Goal: Communication & Community: Answer question/provide support

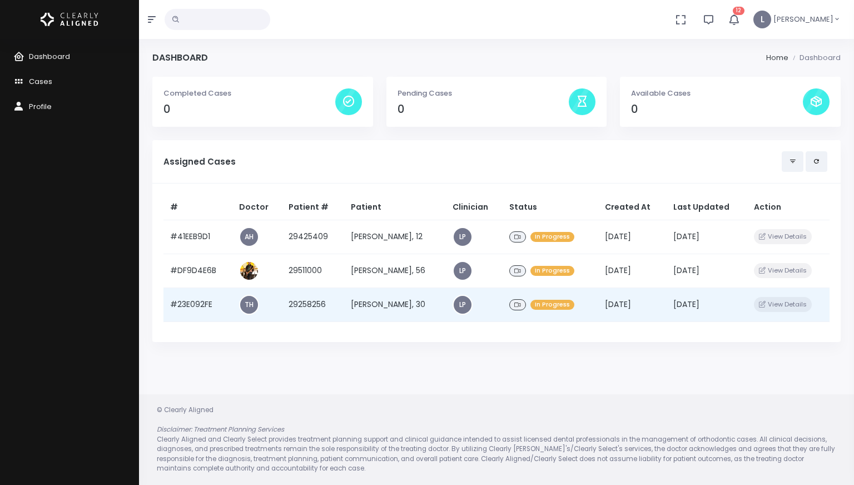
click at [397, 312] on td "[PERSON_NAME], 30" at bounding box center [395, 304] width 102 height 34
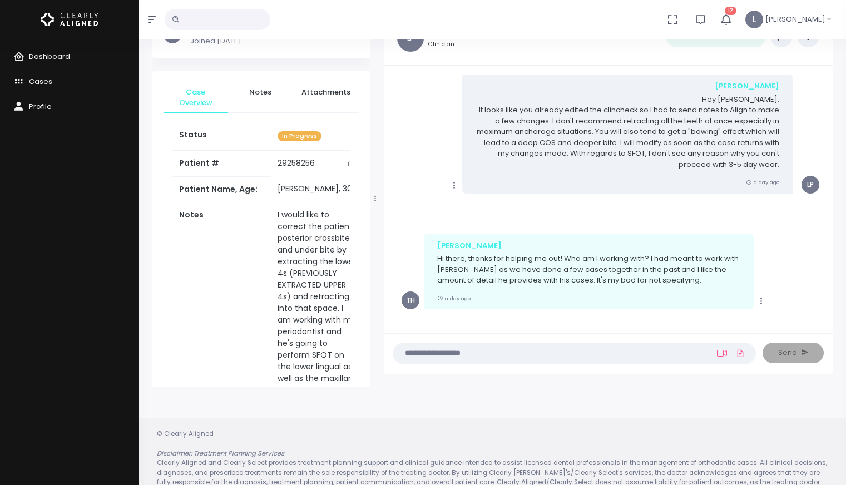
scroll to position [2, 0]
click at [446, 354] on textarea at bounding box center [552, 353] width 305 height 12
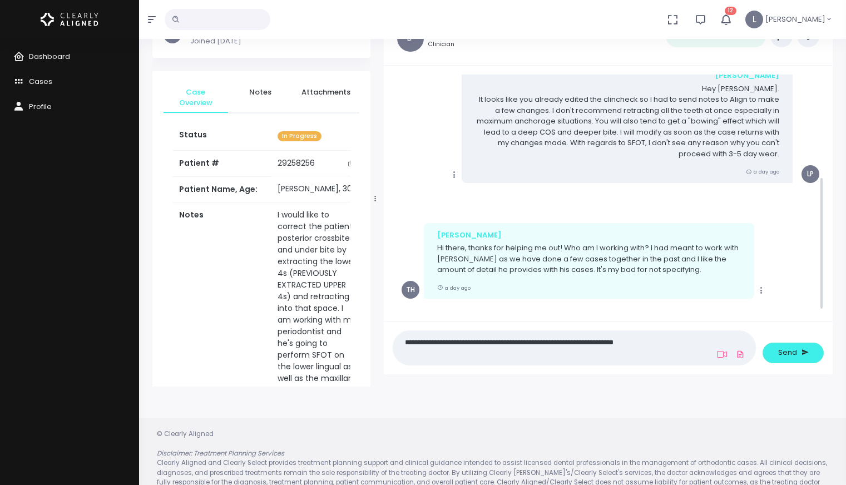
scroll to position [181, 0]
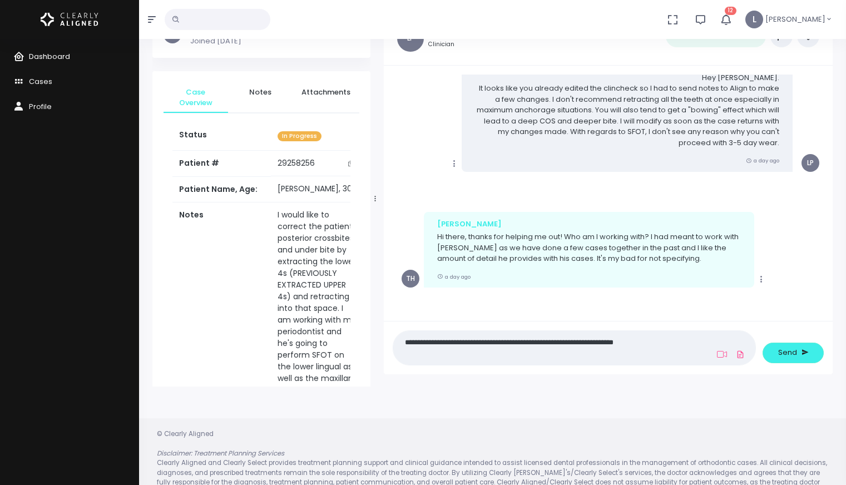
type textarea "**********"
click at [70, 56] on link "Dashboard" at bounding box center [69, 56] width 139 height 25
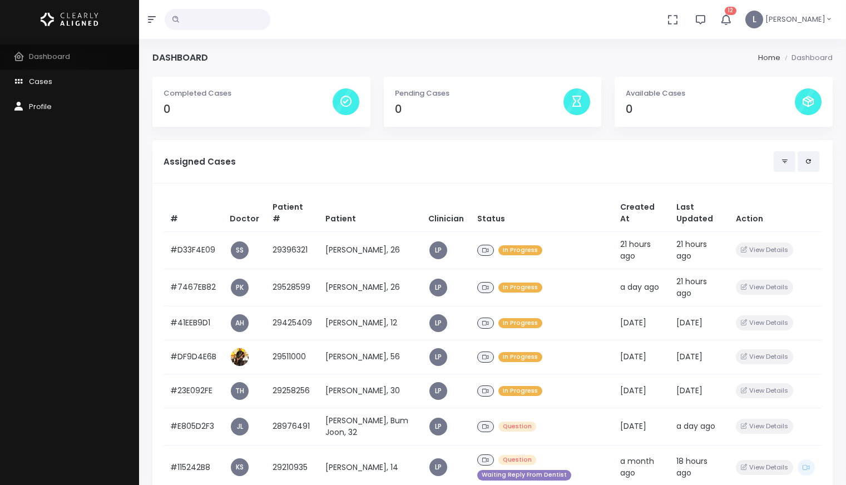
click at [56, 57] on span "Dashboard" at bounding box center [49, 56] width 41 height 11
click at [55, 57] on span "Dashboard" at bounding box center [49, 56] width 41 height 11
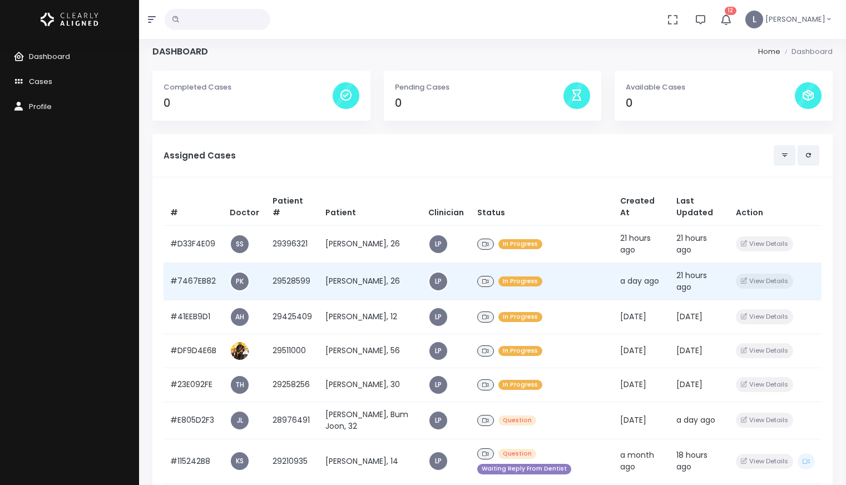
scroll to position [161, 0]
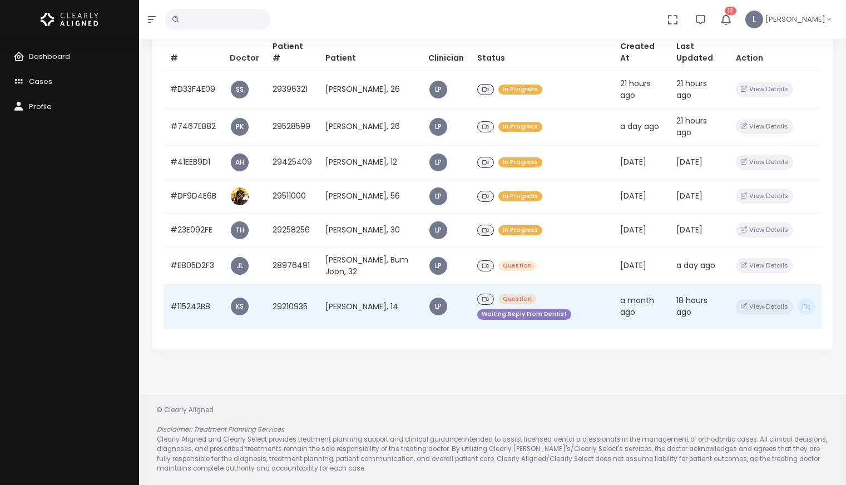
click at [511, 296] on div "Question Waiting Reply From Dentist" at bounding box center [542, 306] width 130 height 31
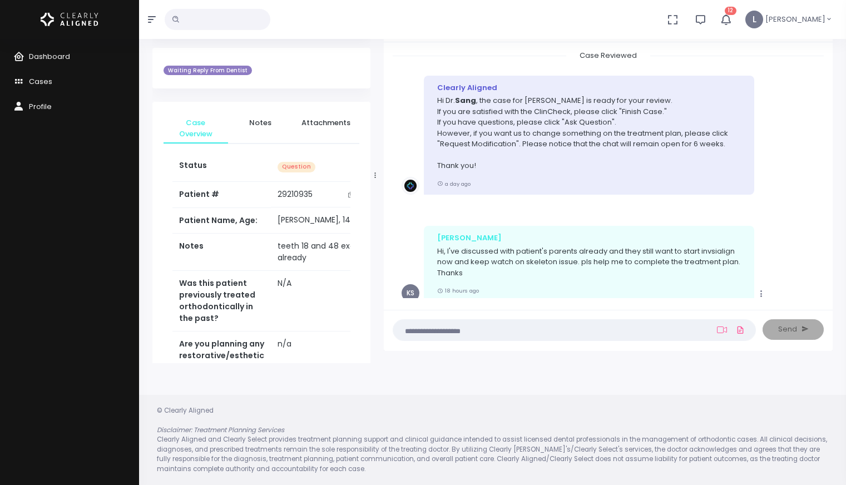
scroll to position [2428, 0]
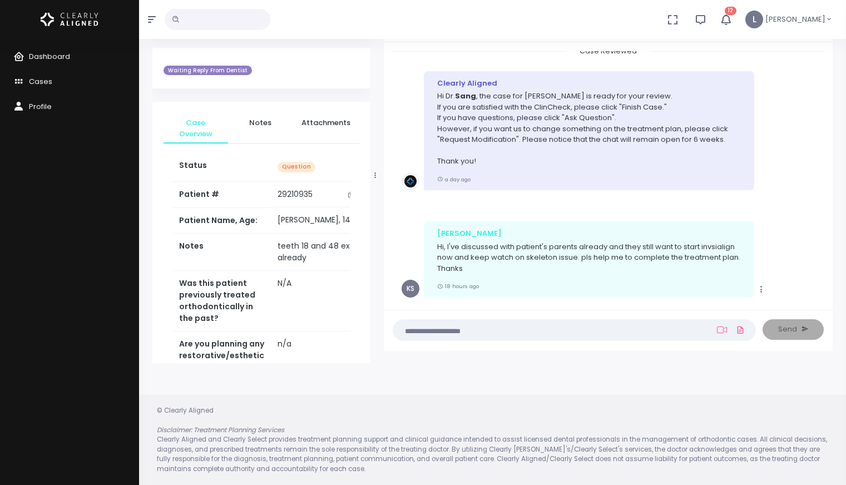
click at [409, 327] on textarea at bounding box center [552, 330] width 305 height 12
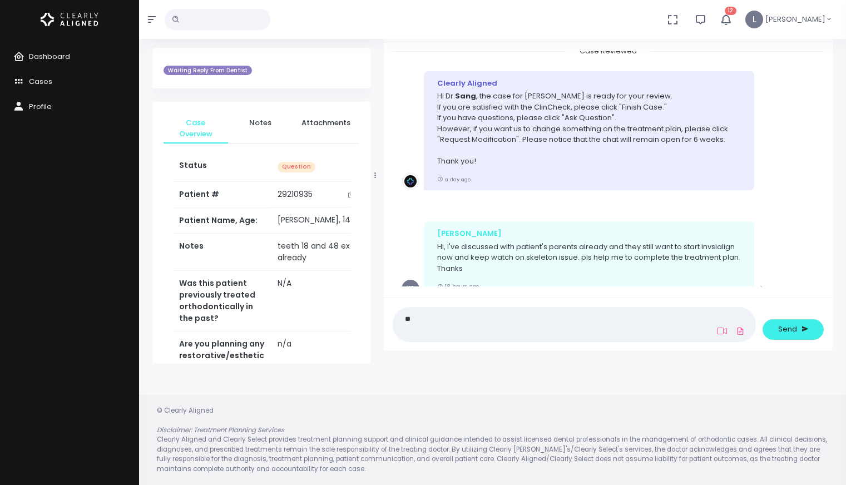
type textarea "*"
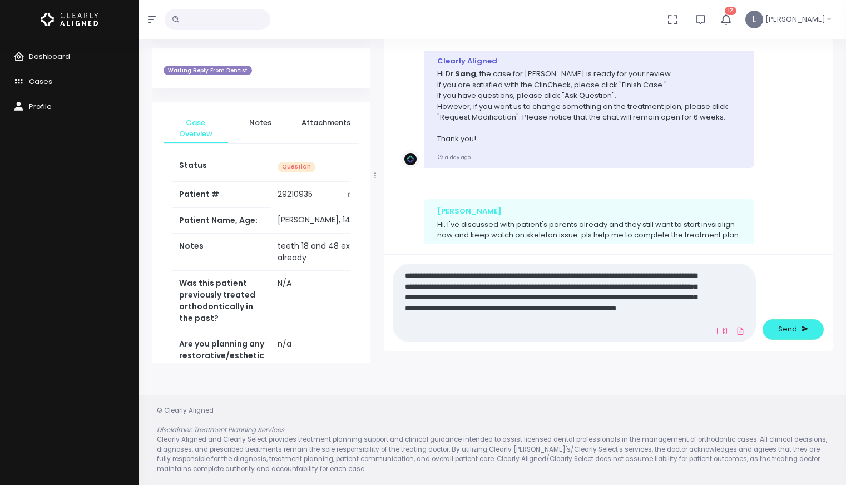
scroll to position [0, 0]
click at [442, 330] on textarea "**********" at bounding box center [552, 303] width 305 height 68
type textarea "**********"
click at [781, 329] on span "Send" at bounding box center [787, 329] width 19 height 11
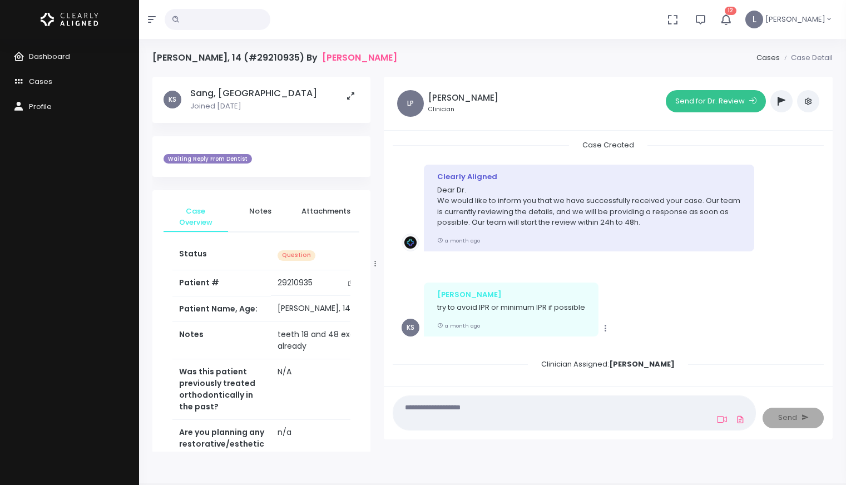
click at [707, 105] on button "Send for Dr. Review" at bounding box center [715, 101] width 100 height 22
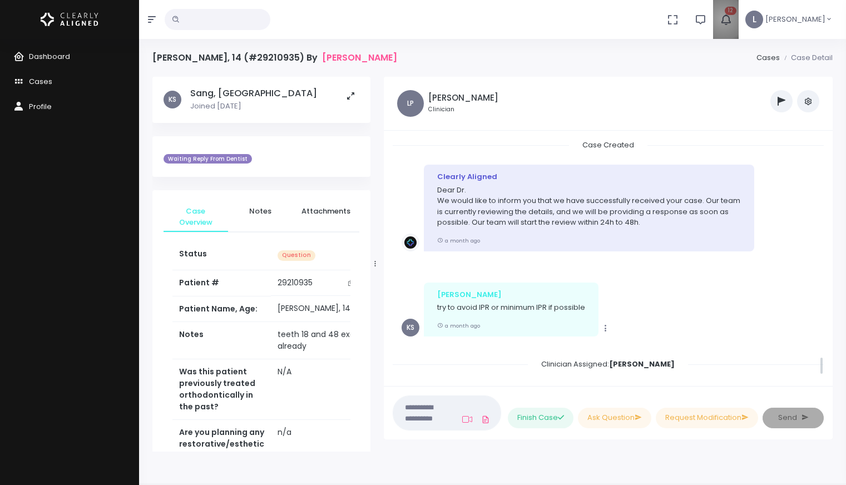
scroll to position [2791, 0]
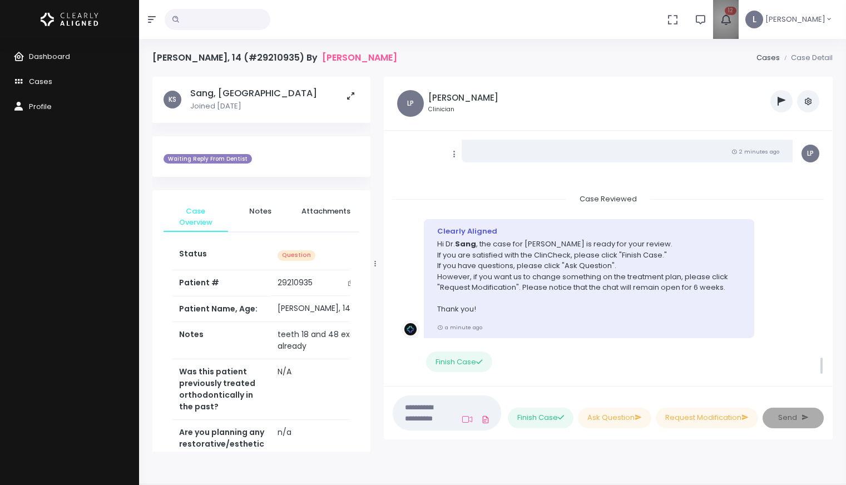
click at [733, 19] on icon "button" at bounding box center [726, 20] width 14 height 14
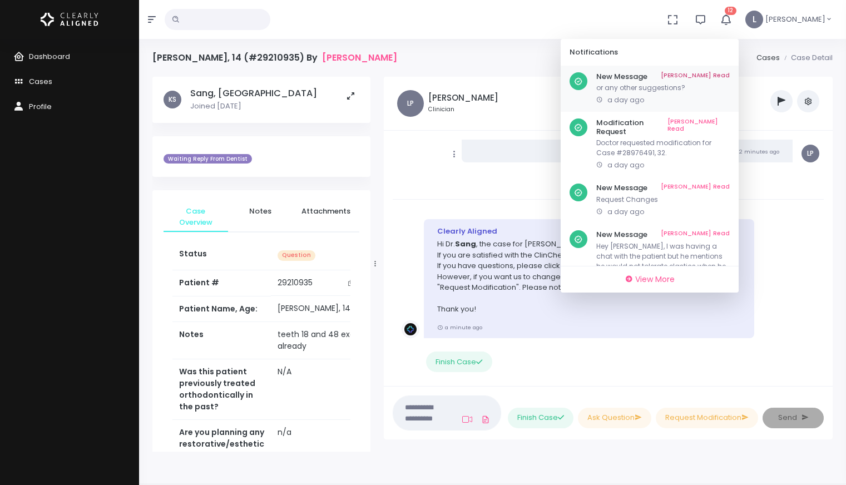
click at [667, 87] on p "or any other suggestions?" at bounding box center [662, 88] width 133 height 10
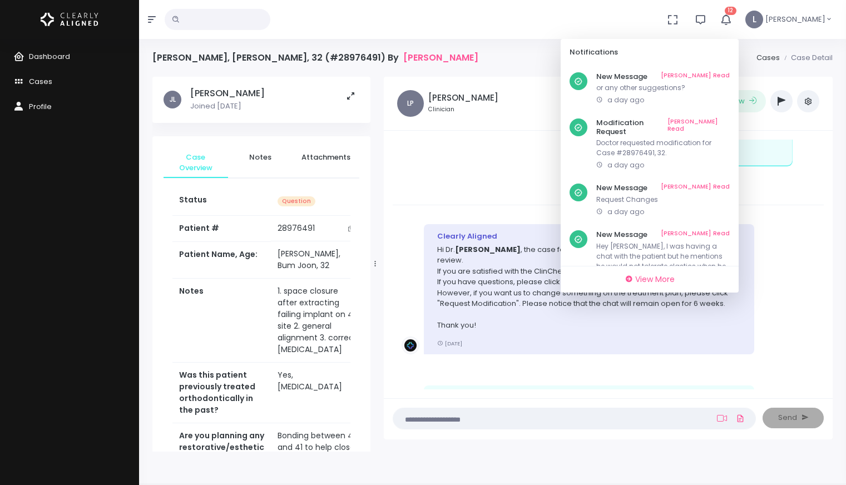
scroll to position [478, 0]
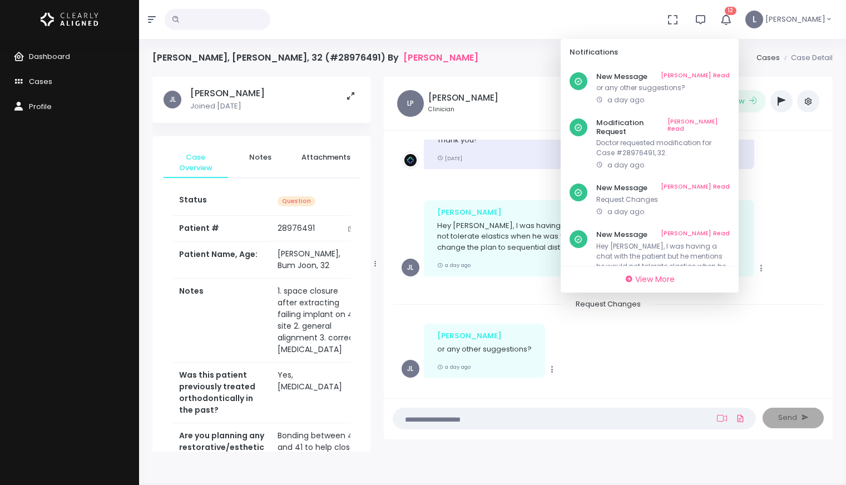
click at [635, 28] on div "No data found, change terms and search again... 12 Notifications New Message Ma…" at bounding box center [423, 19] width 846 height 39
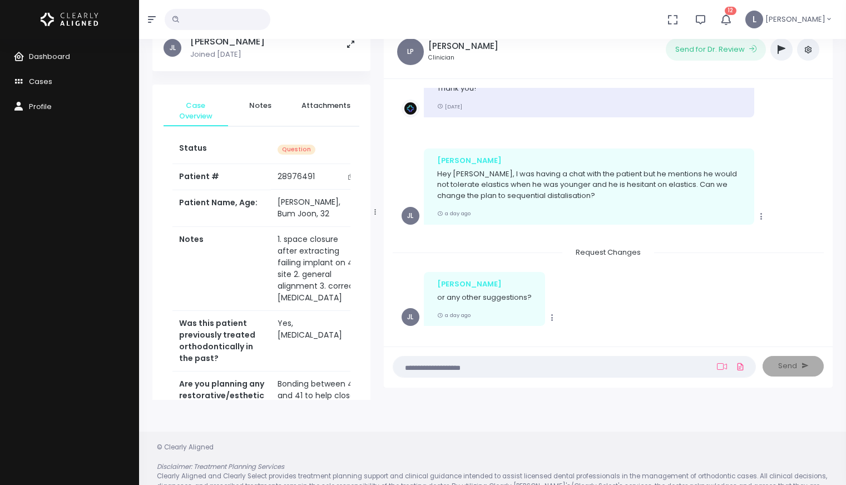
scroll to position [88, 0]
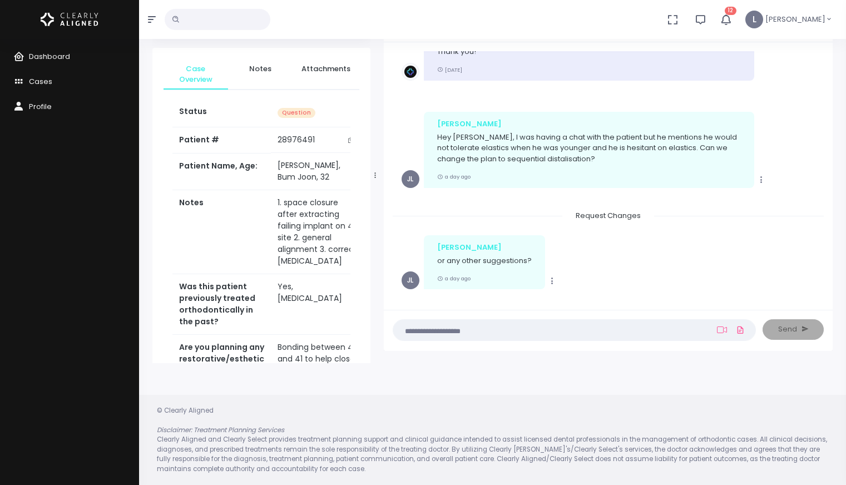
click at [445, 332] on textarea at bounding box center [552, 330] width 305 height 12
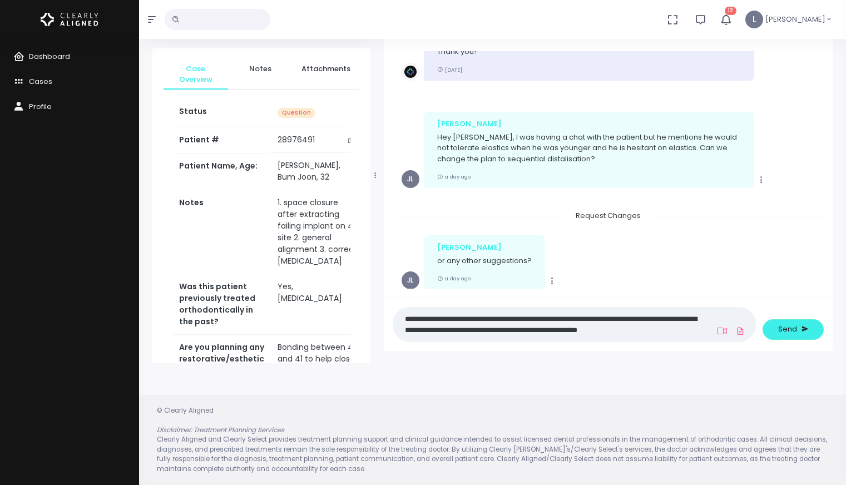
scroll to position [0, 0]
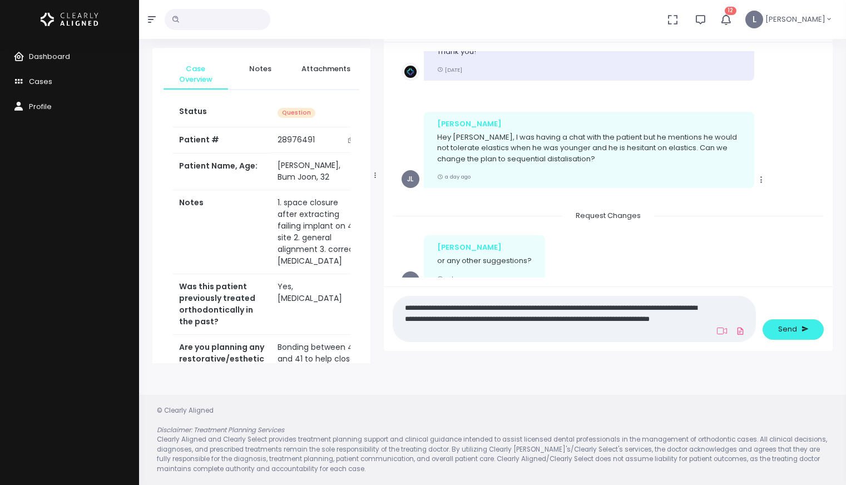
click at [701, 307] on textarea "**********" at bounding box center [552, 319] width 305 height 36
click at [551, 319] on textarea "**********" at bounding box center [552, 319] width 305 height 36
click at [594, 321] on textarea "**********" at bounding box center [552, 319] width 305 height 36
click at [508, 331] on textarea "**********" at bounding box center [552, 319] width 305 height 36
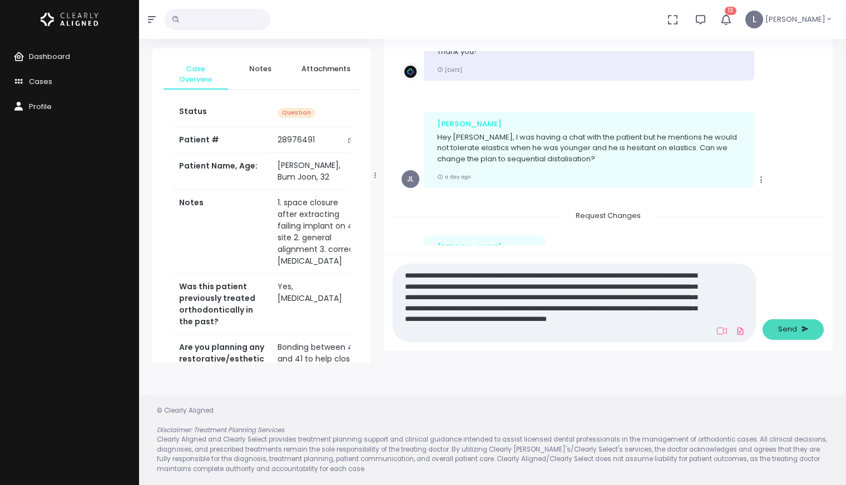
type textarea "**********"
click at [783, 330] on span "Send" at bounding box center [787, 329] width 19 height 11
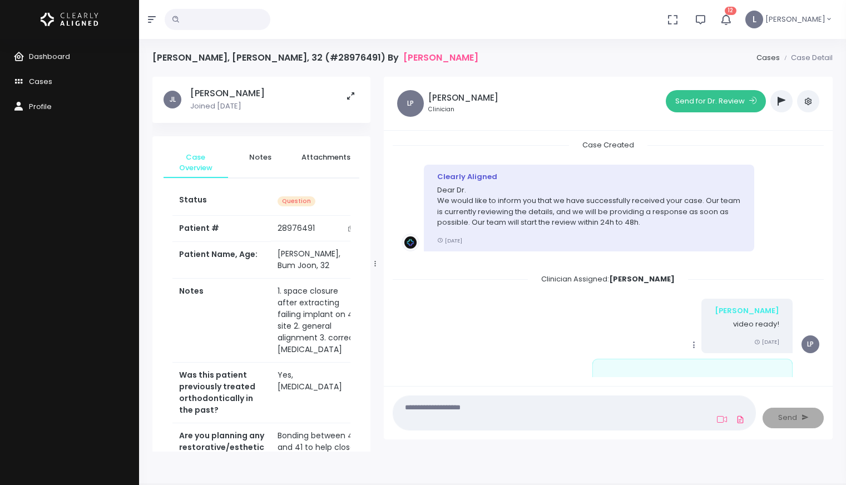
click at [714, 107] on button "Send for Dr. Review" at bounding box center [715, 101] width 100 height 22
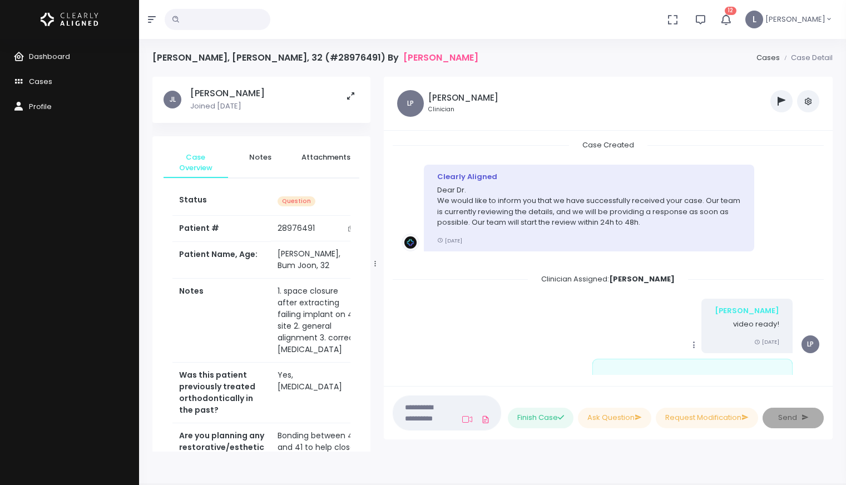
scroll to position [843, 0]
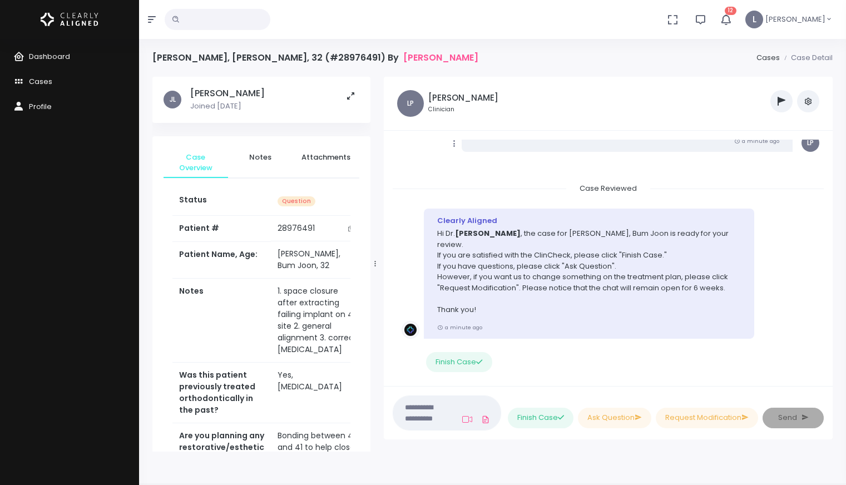
click at [732, 17] on icon "button" at bounding box center [725, 19] width 13 height 13
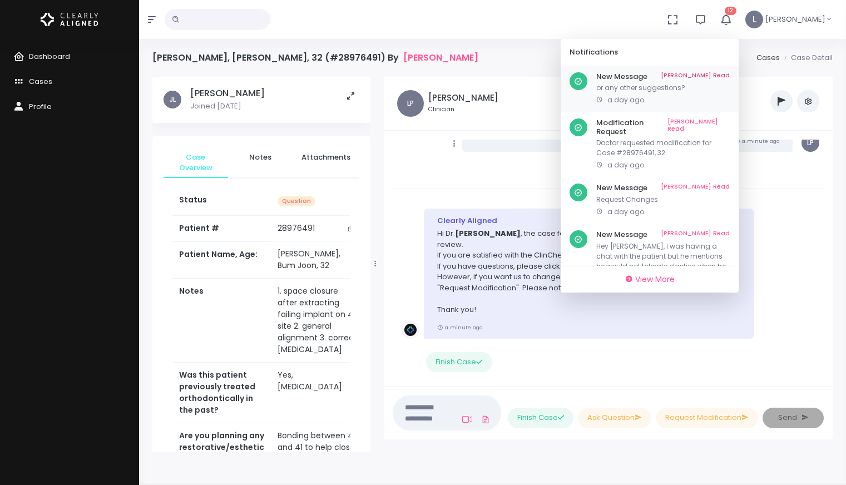
click at [718, 72] on link "[PERSON_NAME] Read" at bounding box center [694, 76] width 69 height 9
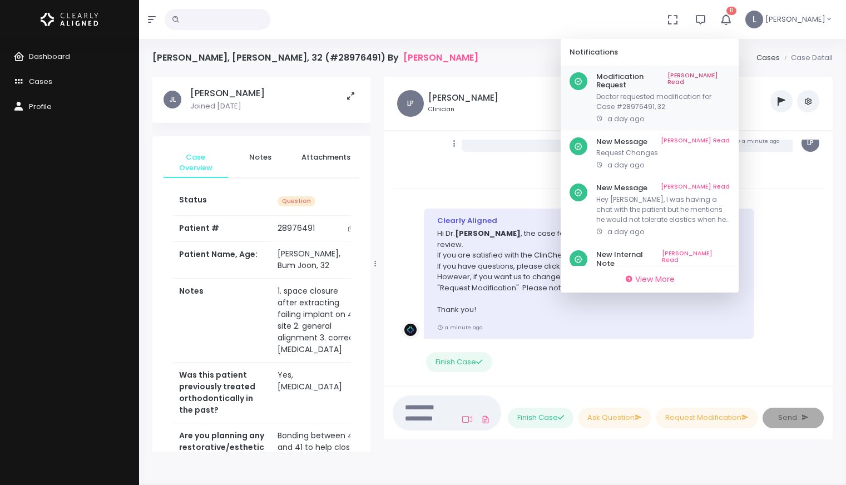
click at [696, 92] on p "Doctor requested modification for Case #28976491, 32." at bounding box center [662, 102] width 133 height 20
click at [646, 81] on div "Modification Request [PERSON_NAME] As Read Doctor requested modification for Ca…" at bounding box center [662, 98] width 133 height 52
click at [716, 73] on link "[PERSON_NAME] Read" at bounding box center [698, 80] width 62 height 17
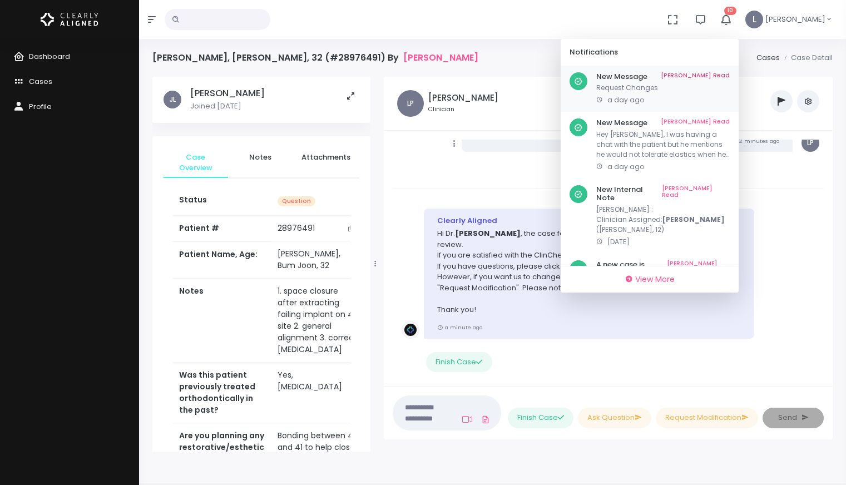
click at [716, 74] on link "[PERSON_NAME] Read" at bounding box center [694, 76] width 69 height 9
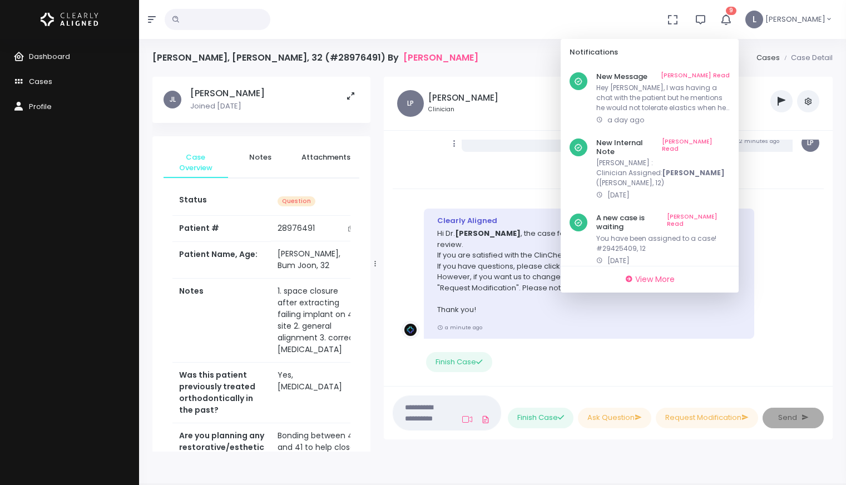
click at [716, 74] on link "[PERSON_NAME] Read" at bounding box center [694, 76] width 69 height 9
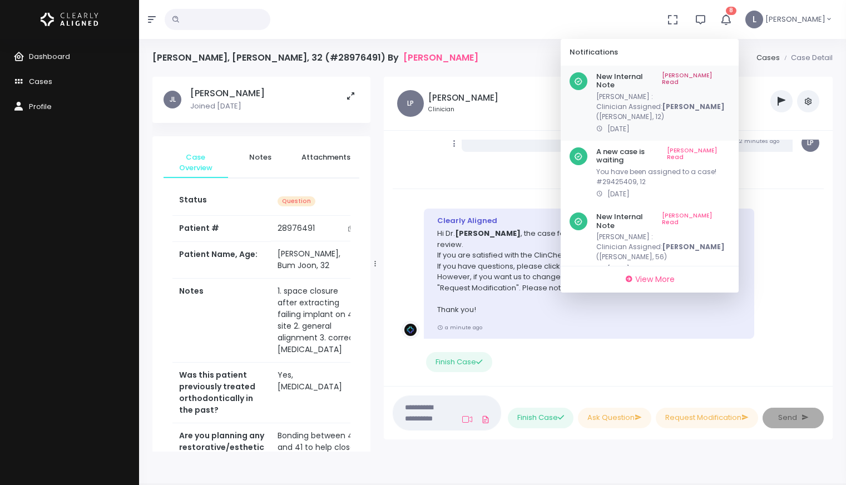
click at [709, 76] on link "[PERSON_NAME] Read" at bounding box center [696, 80] width 68 height 17
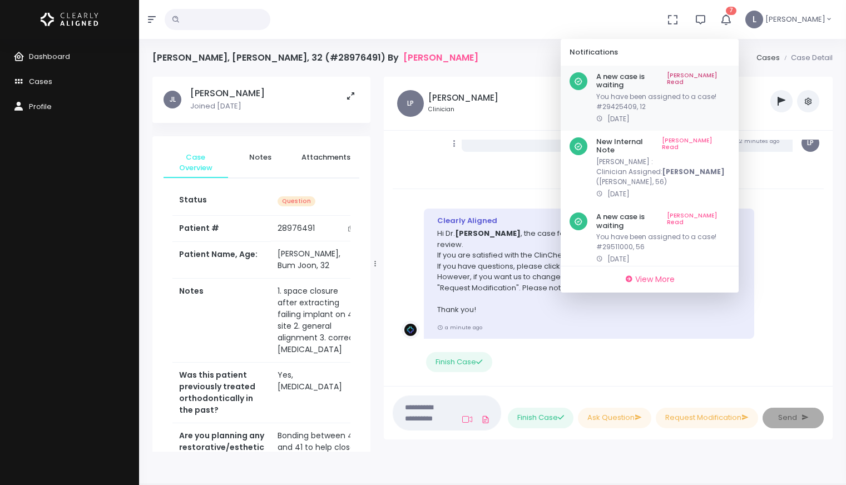
click at [712, 76] on link "[PERSON_NAME] Read" at bounding box center [698, 80] width 63 height 17
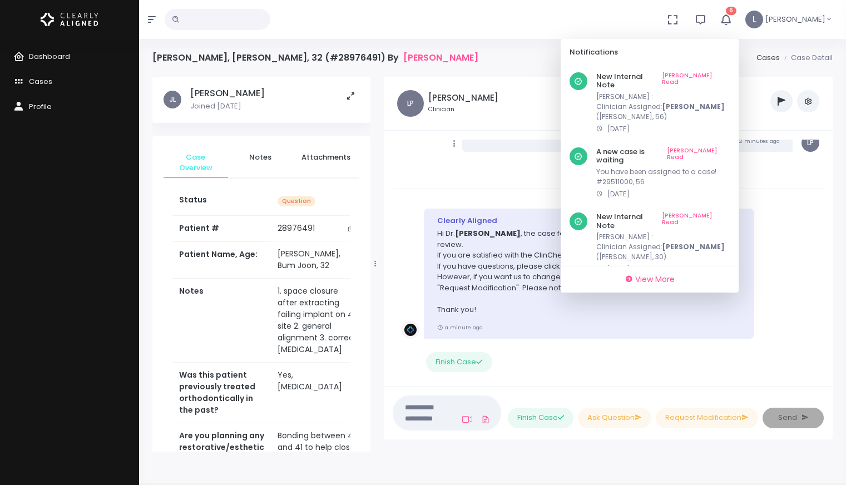
click at [712, 76] on link "[PERSON_NAME] Read" at bounding box center [696, 80] width 68 height 17
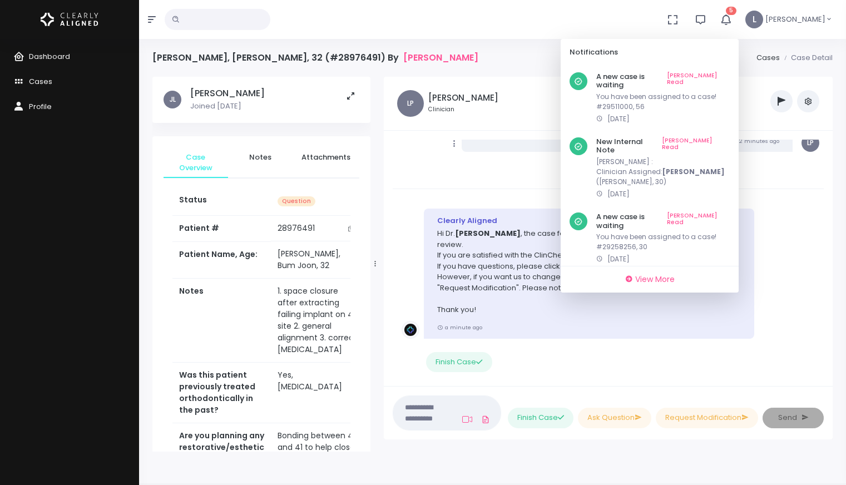
click at [712, 76] on link "[PERSON_NAME] Read" at bounding box center [698, 80] width 63 height 17
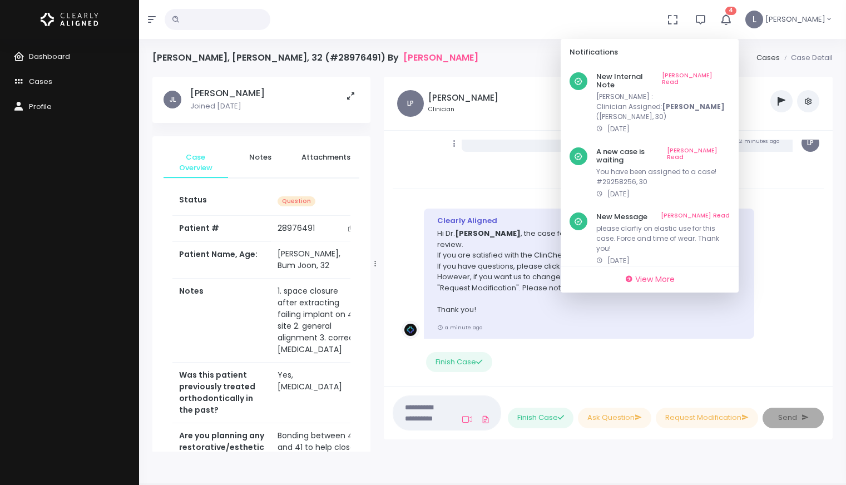
click at [712, 76] on link "[PERSON_NAME] Read" at bounding box center [696, 80] width 68 height 17
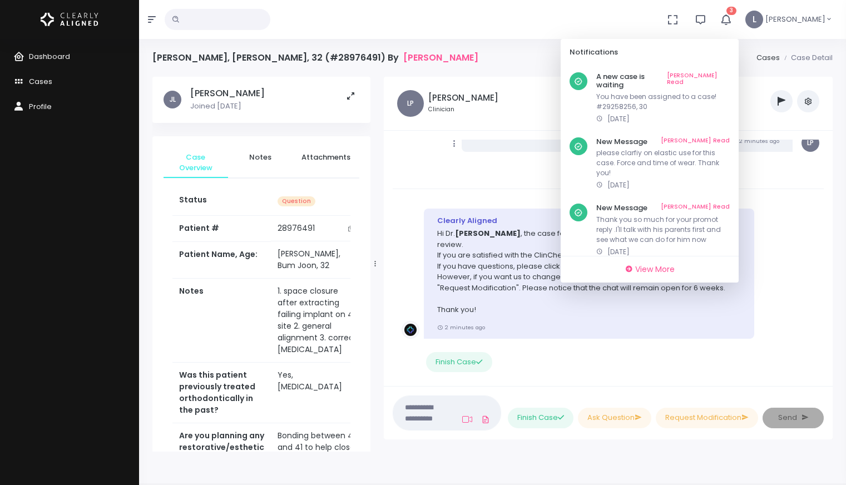
click at [712, 76] on link "[PERSON_NAME] Read" at bounding box center [698, 80] width 63 height 17
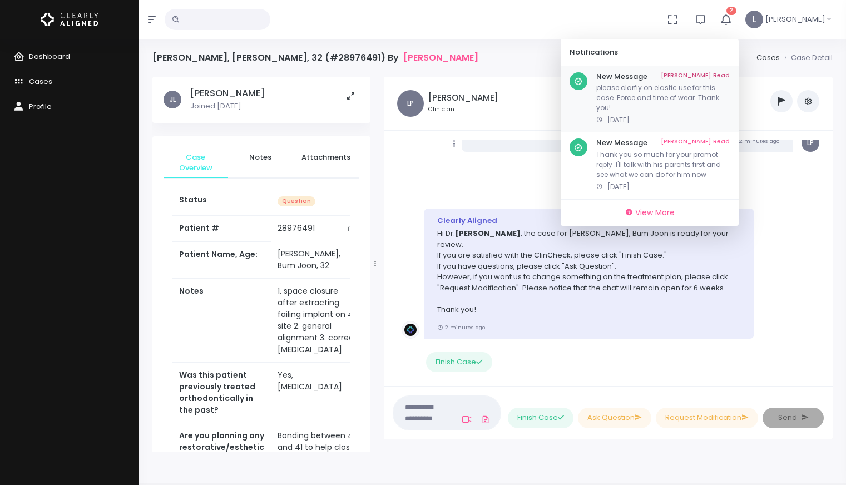
click at [680, 102] on p "please clarfiy on elastic use for this case. Force and time of wear. Thank you!" at bounding box center [662, 98] width 133 height 30
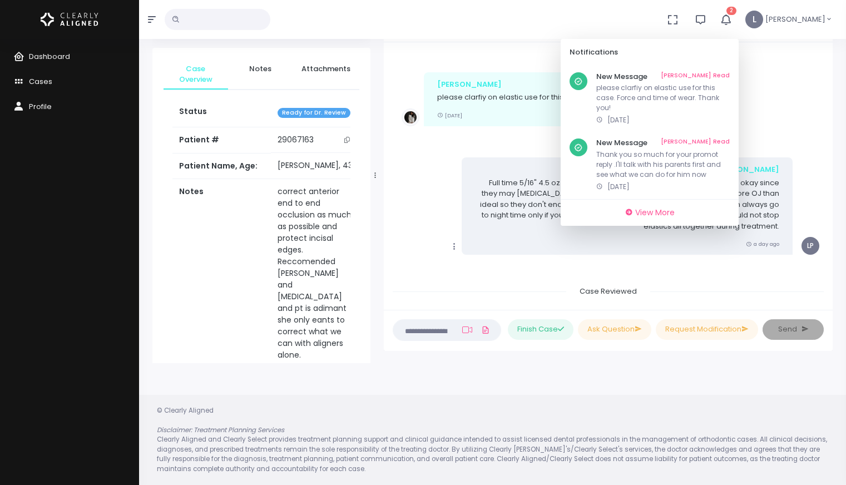
scroll to position [506, 0]
click at [714, 73] on link "[PERSON_NAME] Read" at bounding box center [694, 76] width 69 height 9
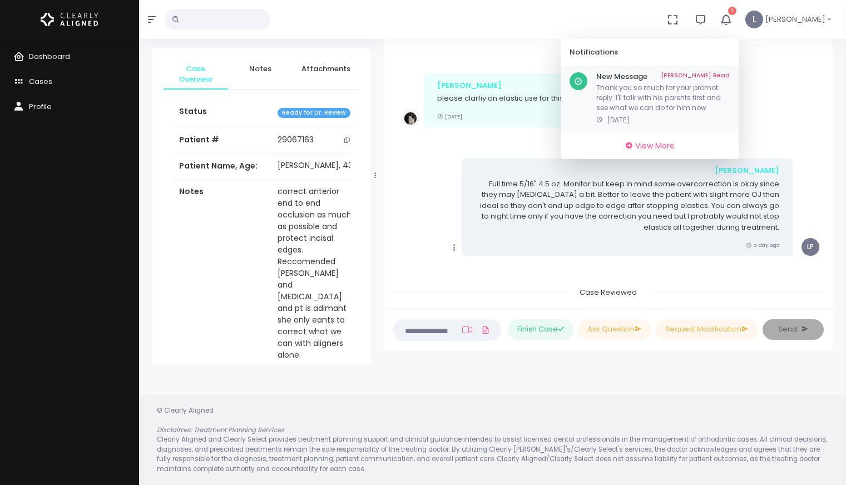
click at [727, 74] on link "[PERSON_NAME] Read" at bounding box center [694, 76] width 69 height 9
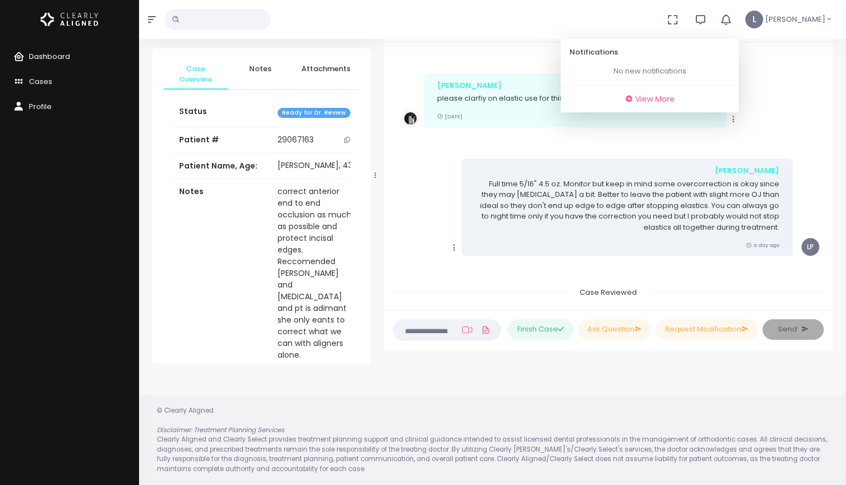
click at [52, 53] on span "Dashboard" at bounding box center [49, 56] width 41 height 11
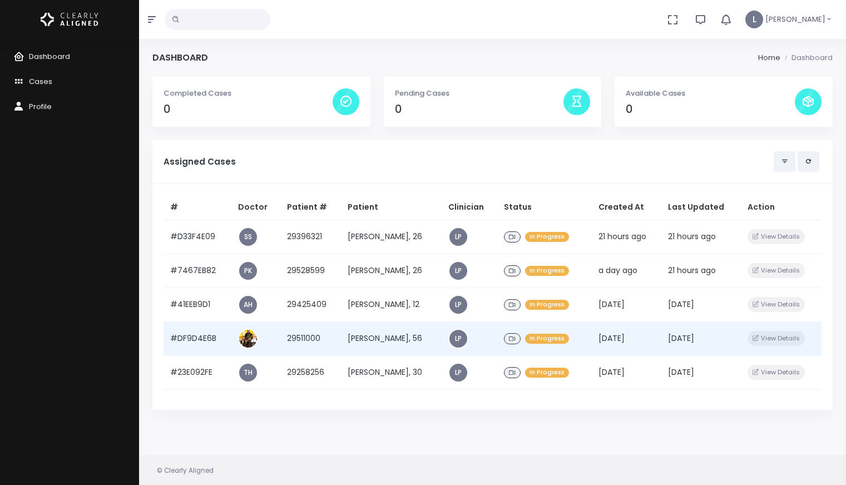
click at [559, 338] on span "In Progress" at bounding box center [547, 339] width 44 height 11
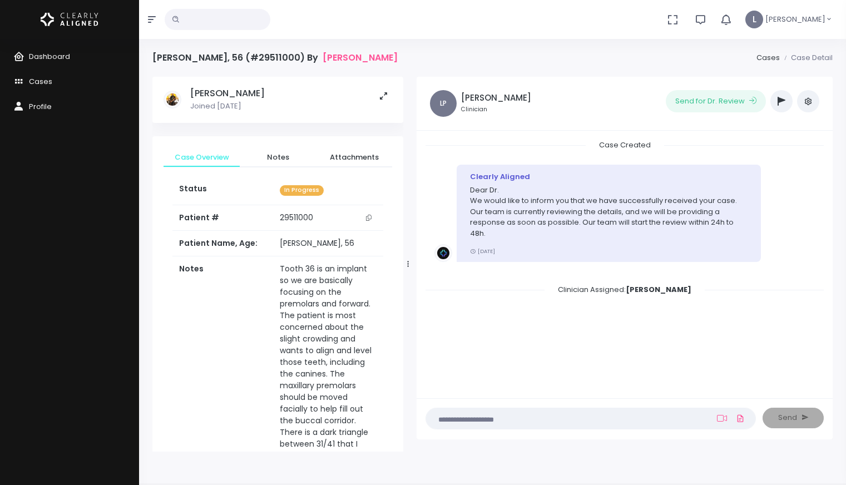
drag, startPoint x: 375, startPoint y: 264, endPoint x: 408, endPoint y: 265, distance: 32.8
click at [408, 265] on icon at bounding box center [408, 263] width 2 height 7
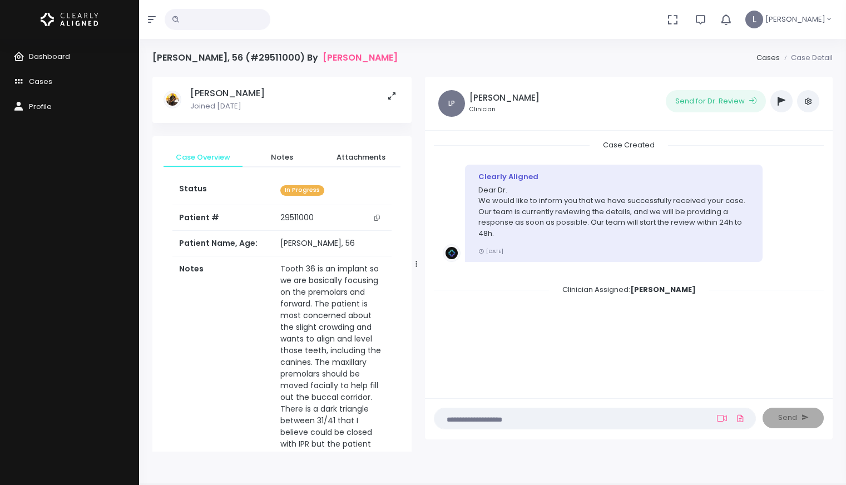
drag, startPoint x: 408, startPoint y: 265, endPoint x: 416, endPoint y: 266, distance: 8.4
click at [416, 266] on icon at bounding box center [416, 263] width 2 height 7
click at [44, 80] on span "Cases" at bounding box center [40, 81] width 23 height 11
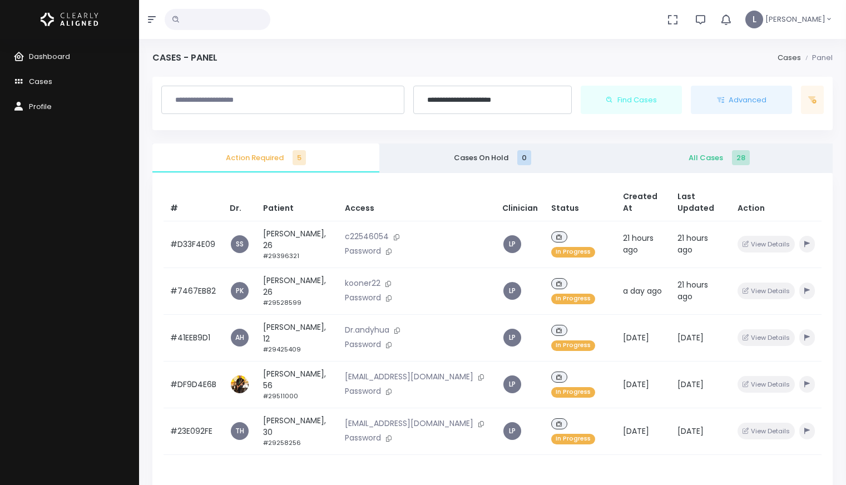
click at [709, 159] on span "All Cases 28" at bounding box center [718, 157] width 209 height 11
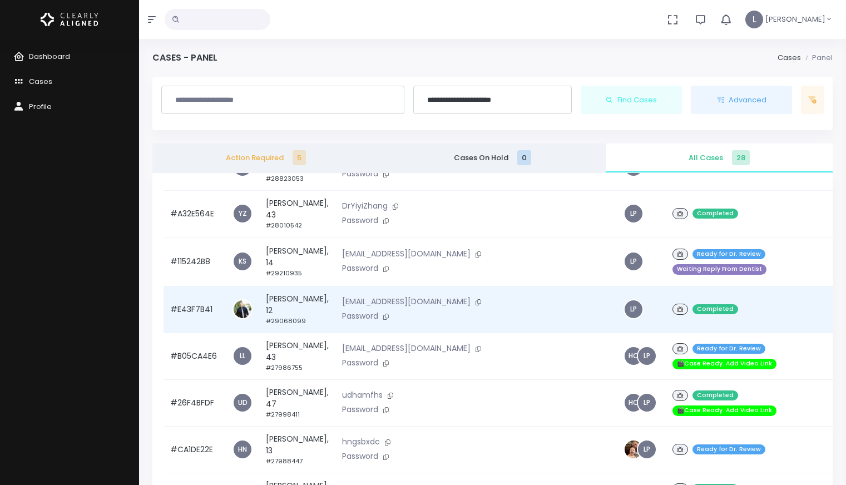
scroll to position [696, 0]
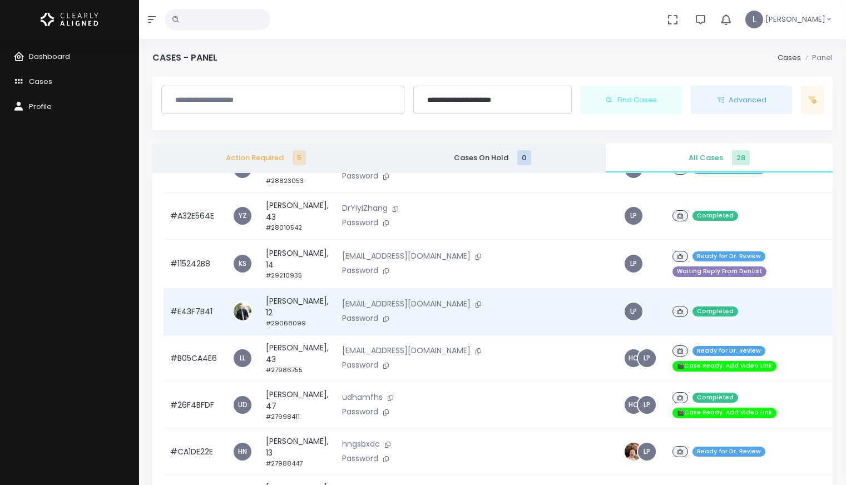
click at [672, 320] on div "Completed" at bounding box center [754, 312] width 165 height 16
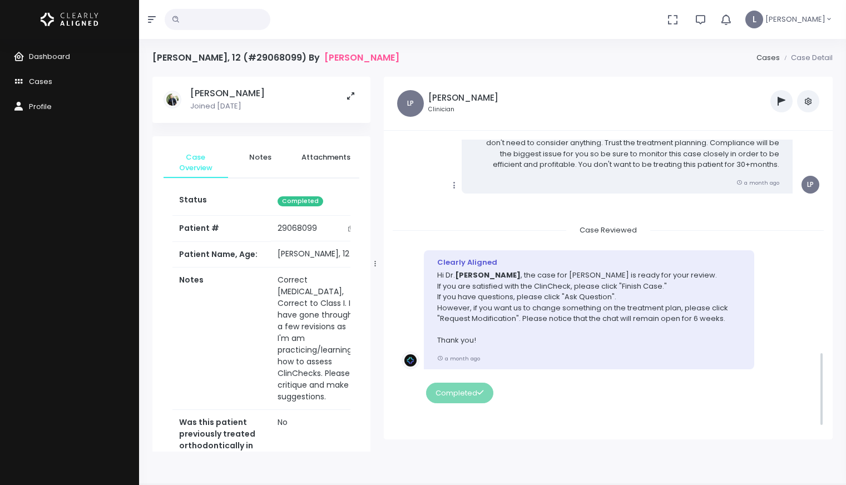
scroll to position [369, 0]
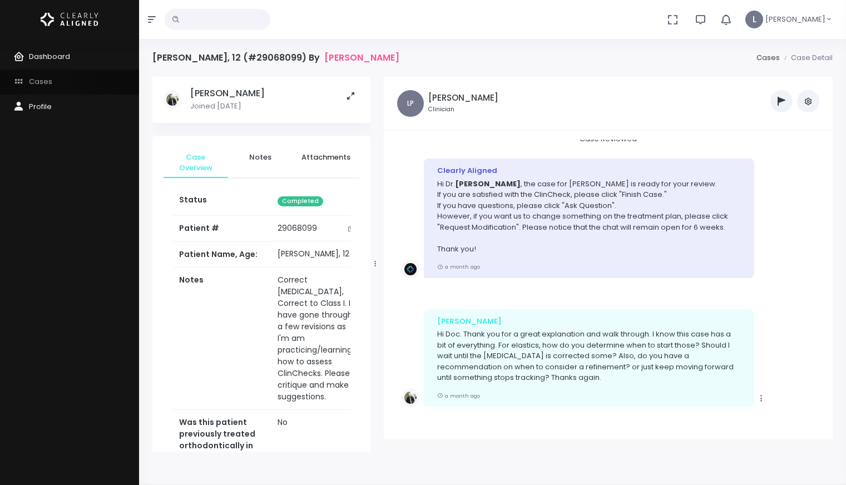
click at [52, 82] on link "Cases" at bounding box center [69, 81] width 139 height 25
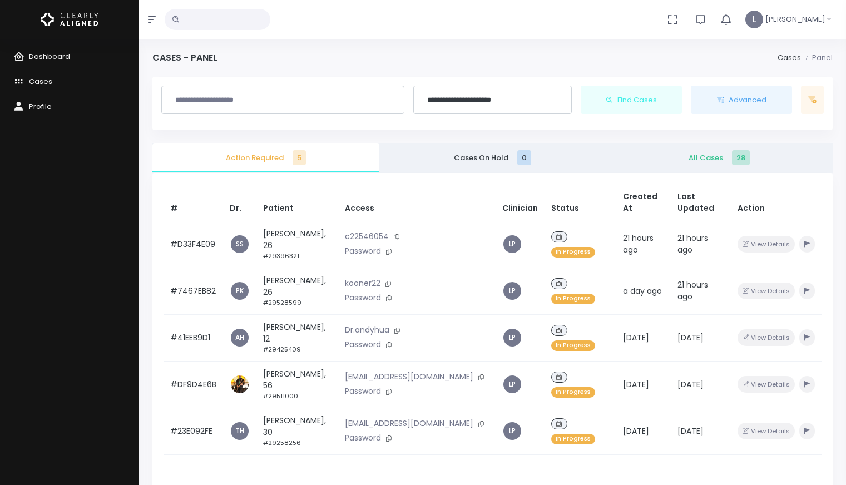
click at [704, 161] on span "All Cases 28" at bounding box center [718, 157] width 209 height 11
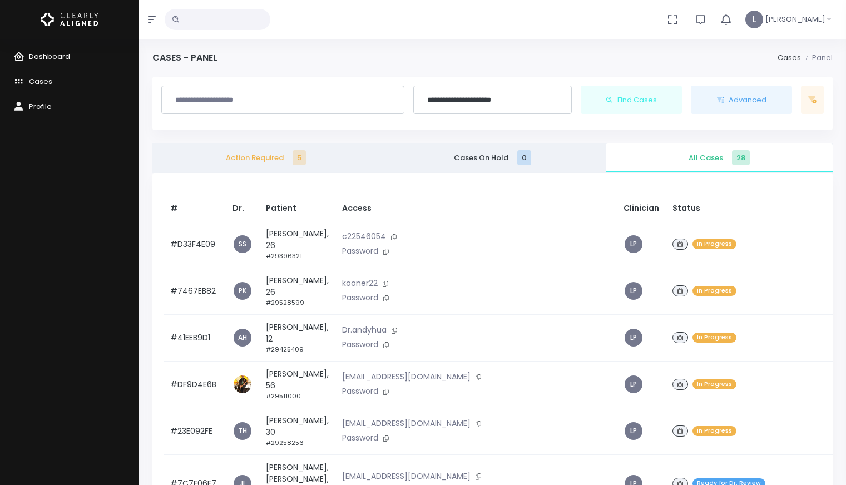
click at [49, 58] on span "Dashboard" at bounding box center [49, 56] width 41 height 11
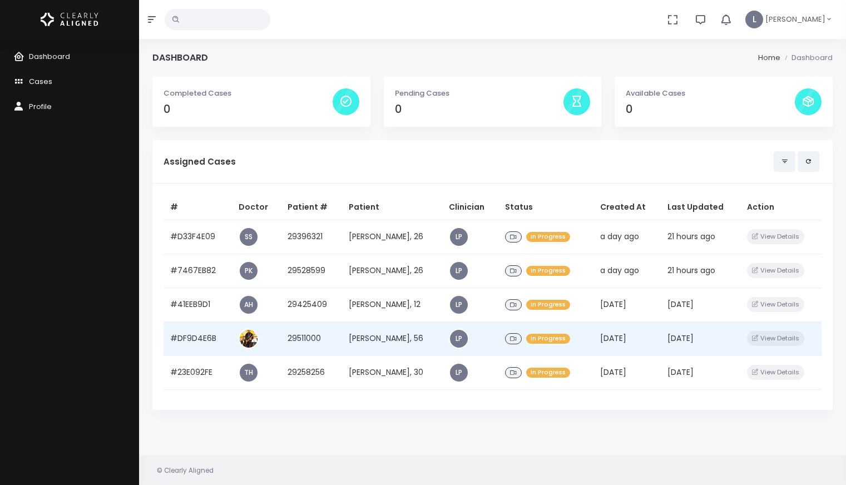
click at [554, 342] on span "In Progress" at bounding box center [548, 339] width 44 height 11
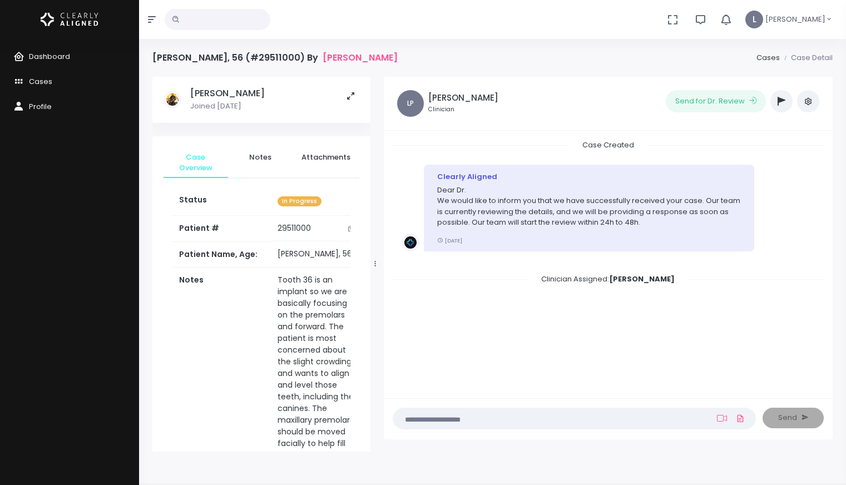
scroll to position [88, 0]
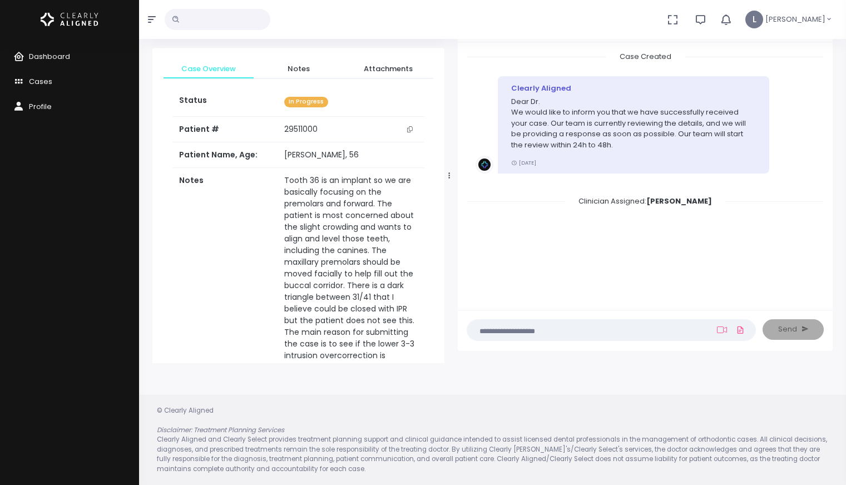
drag, startPoint x: 376, startPoint y: 179, endPoint x: 449, endPoint y: 182, distance: 72.9
click at [449, 181] on div at bounding box center [449, 175] width 6 height 367
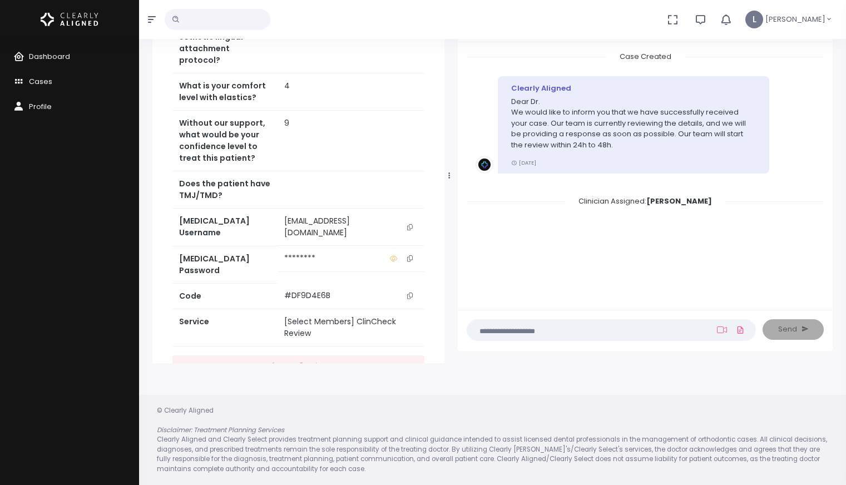
scroll to position [608, 0]
click at [413, 217] on button "scrollable content" at bounding box center [410, 228] width 16 height 23
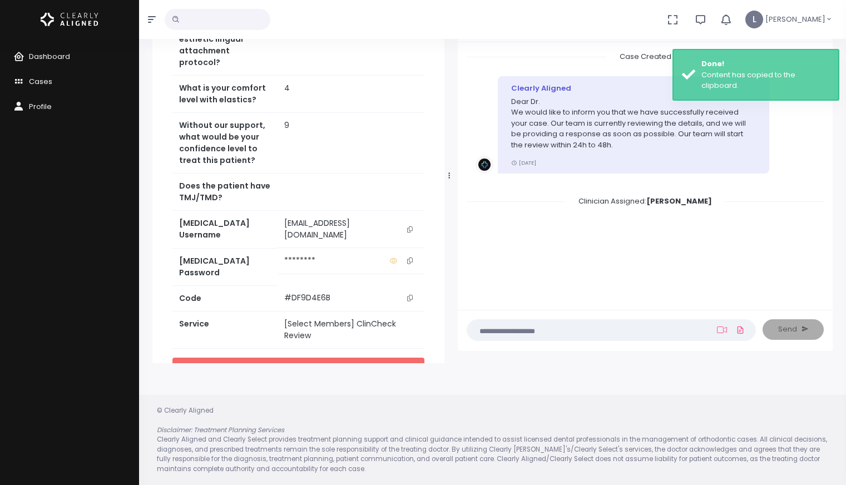
click at [361, 357] on link "Access Service" at bounding box center [298, 367] width 252 height 21
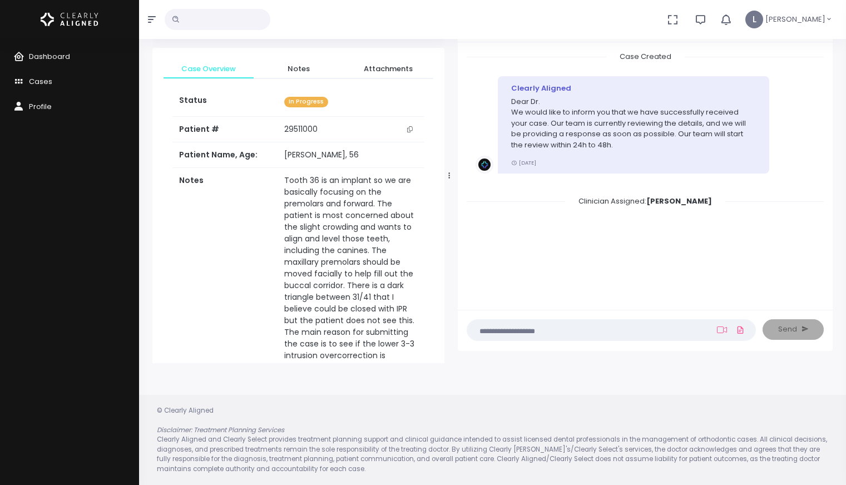
scroll to position [0, 0]
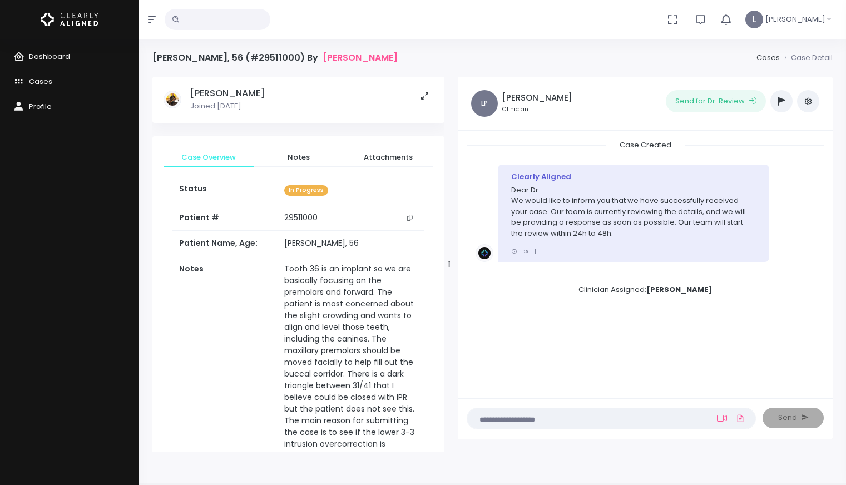
click at [508, 418] on textarea at bounding box center [589, 418] width 231 height 12
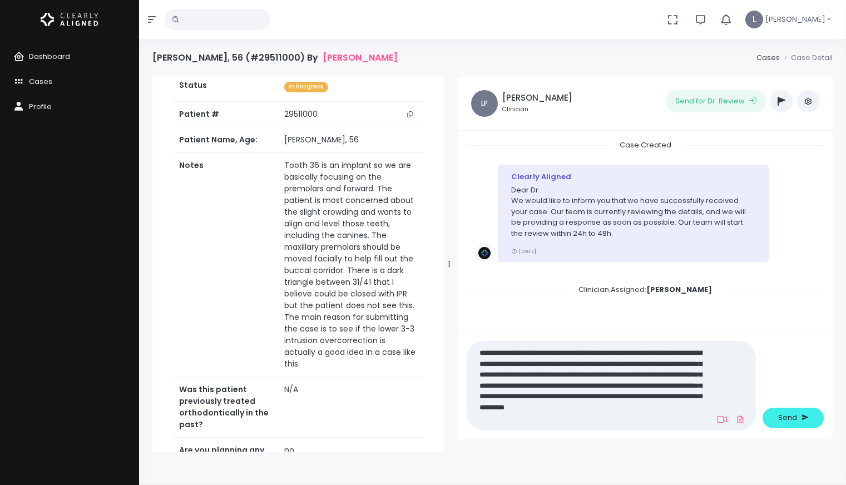
type textarea "**********"
drag, startPoint x: 673, startPoint y: 421, endPoint x: 465, endPoint y: 338, distance: 224.5
click at [465, 338] on div "**********" at bounding box center [645, 384] width 375 height 107
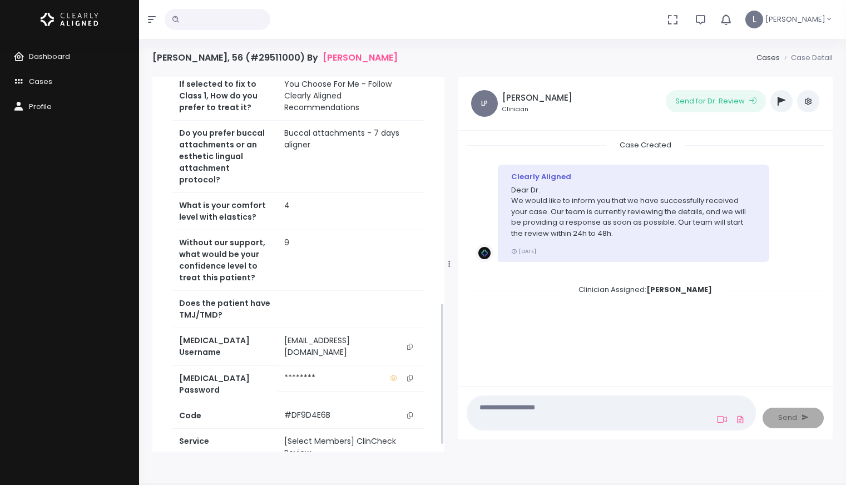
scroll to position [610, 0]
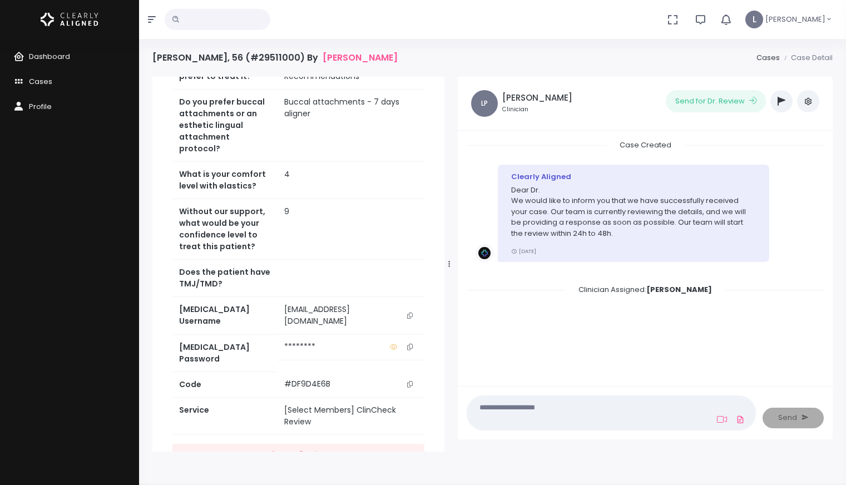
click at [408, 304] on button "scrollable content" at bounding box center [410, 315] width 16 height 23
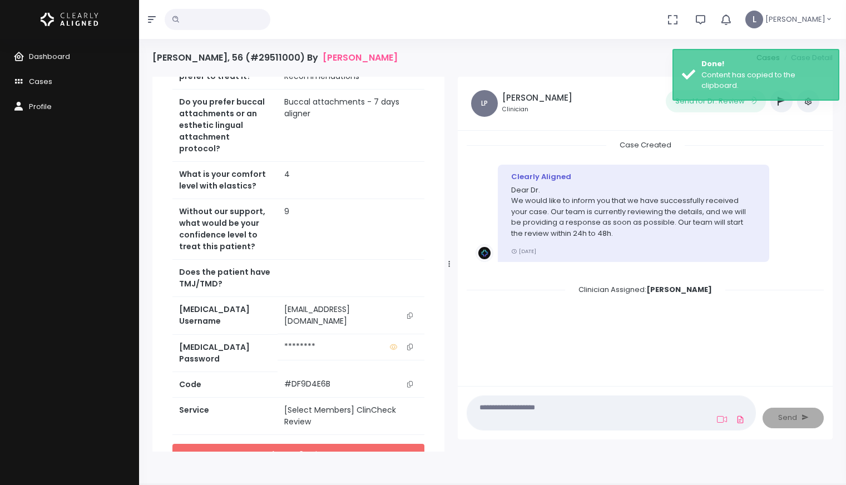
click at [340, 444] on link "Access Service" at bounding box center [298, 454] width 252 height 21
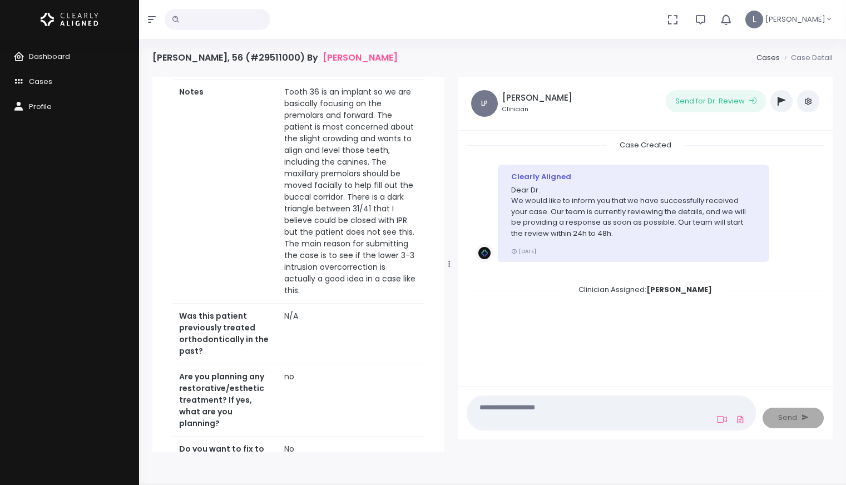
scroll to position [167, 0]
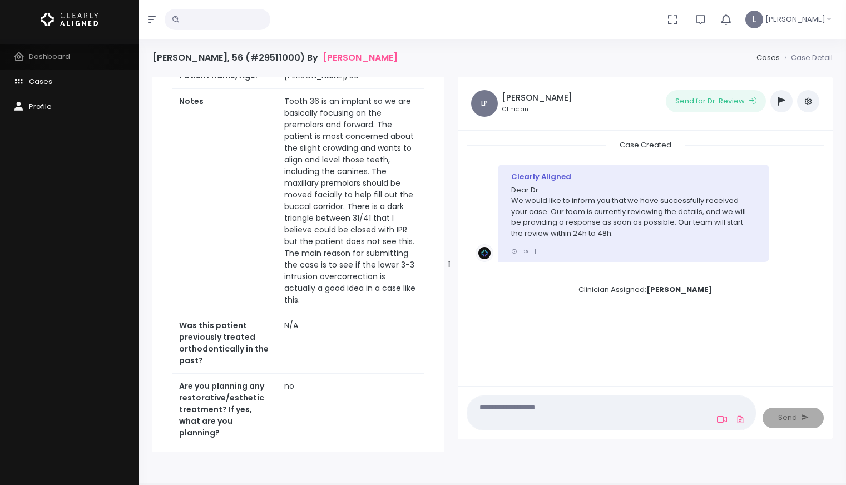
click at [69, 56] on span "Dashboard" at bounding box center [49, 56] width 41 height 11
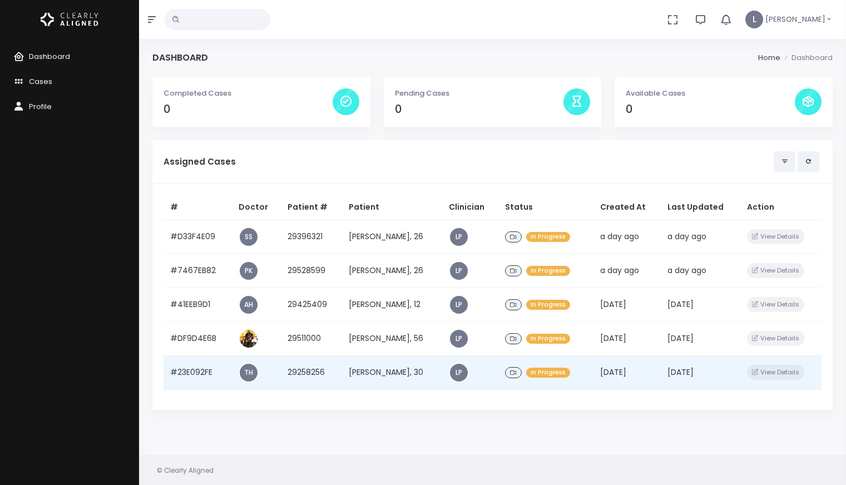
click at [380, 374] on td "[PERSON_NAME], 30" at bounding box center [392, 372] width 101 height 34
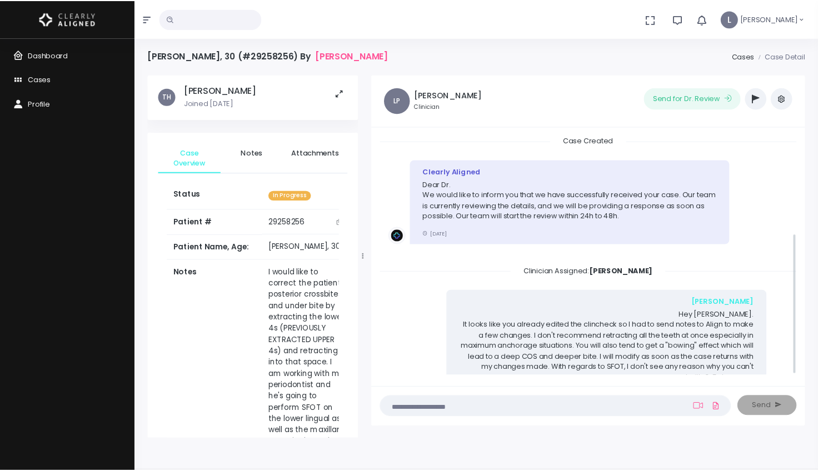
scroll to position [170, 0]
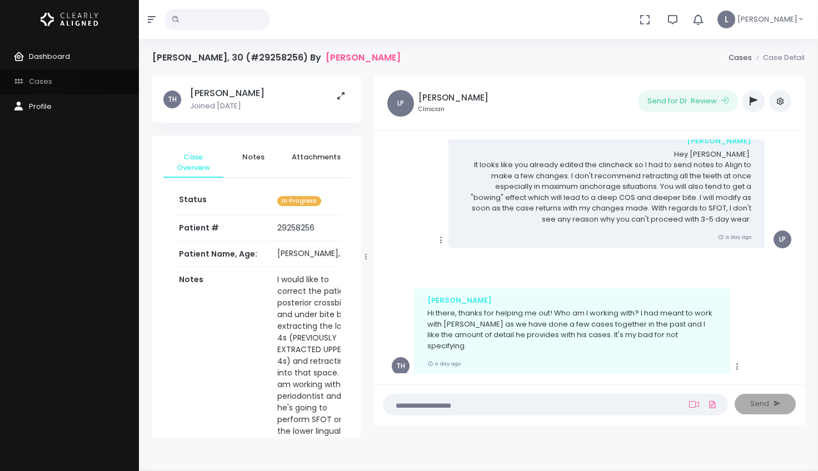
click at [46, 84] on span "Cases" at bounding box center [40, 81] width 23 height 11
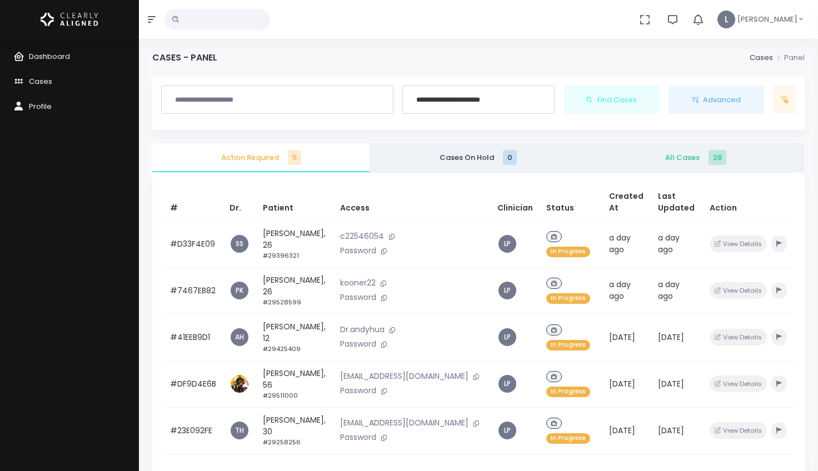
click at [682, 153] on span "All Cases 28" at bounding box center [697, 157] width 200 height 11
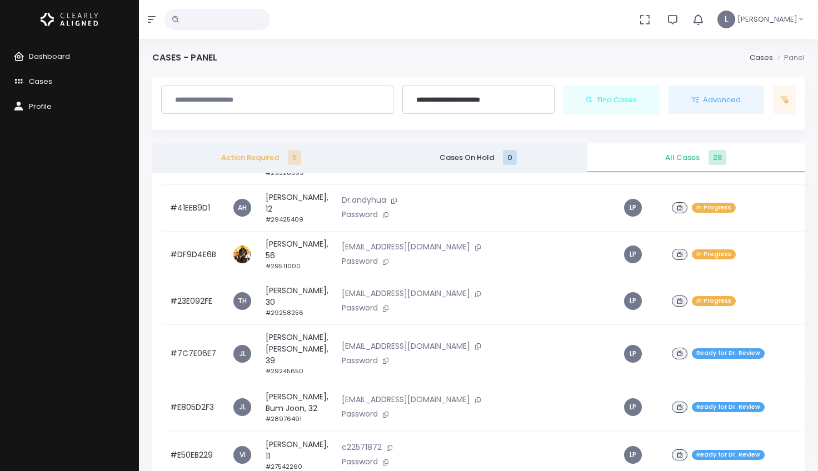
scroll to position [128, 0]
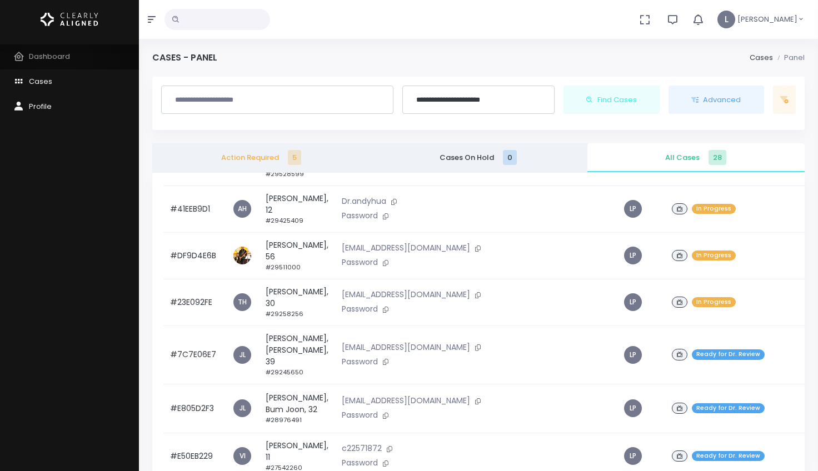
click at [56, 60] on span "Dashboard" at bounding box center [49, 56] width 41 height 11
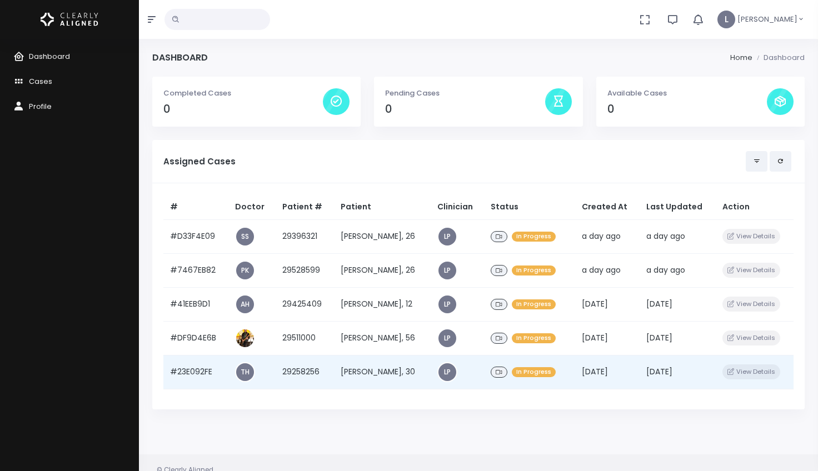
click at [364, 370] on td "[PERSON_NAME], 30" at bounding box center [382, 372] width 96 height 34
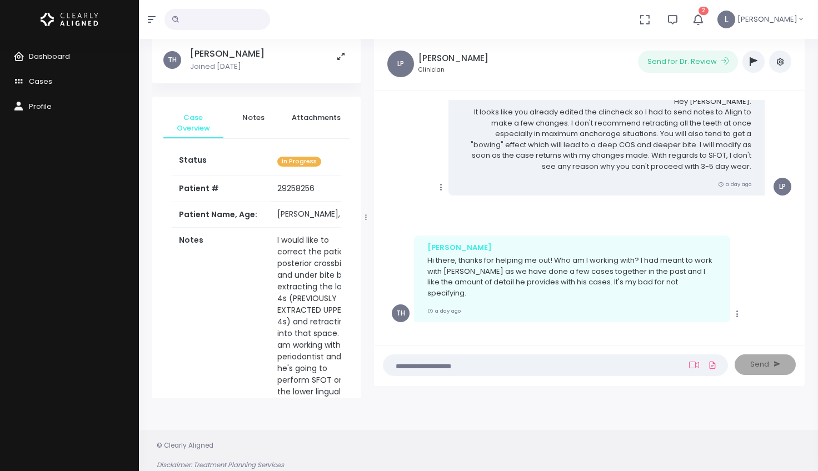
scroll to position [88, 0]
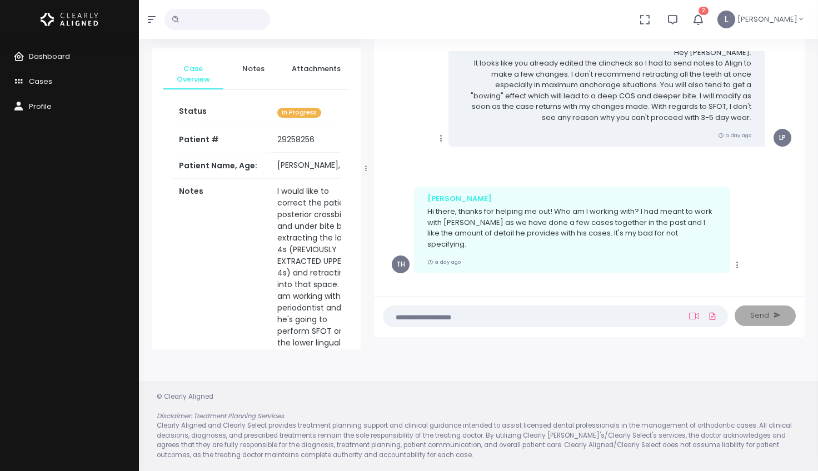
click at [450, 317] on textarea at bounding box center [533, 316] width 287 height 12
click at [68, 57] on span "Dashboard" at bounding box center [49, 56] width 41 height 11
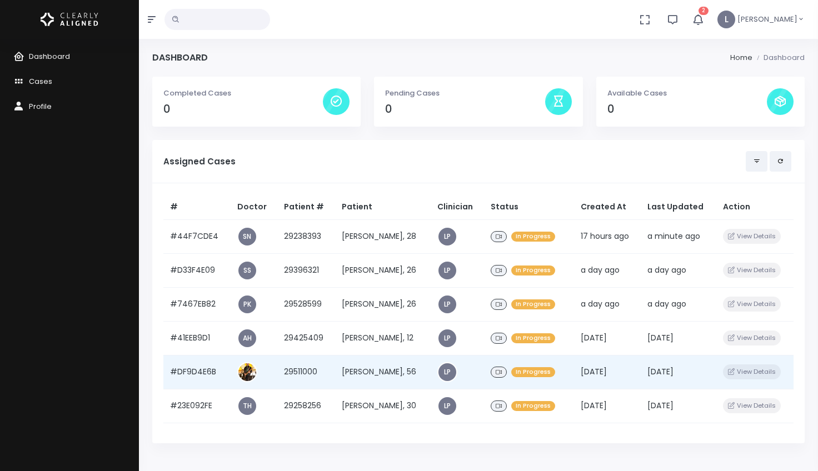
click at [401, 374] on td "[PERSON_NAME], 56" at bounding box center [383, 372] width 96 height 34
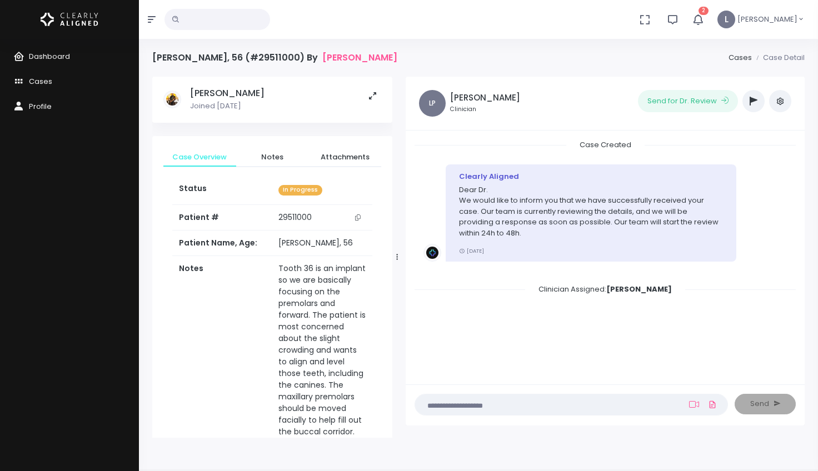
drag, startPoint x: 365, startPoint y: 259, endPoint x: 397, endPoint y: 261, distance: 31.8
click at [397, 261] on div at bounding box center [398, 257] width 6 height 354
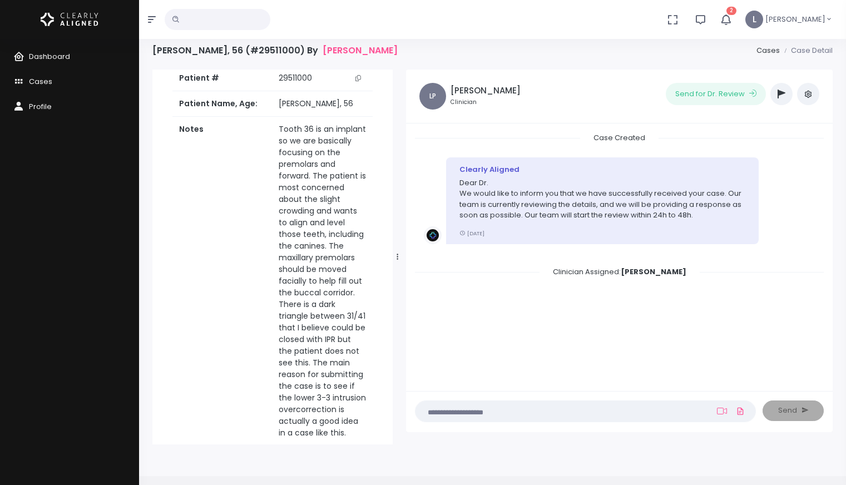
scroll to position [18, 0]
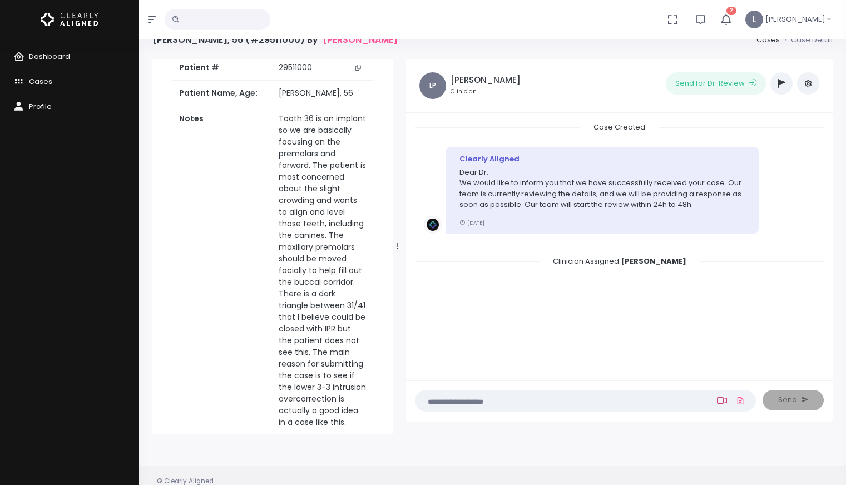
click at [721, 400] on icon at bounding box center [722, 400] width 10 height 9
click at [632, 396] on textarea at bounding box center [563, 400] width 283 height 12
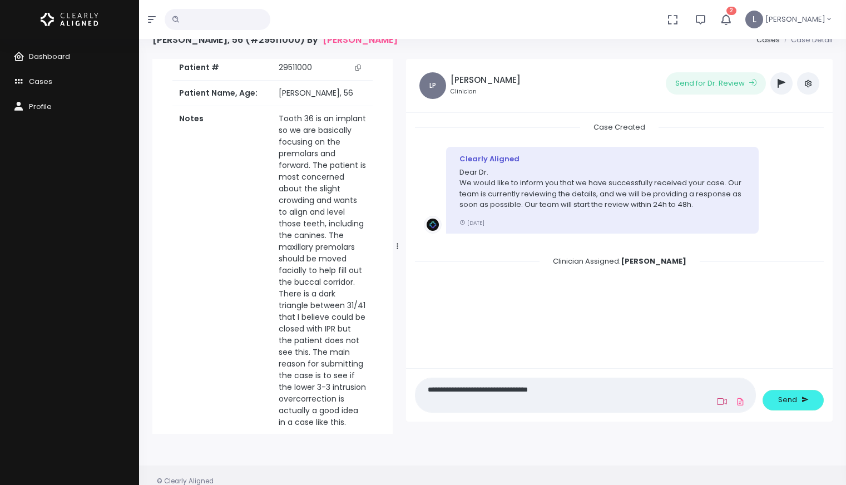
click at [721, 401] on icon at bounding box center [722, 401] width 10 height 9
click at [724, 401] on icon at bounding box center [722, 401] width 10 height 9
click at [642, 397] on textarea "**********" at bounding box center [563, 395] width 283 height 25
click at [723, 400] on icon at bounding box center [722, 401] width 10 height 9
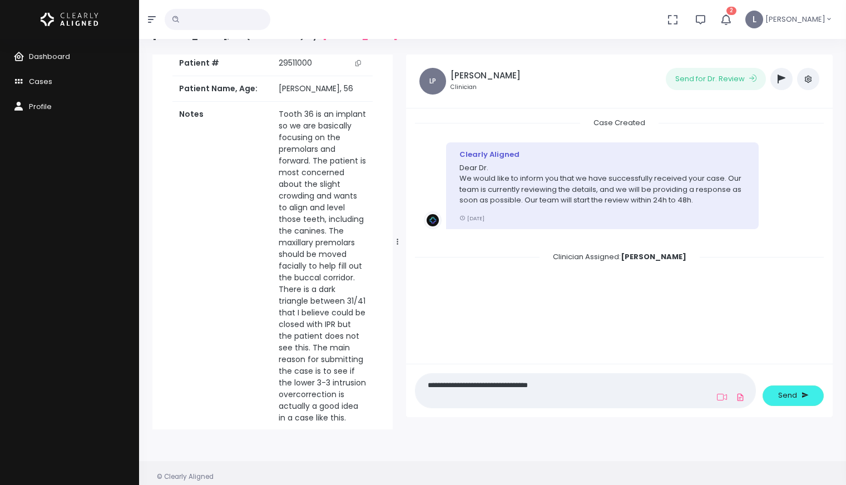
scroll to position [0, 0]
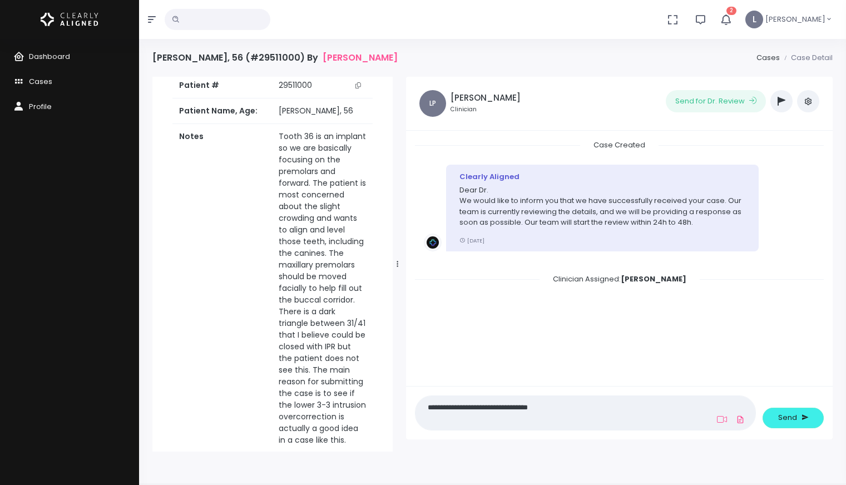
click at [583, 398] on nick-textarea "**********" at bounding box center [585, 412] width 341 height 34
click at [575, 404] on textarea "**********" at bounding box center [563, 412] width 283 height 25
click at [724, 421] on icon at bounding box center [722, 419] width 10 height 9
click at [726, 419] on icon at bounding box center [722, 419] width 10 height 9
click at [590, 400] on nick-textarea "**********" at bounding box center [585, 412] width 341 height 34
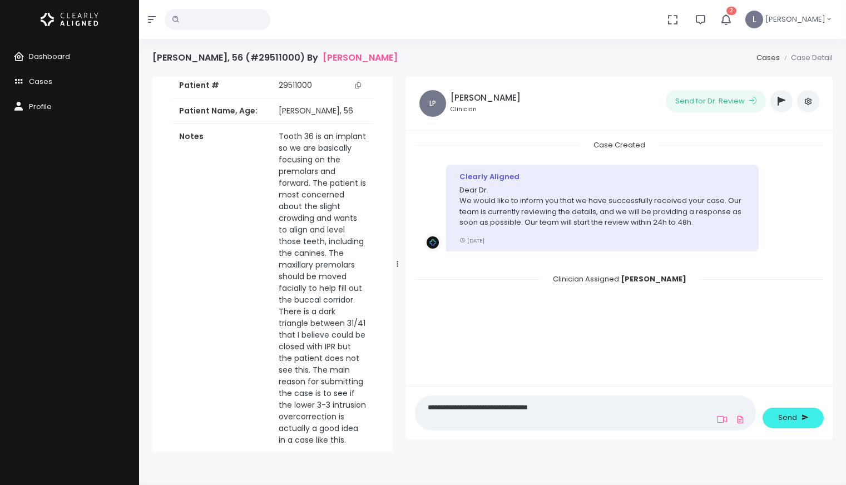
click at [553, 403] on textarea "**********" at bounding box center [563, 412] width 283 height 25
type textarea "**********"
click at [778, 419] on button "Send" at bounding box center [792, 418] width 61 height 21
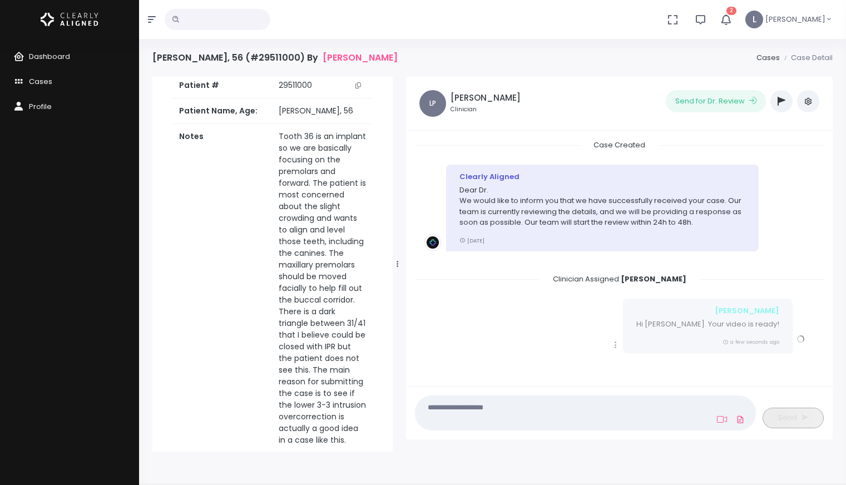
scroll to position [1, 0]
click at [721, 420] on icon at bounding box center [722, 419] width 10 height 9
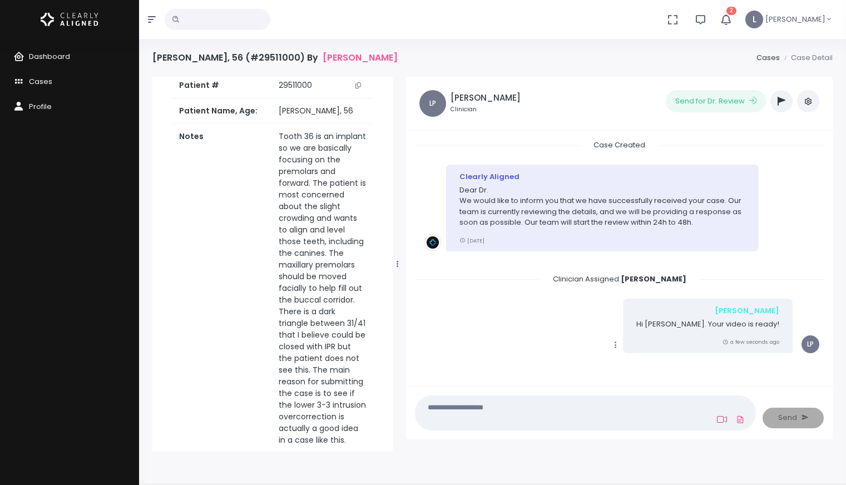
click at [721, 420] on icon at bounding box center [722, 419] width 10 height 9
click at [720, 421] on icon at bounding box center [722, 419] width 10 height 9
click at [714, 421] on link at bounding box center [721, 419] width 14 height 9
click at [715, 421] on link at bounding box center [721, 419] width 14 height 9
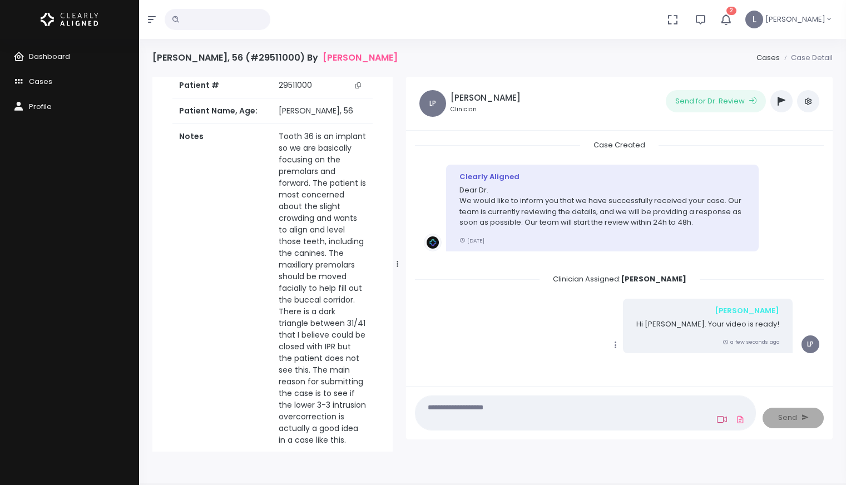
click at [717, 420] on icon at bounding box center [722, 419] width 10 height 9
click at [719, 419] on icon at bounding box center [722, 419] width 10 height 9
click at [620, 346] on icon "scrollable content" at bounding box center [615, 345] width 10 height 10
click at [620, 344] on icon "scrollable content" at bounding box center [615, 345] width 10 height 10
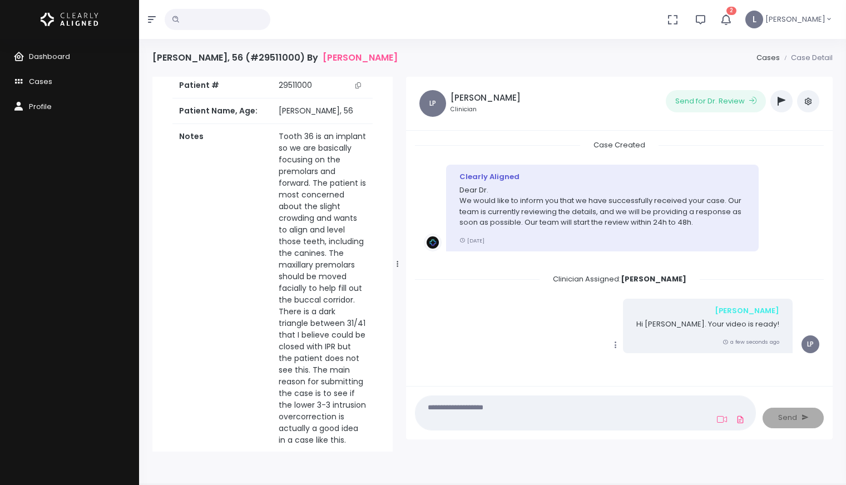
click at [686, 415] on textarea at bounding box center [563, 412] width 283 height 25
click at [717, 421] on icon at bounding box center [722, 419] width 10 height 9
click at [722, 422] on icon at bounding box center [722, 419] width 10 height 9
click at [728, 431] on div "(Obrigatório) Posicione-se a frente da câmera para tirar uma selfie. Iniciar (O…" at bounding box center [619, 412] width 426 height 53
click at [716, 419] on link at bounding box center [721, 419] width 14 height 9
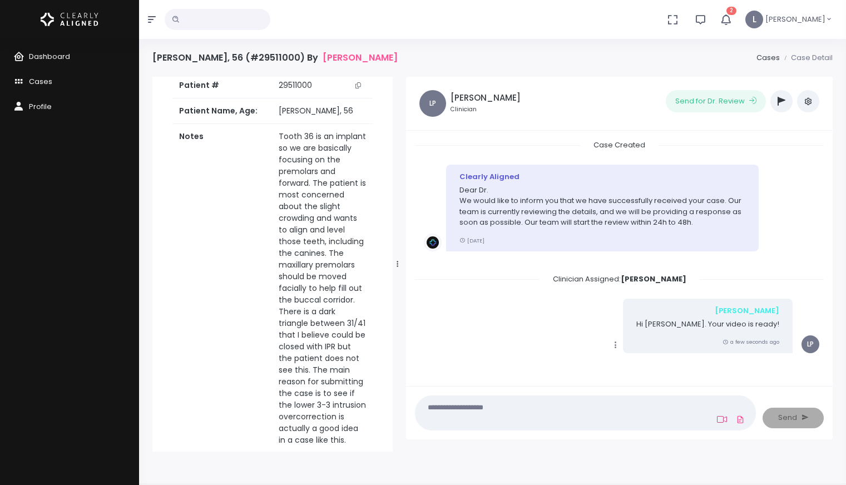
click at [720, 420] on icon at bounding box center [722, 419] width 10 height 9
paste textarea "**********"
type textarea "**********"
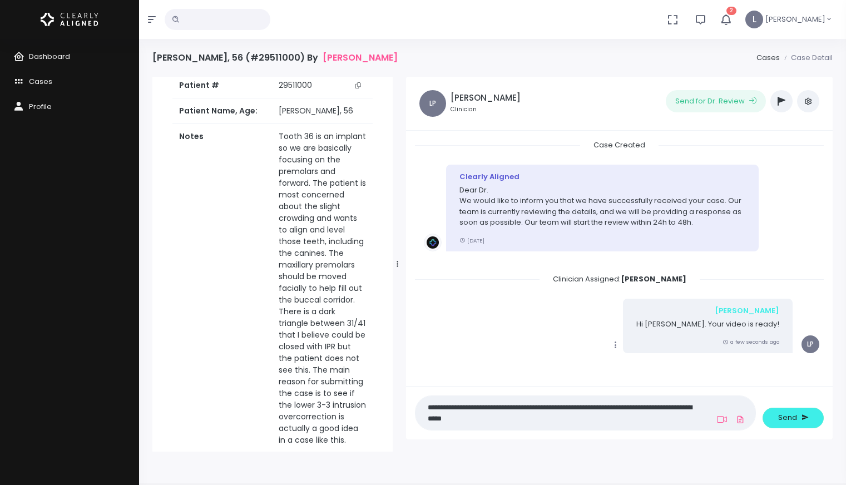
drag, startPoint x: 602, startPoint y: 416, endPoint x: 409, endPoint y: 405, distance: 192.7
click at [409, 405] on div "**********" at bounding box center [585, 412] width 354 height 34
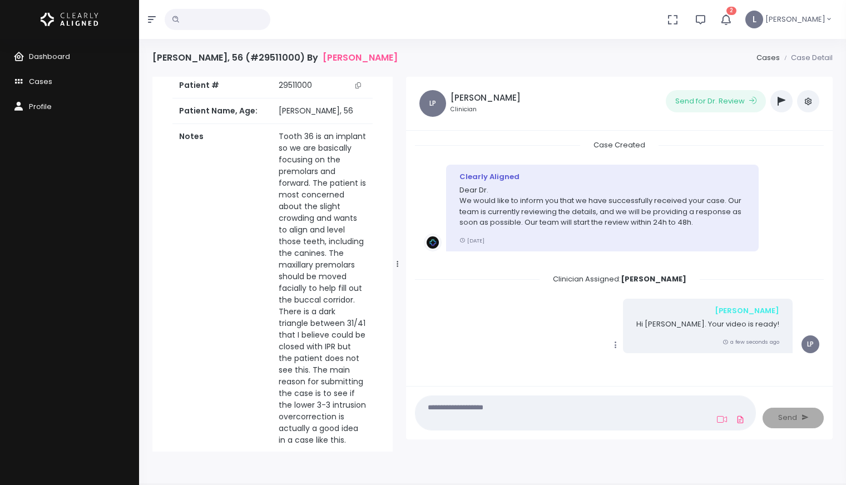
click at [620, 349] on icon "scrollable content" at bounding box center [615, 345] width 10 height 10
click at [620, 345] on icon "scrollable content" at bounding box center [615, 345] width 10 height 10
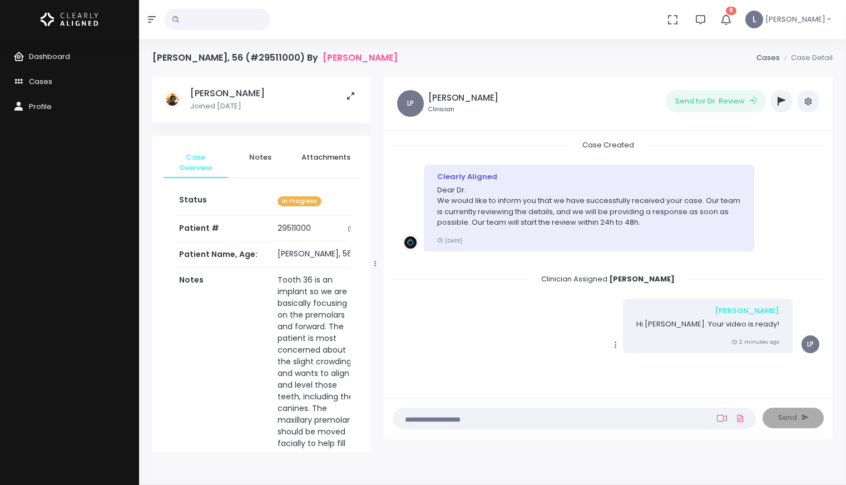
click at [722, 418] on icon at bounding box center [722, 418] width 10 height 9
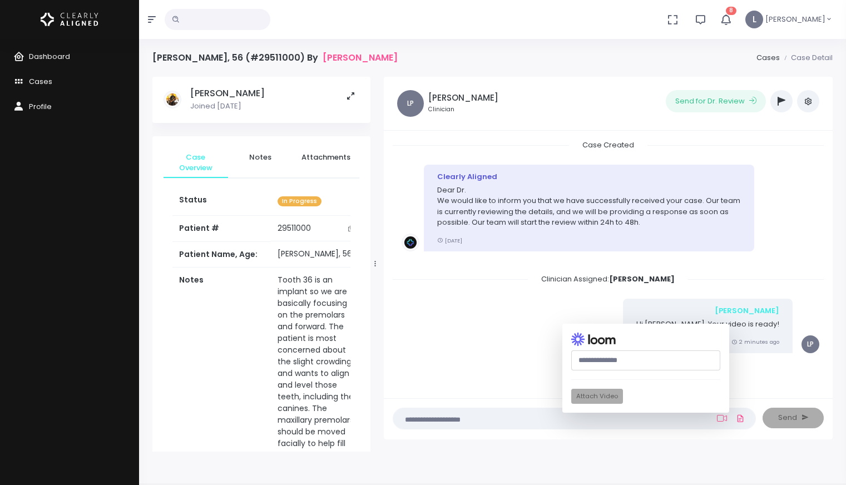
paste input "**********"
type input "**********"
click at [611, 393] on button "Attach Video" at bounding box center [597, 396] width 52 height 15
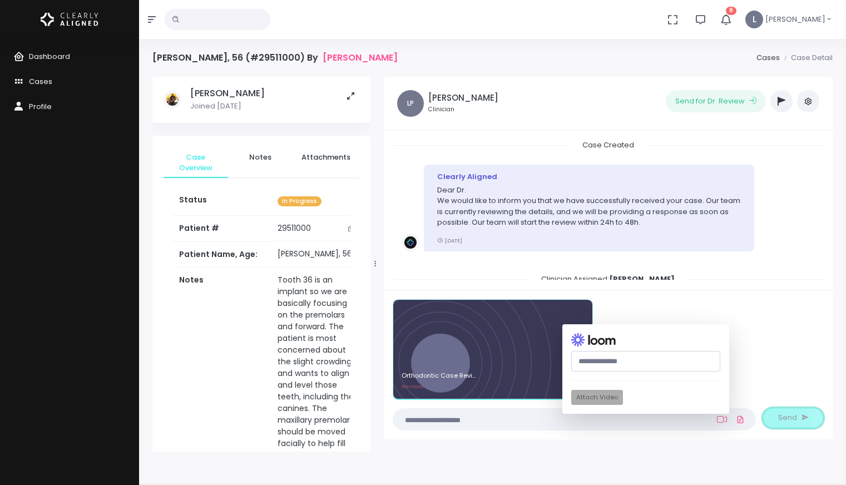
click at [777, 421] on button "Send" at bounding box center [792, 418] width 61 height 21
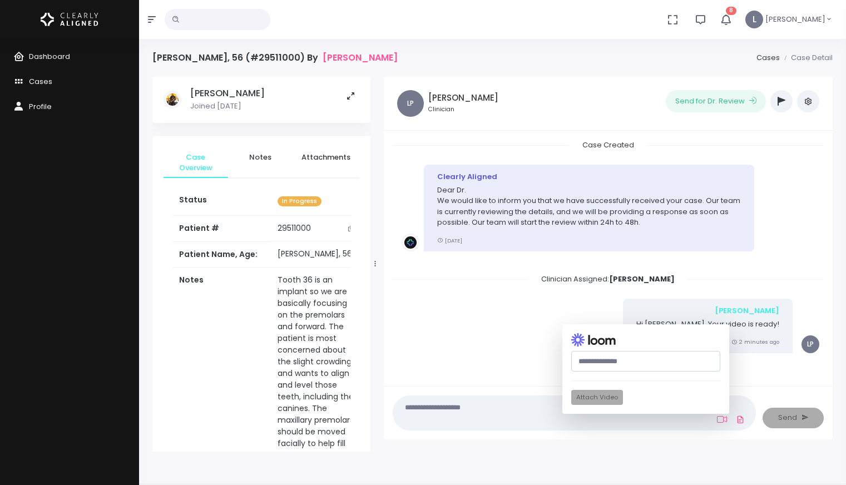
click at [598, 307] on div "Copy Edit Delete Luis Hi Dr. Bellis. Your video is ready! 2 minutes ago LP" at bounding box center [607, 326] width 413 height 54
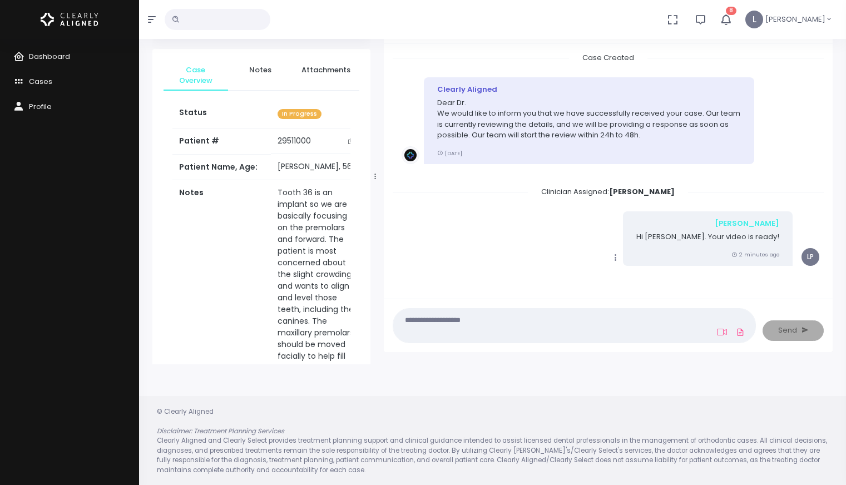
scroll to position [0, 0]
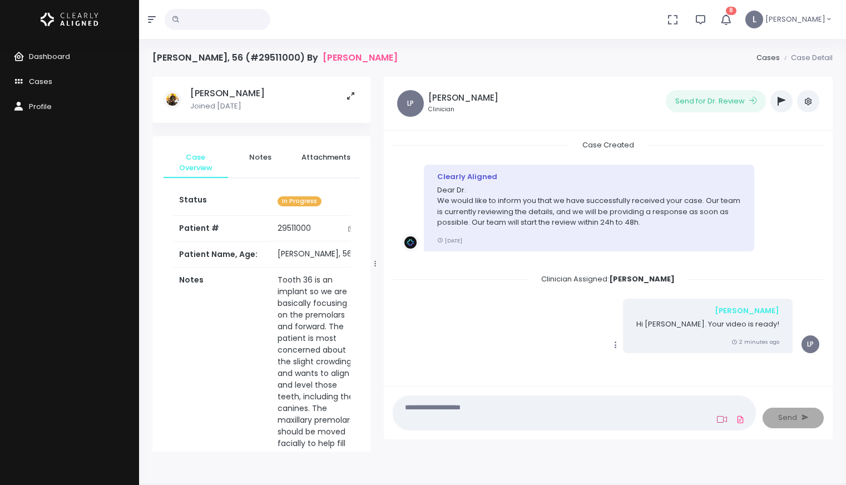
click at [721, 420] on icon at bounding box center [722, 419] width 10 height 9
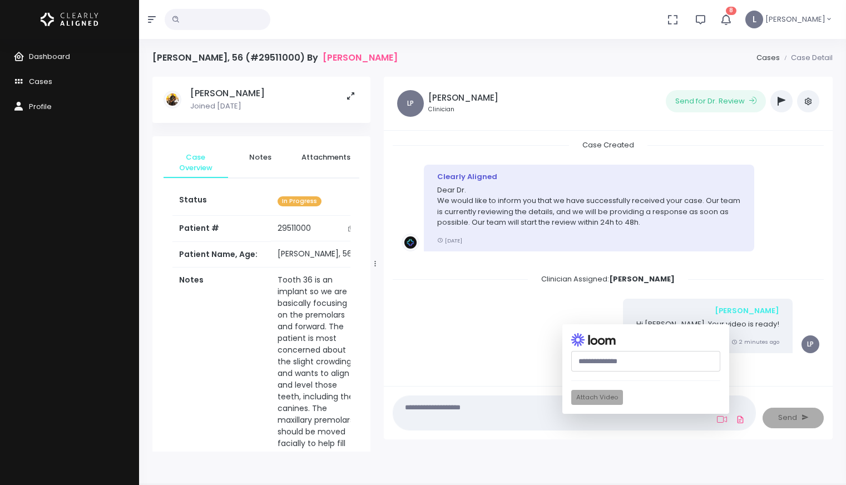
paste input "**********"
type input "**********"
click at [609, 396] on button "Attach Video" at bounding box center [597, 397] width 52 height 15
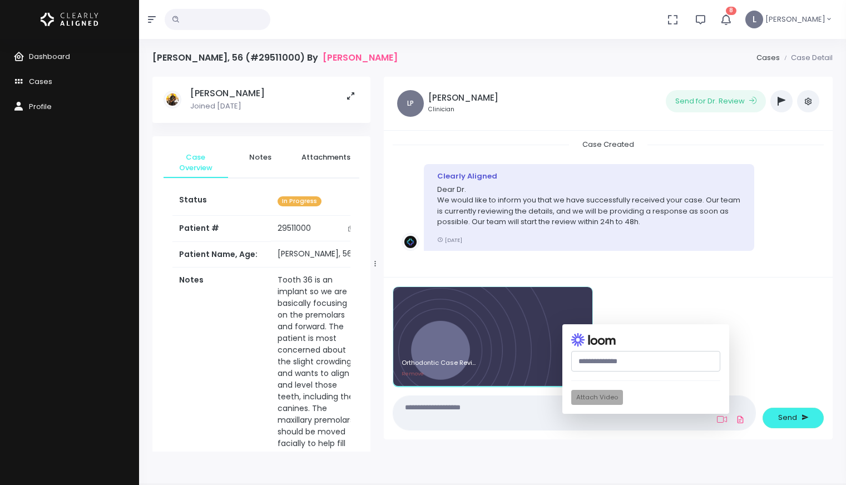
click at [602, 400] on div "(Obrigatório) Attach Video" at bounding box center [645, 369] width 167 height 90
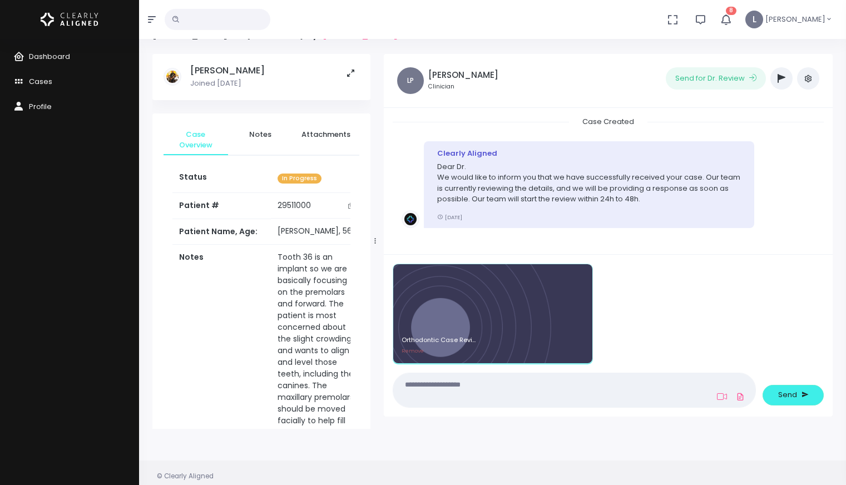
scroll to position [23, 0]
click at [776, 393] on button "Send" at bounding box center [792, 394] width 61 height 21
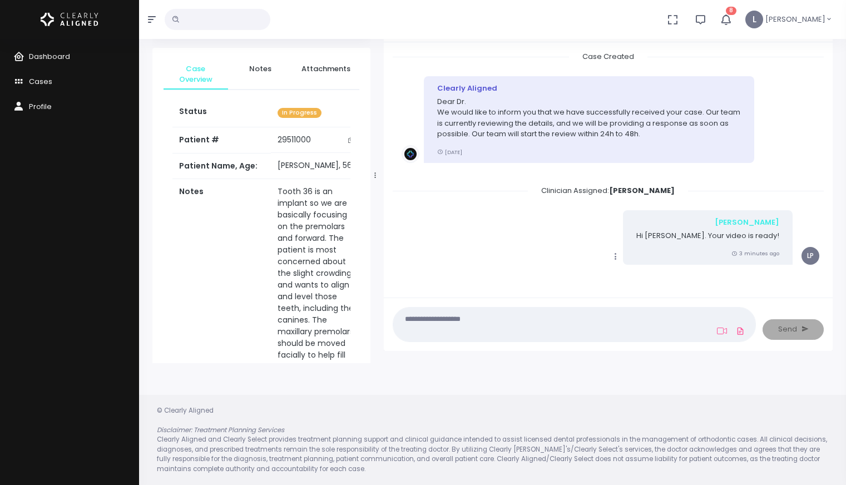
scroll to position [0, 0]
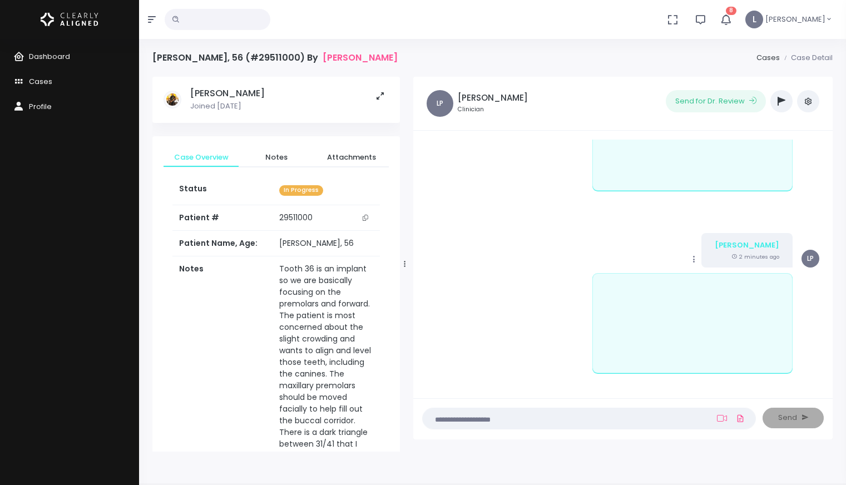
scroll to position [364, 0]
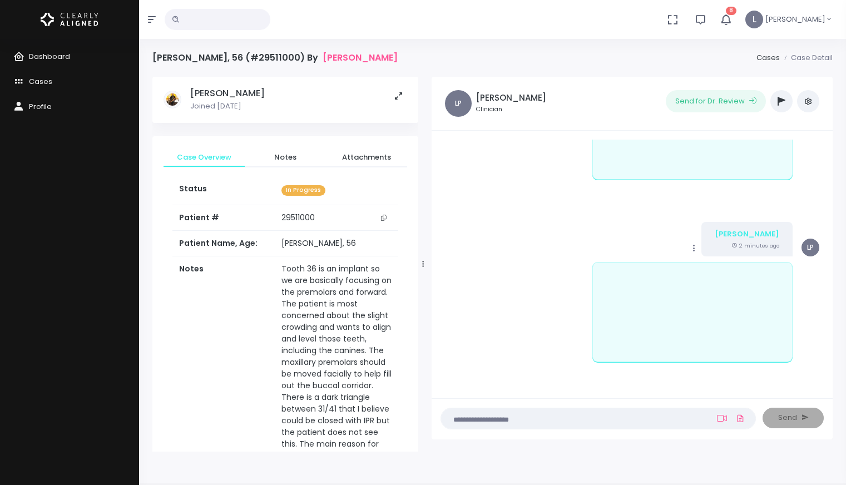
drag, startPoint x: 390, startPoint y: 267, endPoint x: 421, endPoint y: 270, distance: 31.8
click at [423, 270] on div at bounding box center [423, 263] width 6 height 367
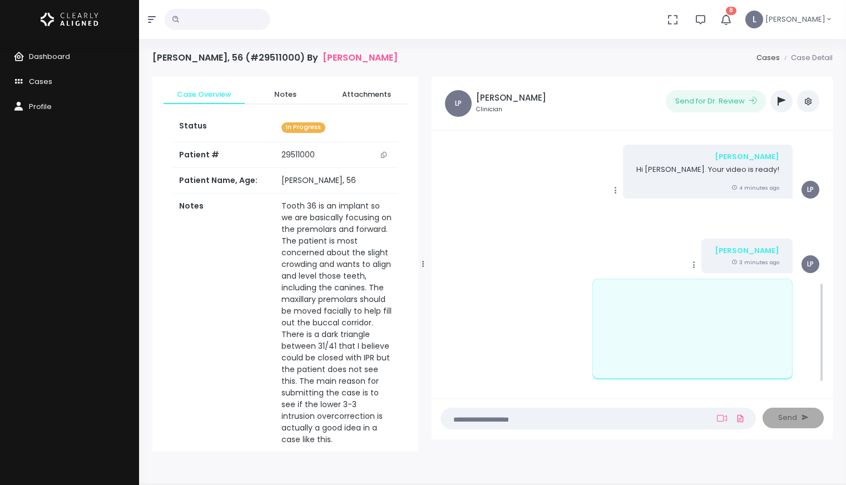
scroll to position [0, 0]
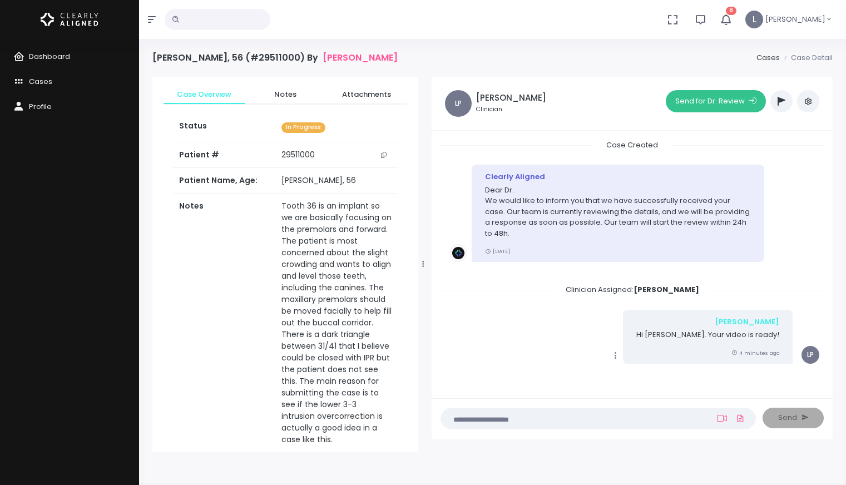
click at [707, 103] on button "Send for Dr. Review" at bounding box center [715, 101] width 100 height 22
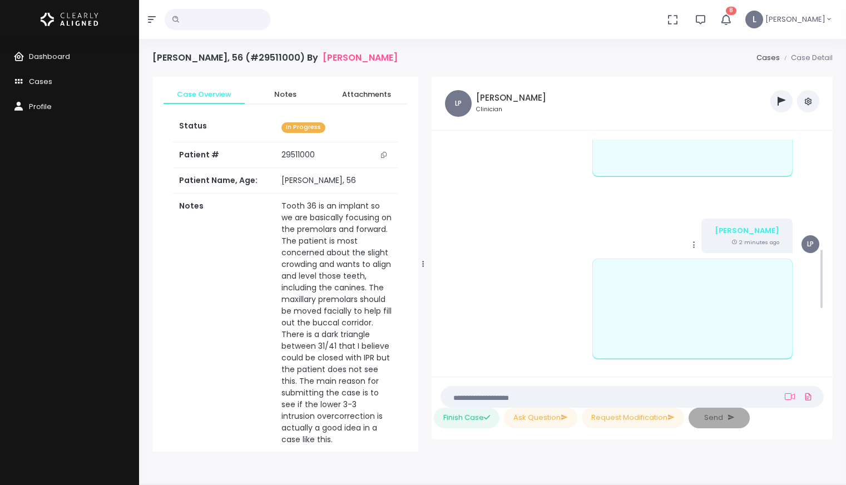
scroll to position [365, 0]
click at [699, 245] on icon "scrollable content" at bounding box center [694, 247] width 10 height 10
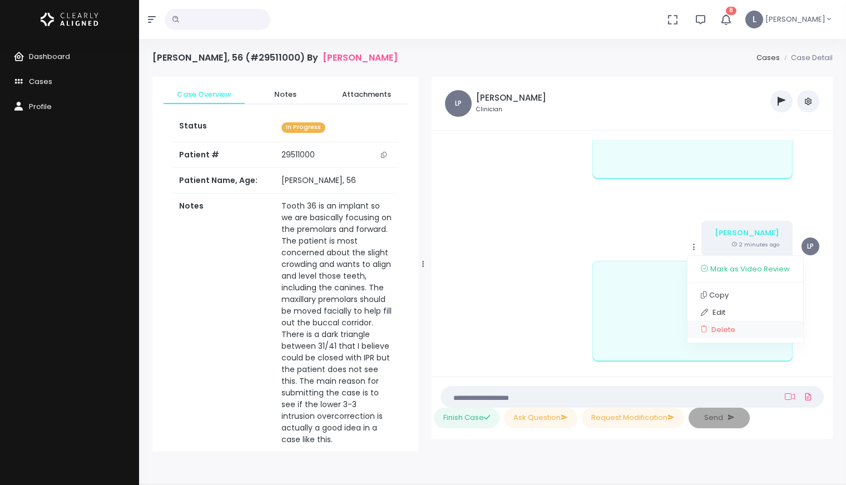
click at [737, 328] on link "Delete" at bounding box center [745, 329] width 116 height 17
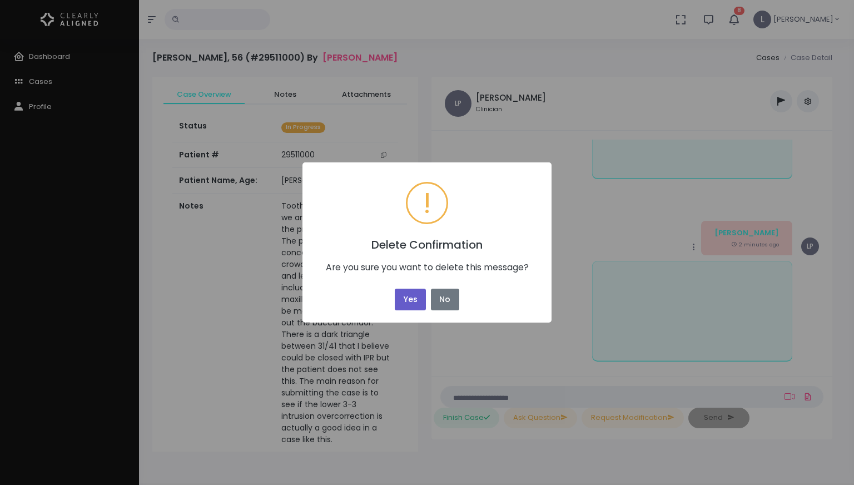
click at [405, 296] on button "Yes" at bounding box center [410, 300] width 31 height 22
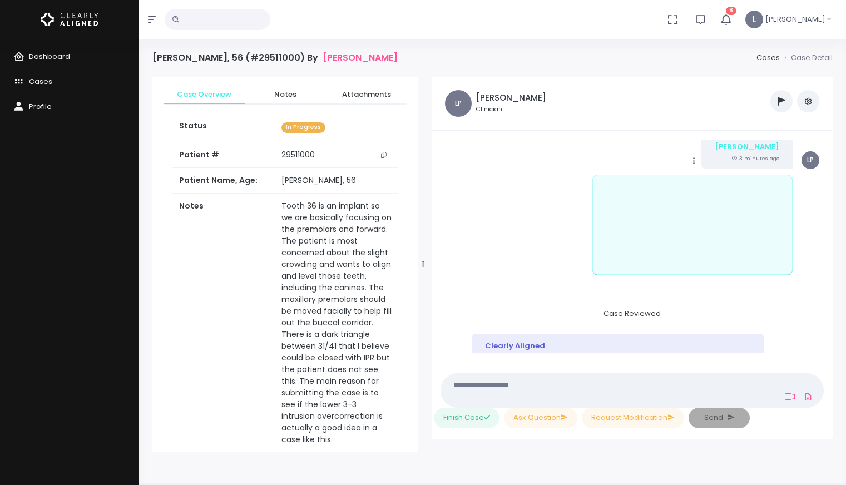
scroll to position [271, 0]
click at [59, 60] on span "Dashboard" at bounding box center [49, 56] width 41 height 11
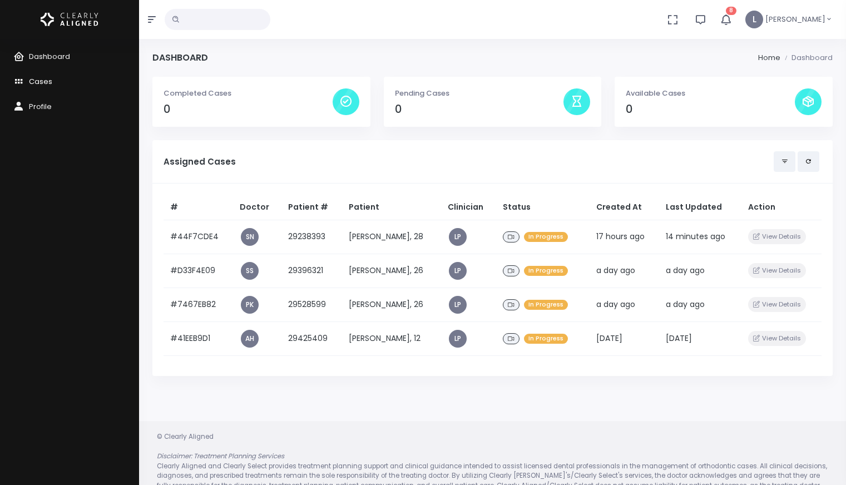
click at [48, 79] on span "Cases" at bounding box center [40, 81] width 23 height 11
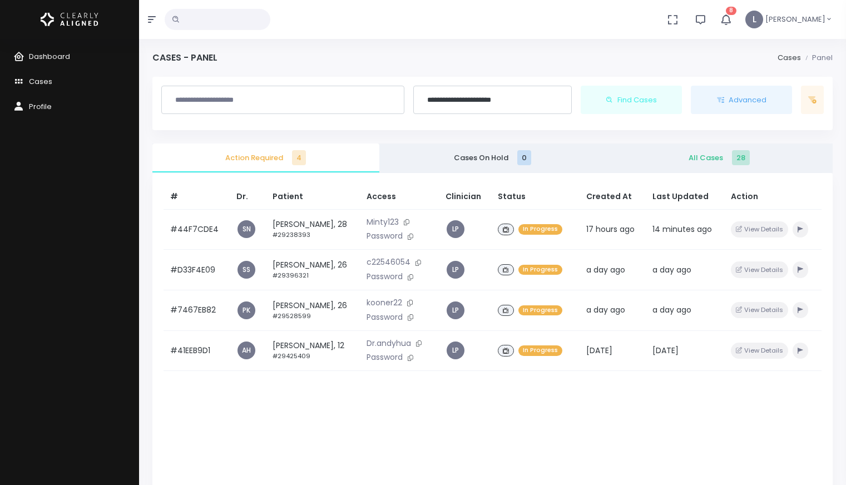
click at [712, 161] on span "All Cases 28" at bounding box center [718, 157] width 209 height 11
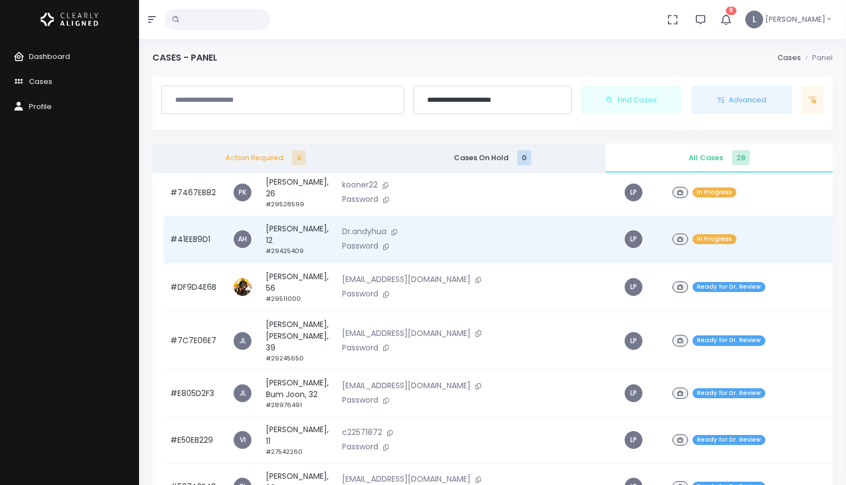
scroll to position [142, 0]
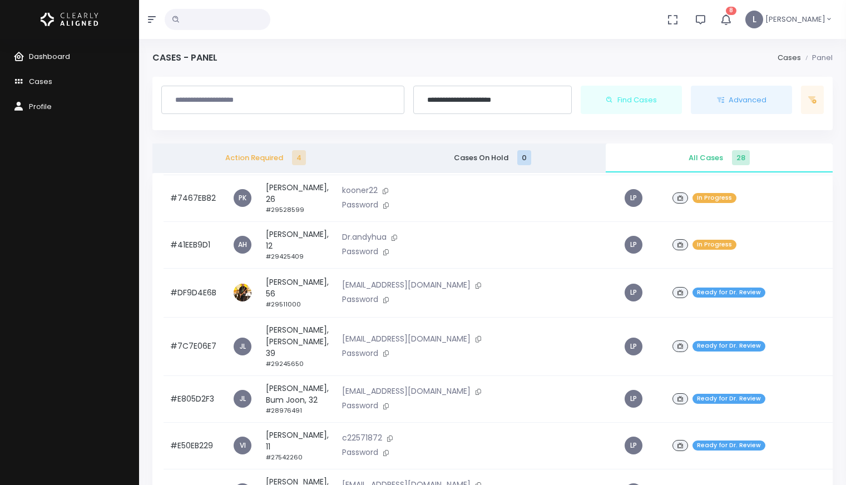
click at [44, 61] on link "Dashboard" at bounding box center [69, 56] width 139 height 25
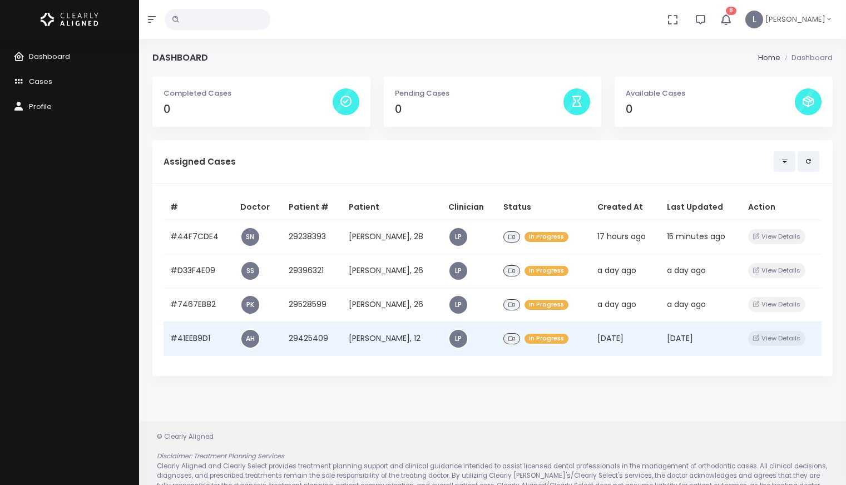
click at [380, 337] on td "[PERSON_NAME], 12" at bounding box center [392, 338] width 100 height 34
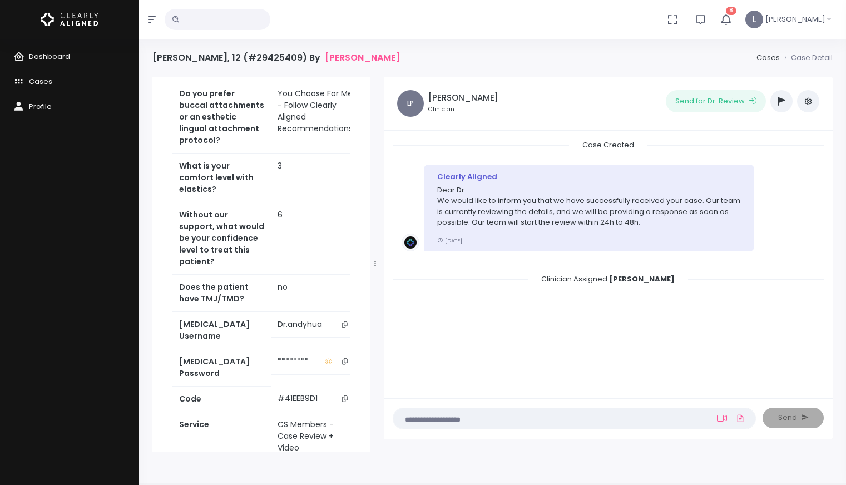
scroll to position [546, 0]
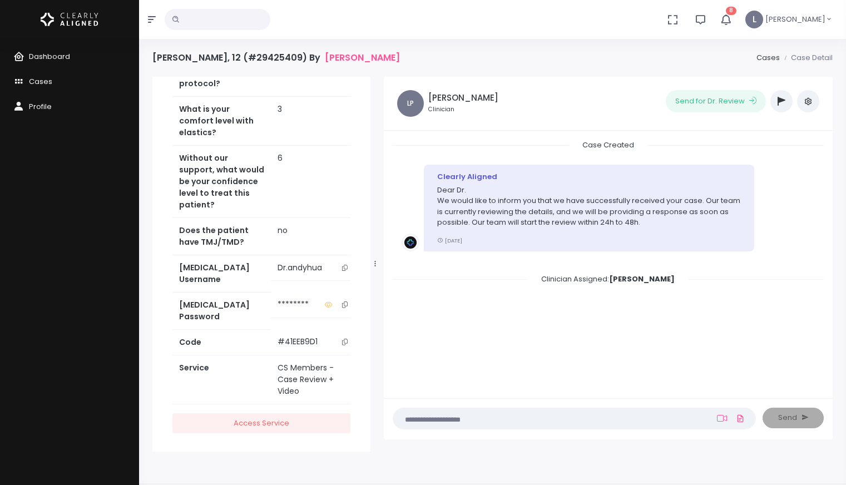
click at [342, 271] on icon "scrollable content" at bounding box center [345, 268] width 6 height 6
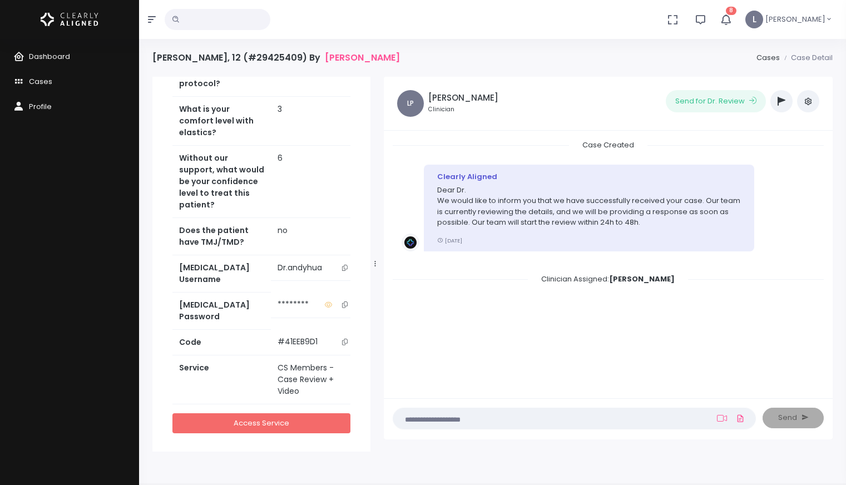
click at [292, 434] on link "Access Service" at bounding box center [261, 423] width 178 height 21
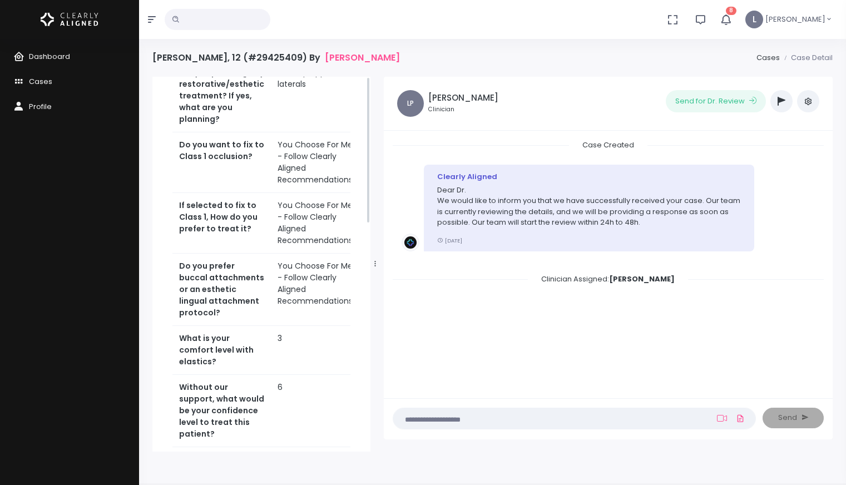
scroll to position [0, 0]
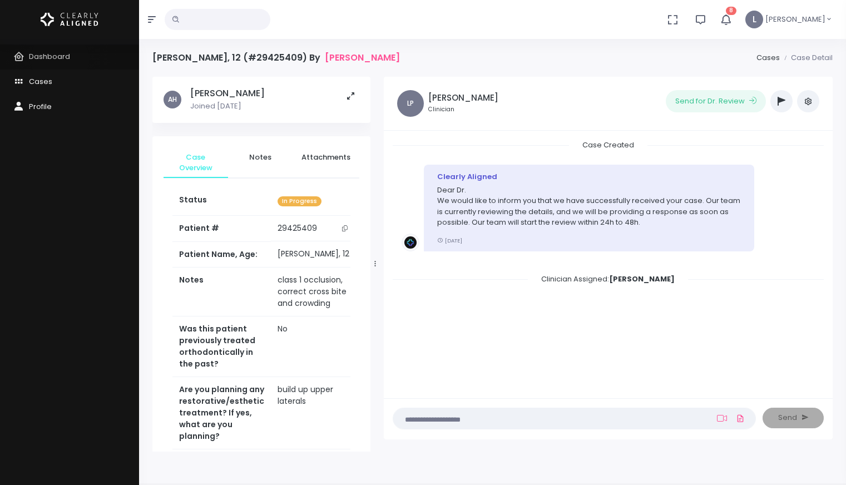
click at [60, 59] on span "Dashboard" at bounding box center [49, 56] width 41 height 11
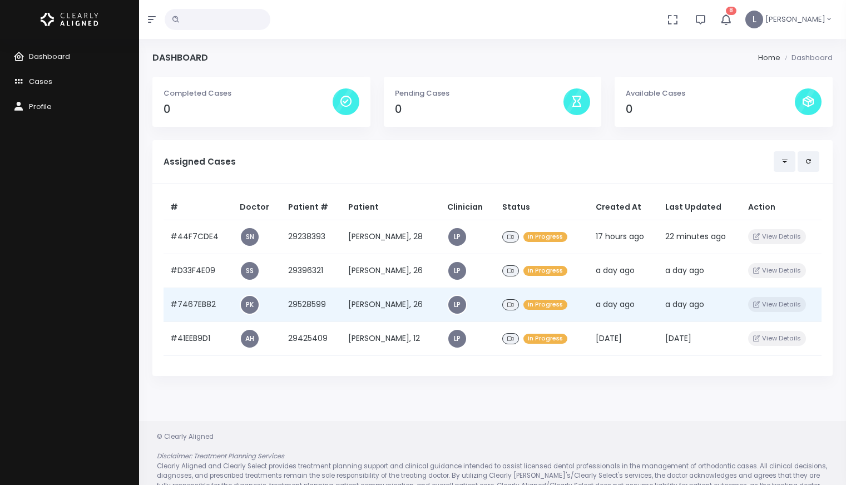
click at [403, 307] on td "[PERSON_NAME], 26" at bounding box center [390, 304] width 99 height 34
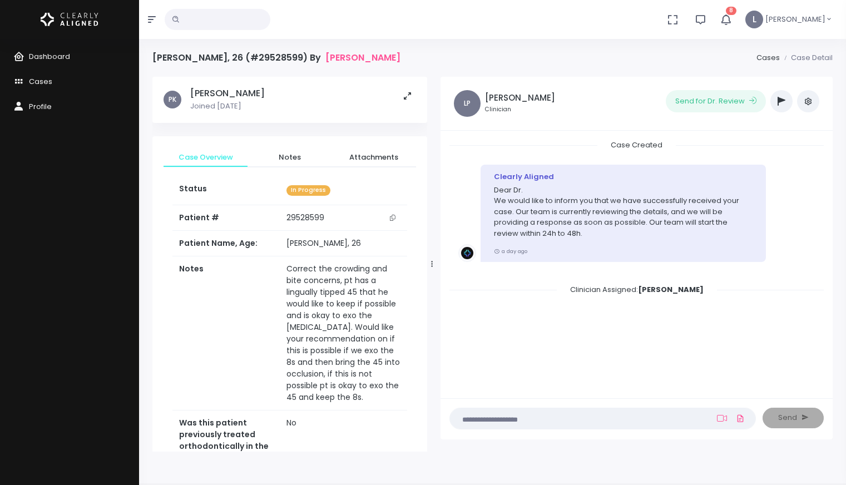
drag, startPoint x: 375, startPoint y: 266, endPoint x: 432, endPoint y: 269, distance: 56.8
click at [432, 269] on div at bounding box center [432, 263] width 6 height 367
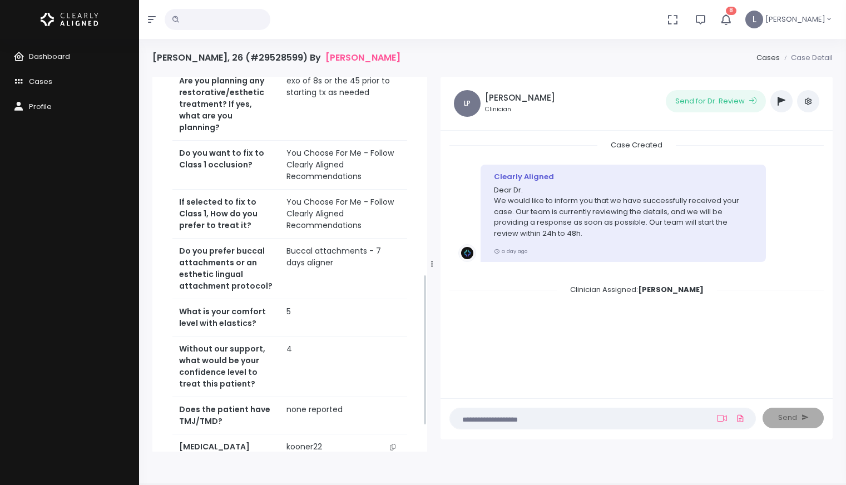
scroll to position [551, 0]
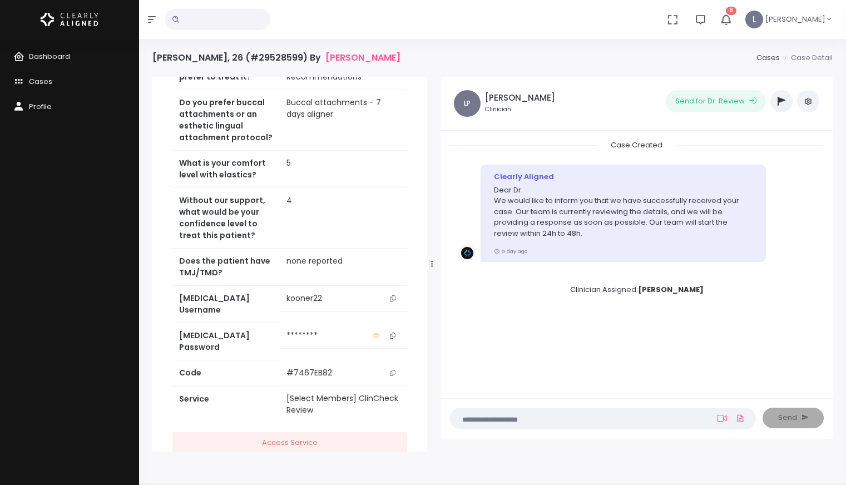
click at [390, 295] on icon "scrollable content" at bounding box center [393, 298] width 6 height 6
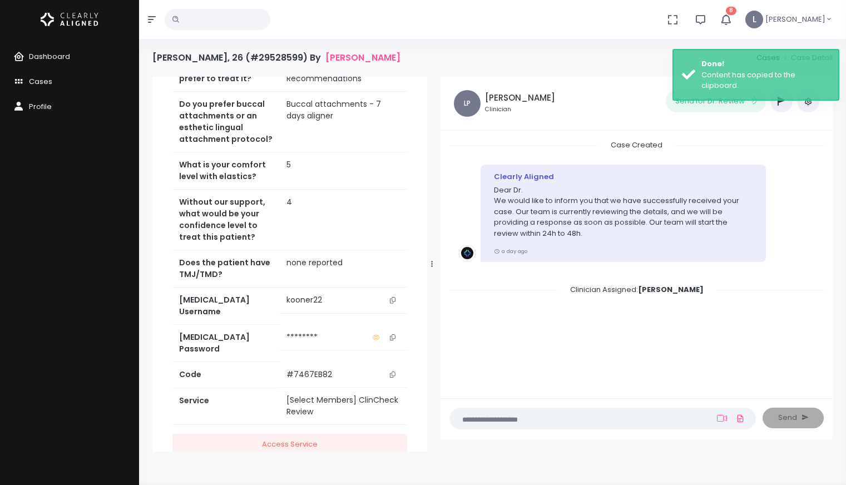
scroll to position [549, 0]
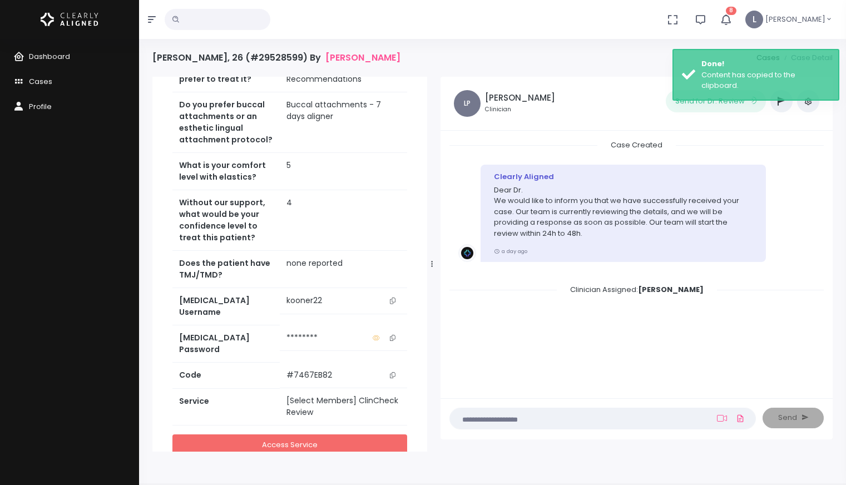
click at [281, 434] on link "Access Service" at bounding box center [289, 444] width 235 height 21
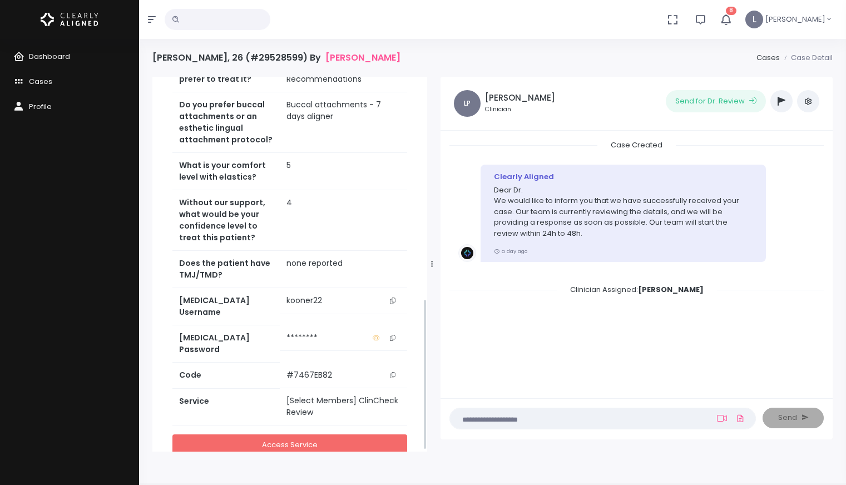
scroll to position [547, 0]
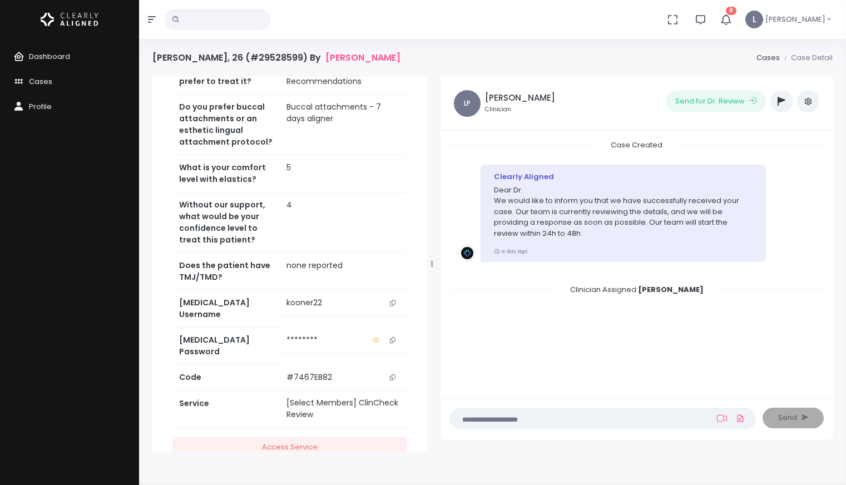
click at [508, 421] on textarea at bounding box center [580, 418] width 249 height 12
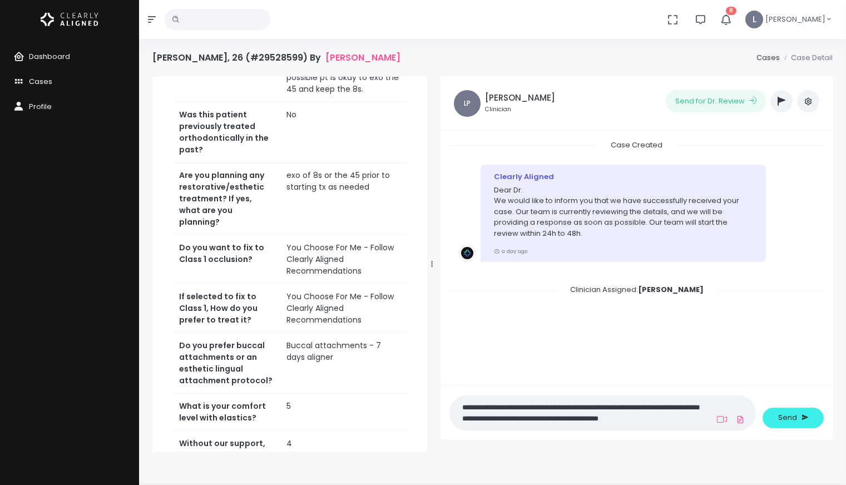
scroll to position [0, 0]
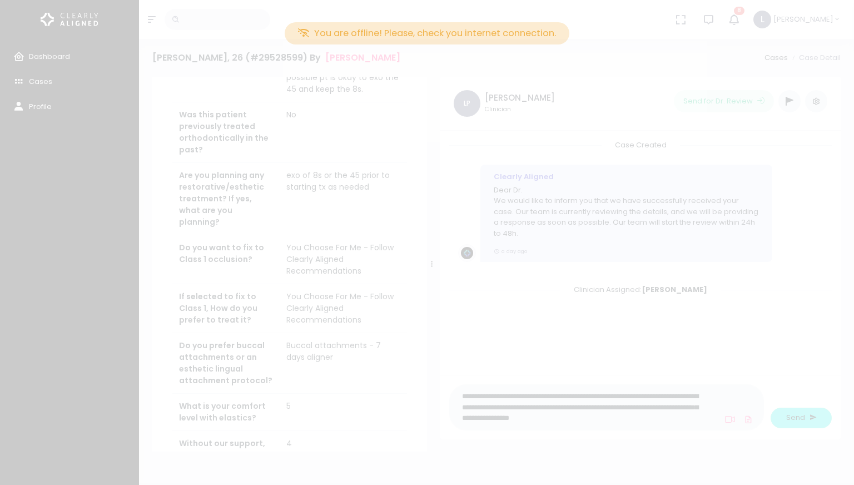
click at [731, 28] on div "You are offline! Please, check you internet connection." at bounding box center [427, 242] width 854 height 485
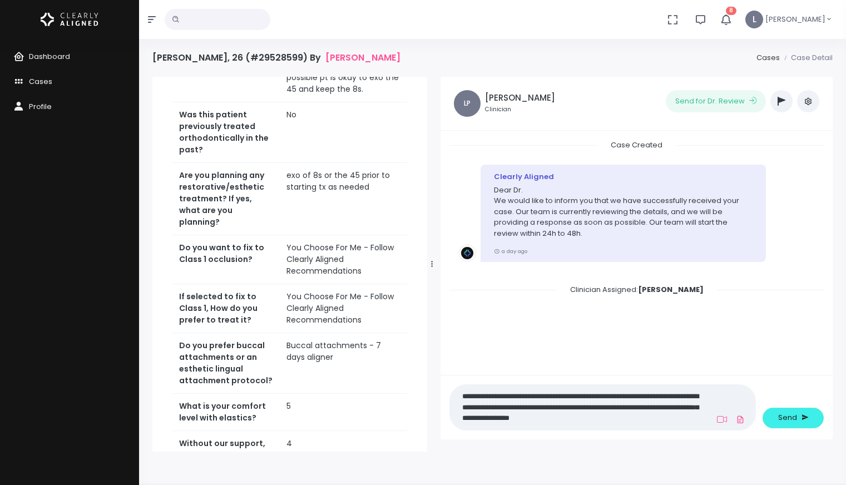
click at [483, 419] on textarea "**********" at bounding box center [580, 407] width 249 height 36
click at [684, 412] on textarea "**********" at bounding box center [580, 407] width 249 height 36
click at [691, 417] on textarea "**********" at bounding box center [580, 407] width 249 height 36
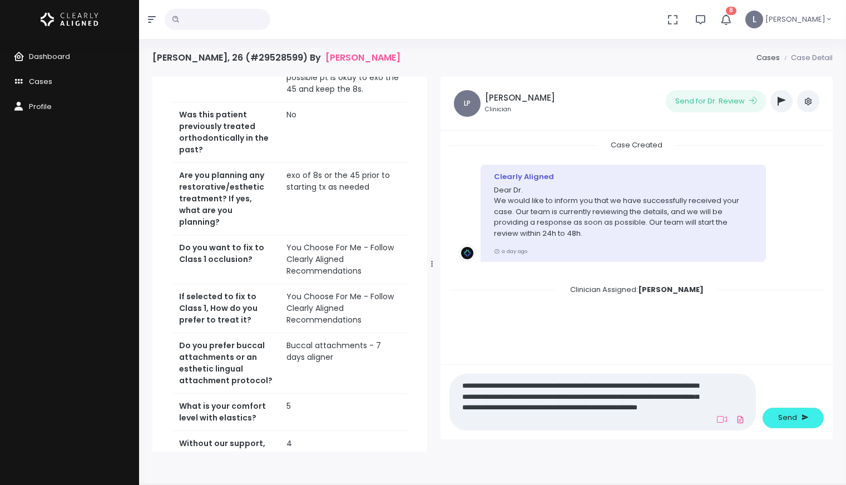
click at [499, 399] on textarea "**********" at bounding box center [580, 402] width 249 height 47
drag, startPoint x: 607, startPoint y: 386, endPoint x: 614, endPoint y: 386, distance: 7.8
click at [607, 386] on textarea "**********" at bounding box center [580, 402] width 249 height 47
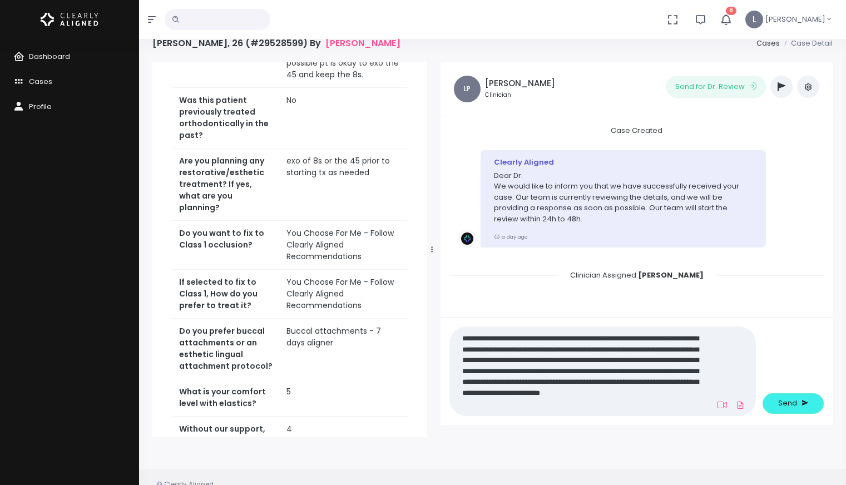
scroll to position [17, 0]
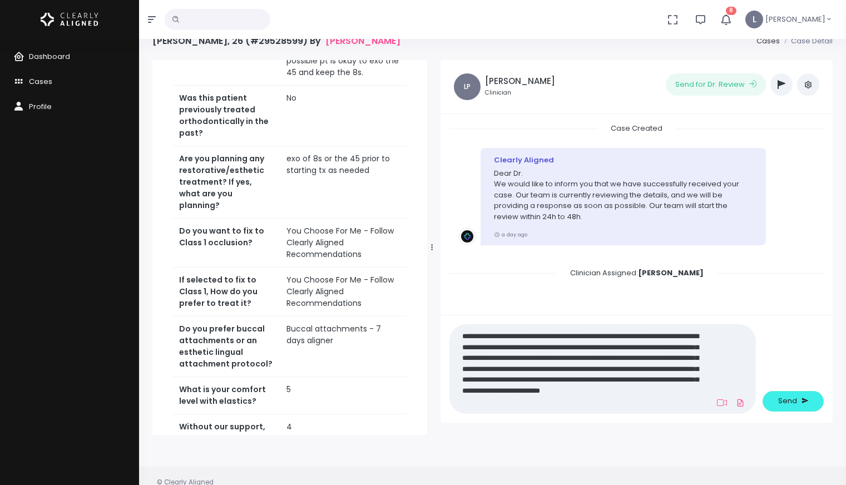
click at [698, 401] on textarea "**********" at bounding box center [580, 369] width 249 height 80
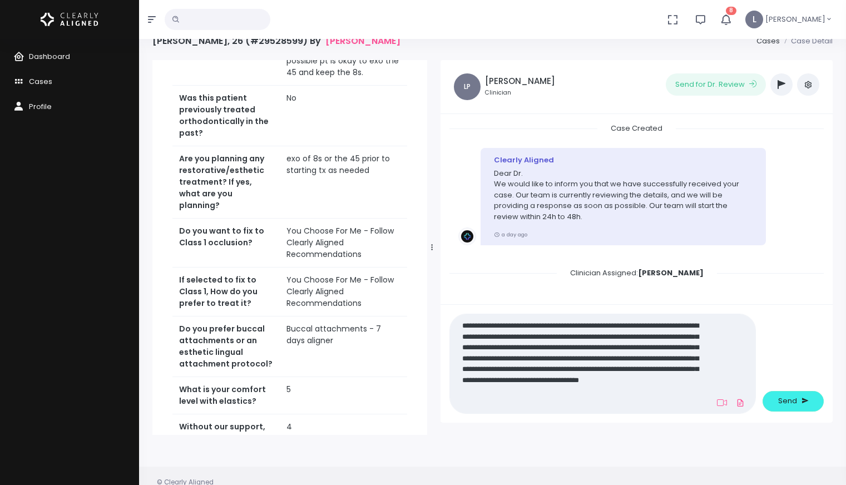
click at [540, 362] on textarea "**********" at bounding box center [580, 364] width 249 height 90
click at [488, 401] on textarea "**********" at bounding box center [580, 364] width 249 height 90
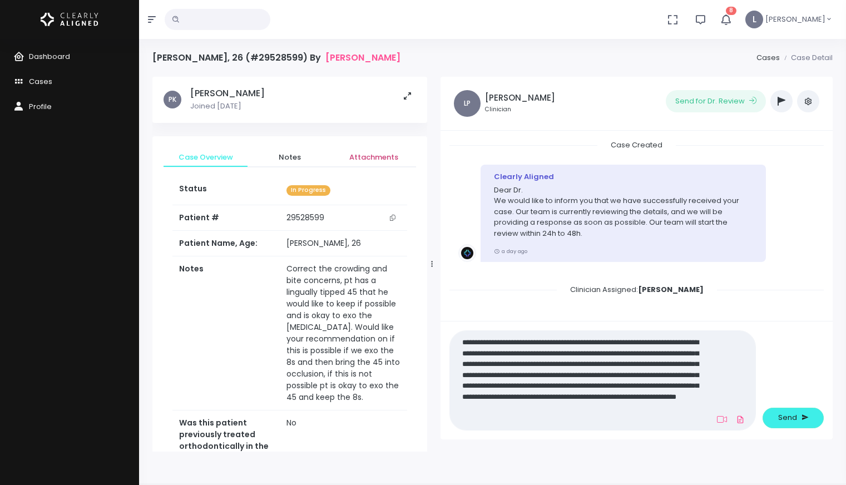
click at [370, 159] on span "Attachments" at bounding box center [374, 157] width 66 height 11
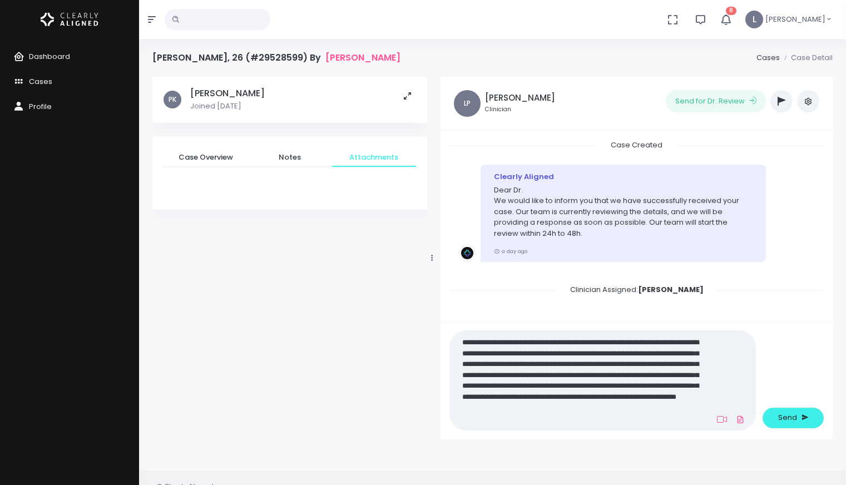
drag, startPoint x: 632, startPoint y: 419, endPoint x: 638, endPoint y: 420, distance: 5.6
click at [632, 419] on textarea "**********" at bounding box center [580, 380] width 249 height 90
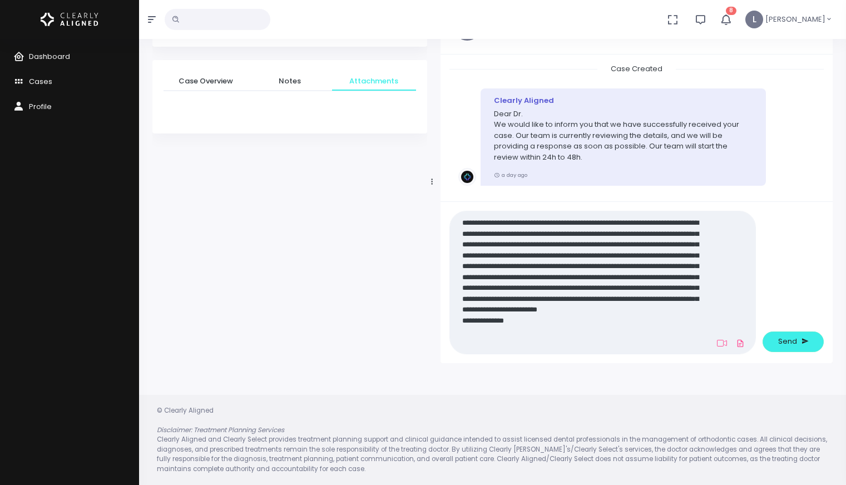
click at [530, 256] on textarea "**********" at bounding box center [580, 282] width 249 height 133
click at [564, 245] on textarea "**********" at bounding box center [580, 282] width 249 height 133
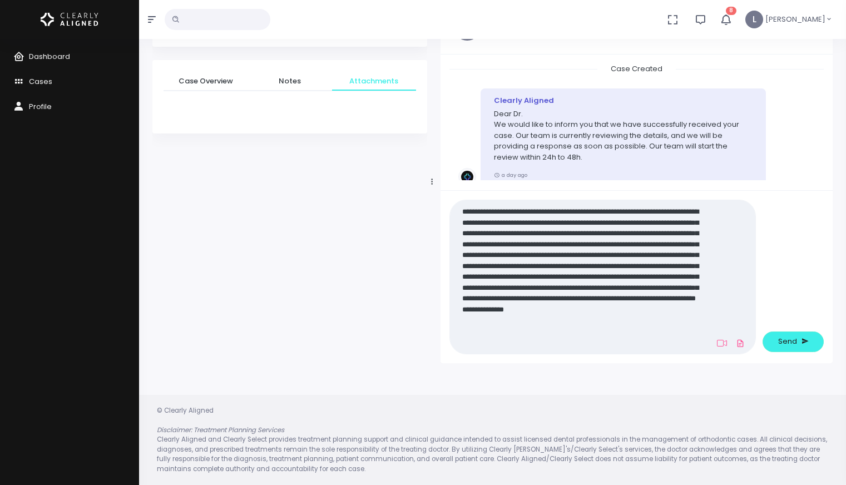
click at [587, 246] on textarea "**********" at bounding box center [580, 277] width 249 height 145
type textarea "**********"
click at [783, 342] on span "Send" at bounding box center [787, 341] width 19 height 11
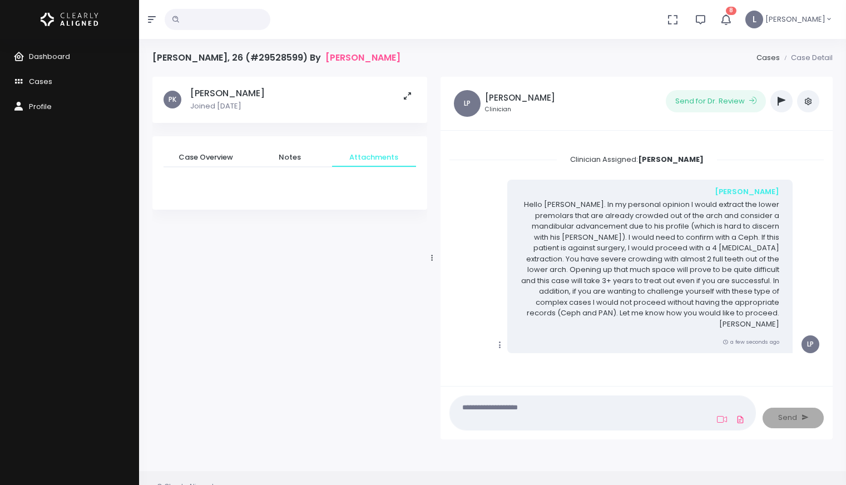
click at [781, 108] on button "button" at bounding box center [781, 101] width 22 height 22
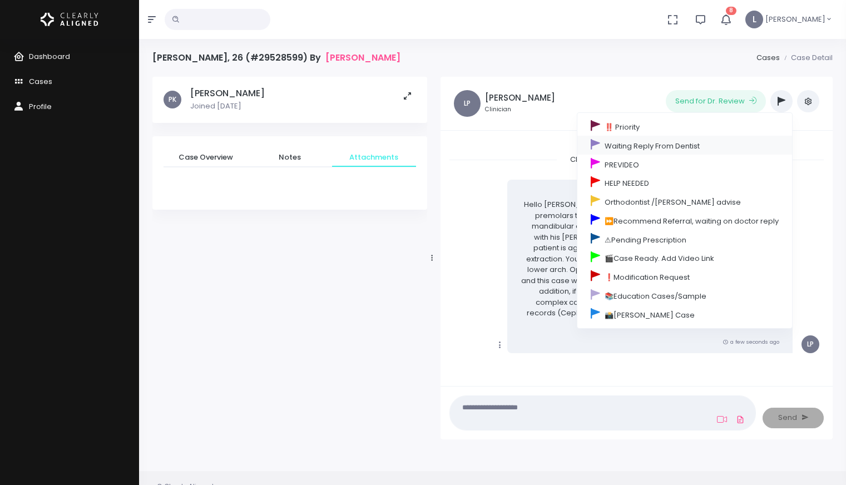
click at [698, 148] on link "Waiting Reply From Dentist" at bounding box center [684, 145] width 215 height 19
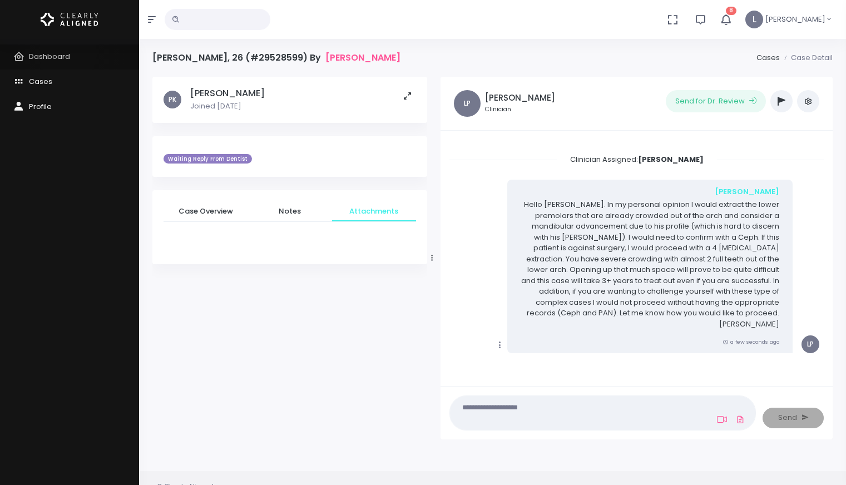
click at [68, 53] on span "Dashboard" at bounding box center [49, 56] width 41 height 11
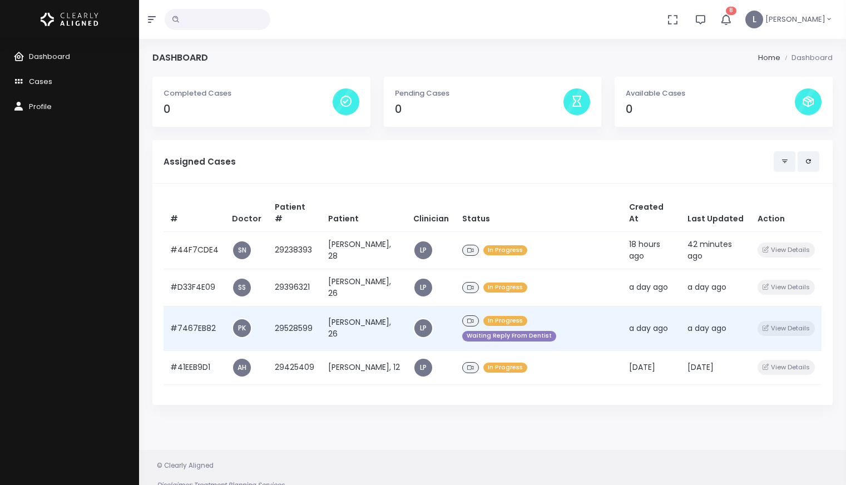
click at [450, 325] on td "LP" at bounding box center [430, 328] width 49 height 44
click at [368, 313] on td "[PERSON_NAME], 26" at bounding box center [364, 328] width 86 height 44
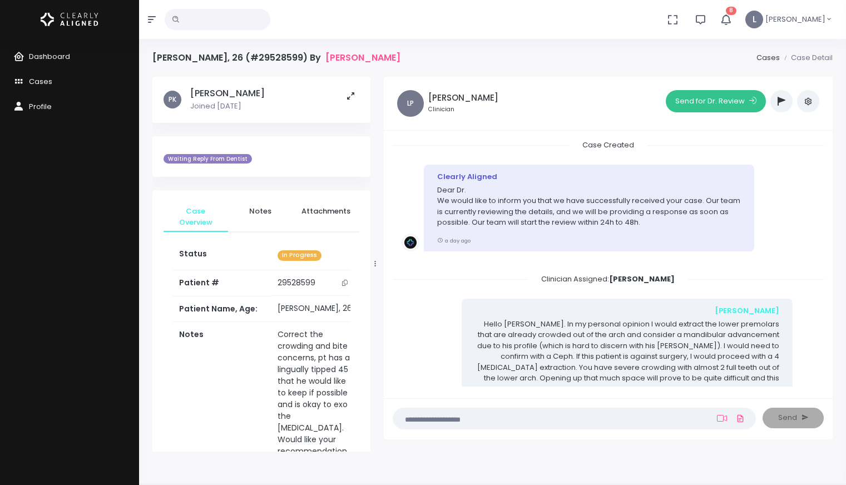
click at [726, 102] on button "Send for Dr. Review" at bounding box center [715, 101] width 100 height 22
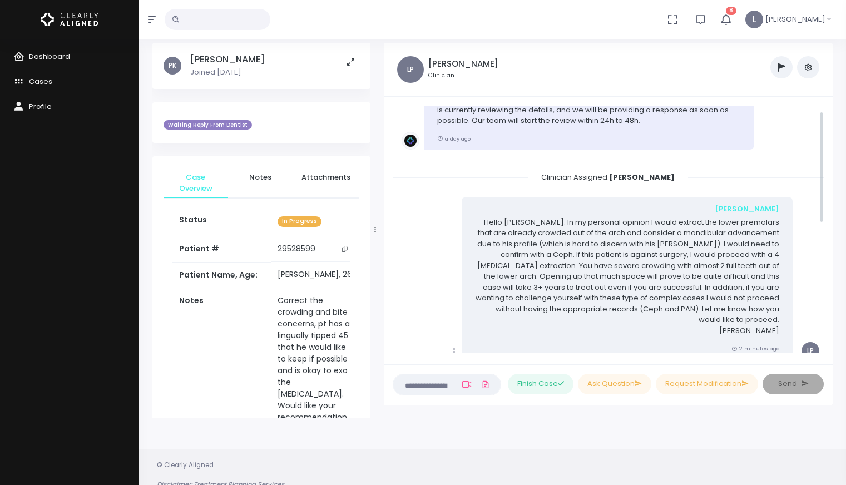
scroll to position [76, 0]
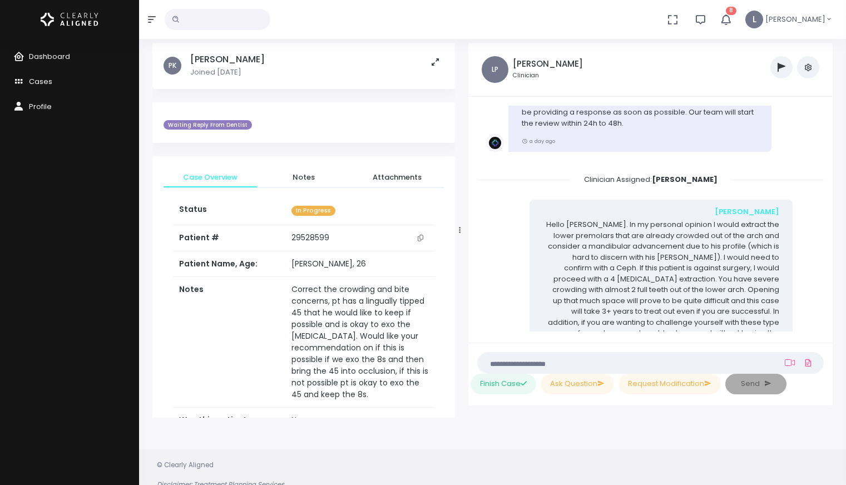
drag, startPoint x: 375, startPoint y: 229, endPoint x: 459, endPoint y: 234, distance: 84.7
click at [459, 234] on div at bounding box center [460, 229] width 6 height 367
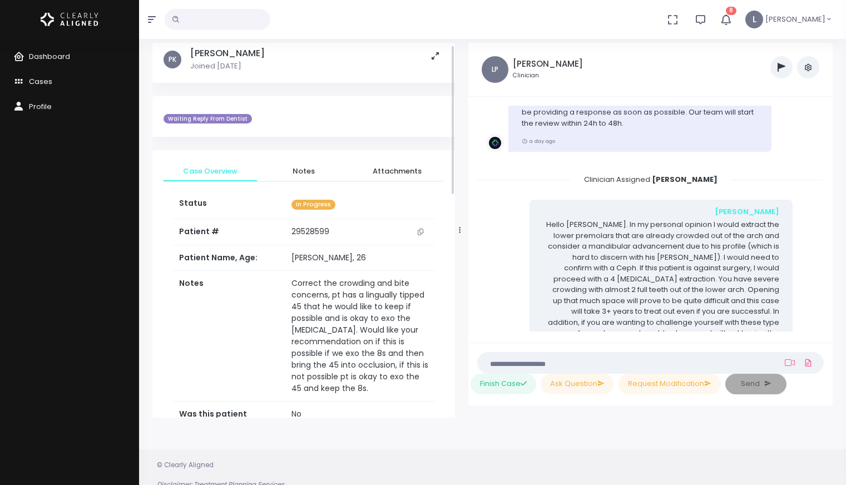
scroll to position [14, 0]
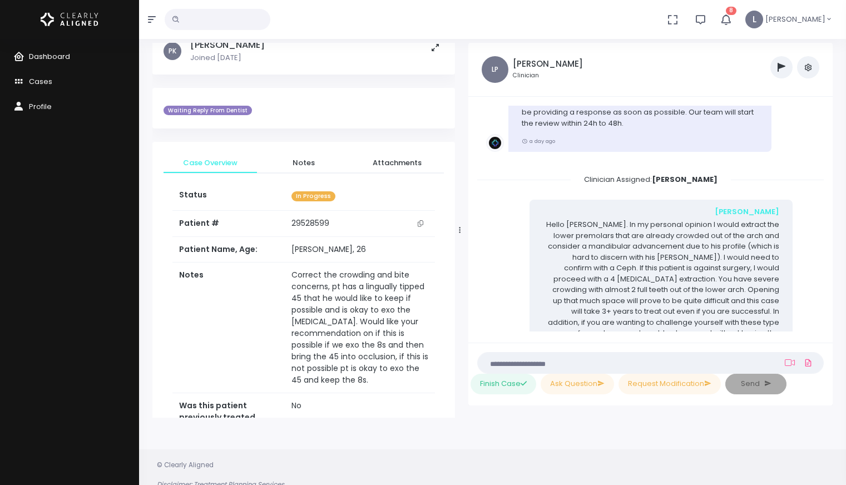
click at [52, 57] on span "Dashboard" at bounding box center [49, 56] width 41 height 11
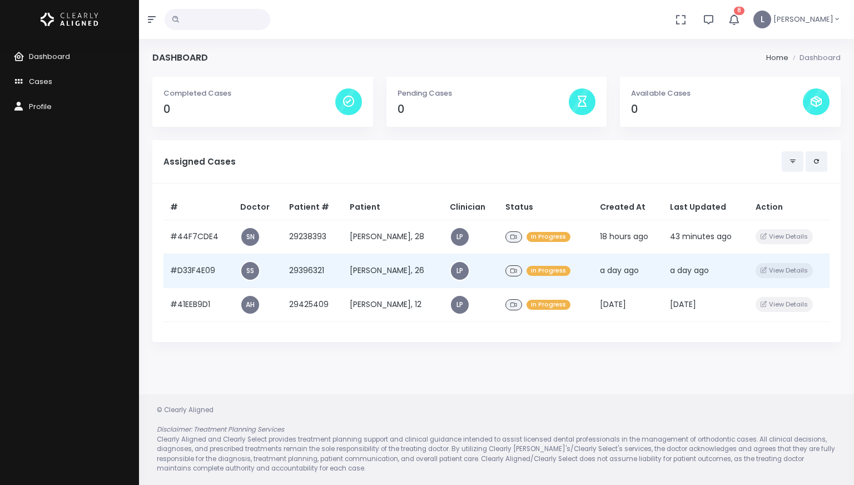
click at [381, 275] on td "[PERSON_NAME], 26" at bounding box center [393, 271] width 100 height 34
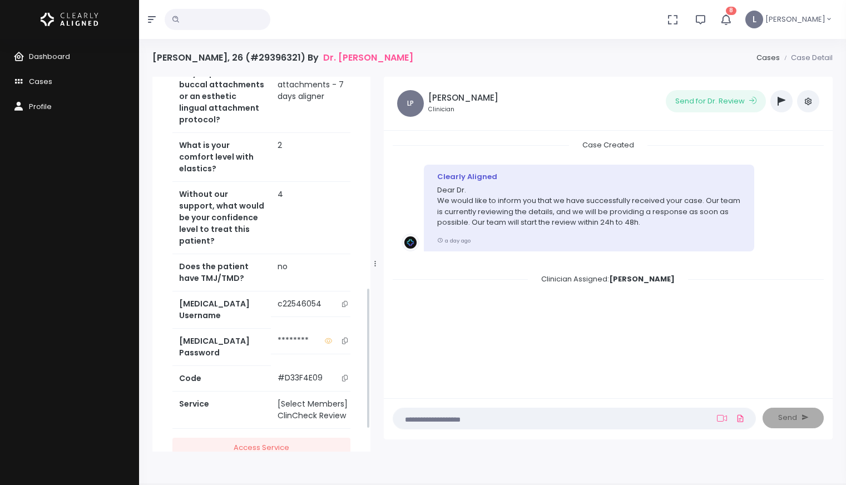
scroll to position [617, 0]
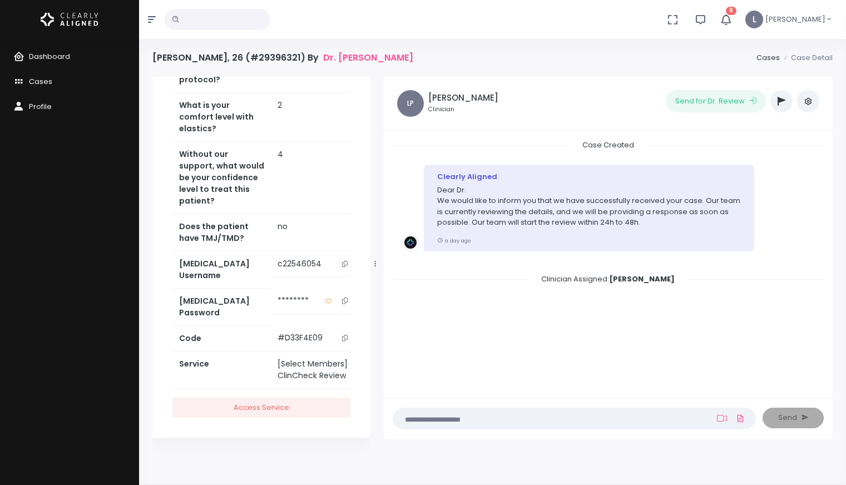
click at [342, 267] on icon "scrollable content" at bounding box center [345, 264] width 6 height 6
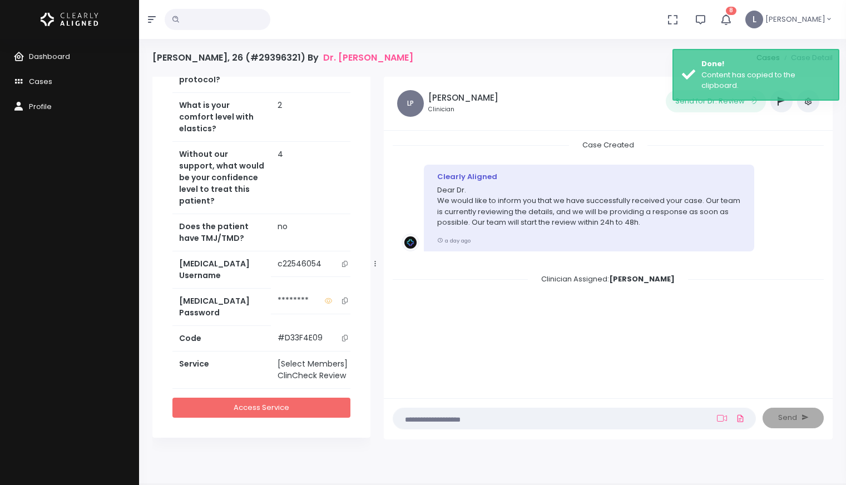
click at [287, 406] on link "Access Service" at bounding box center [261, 408] width 178 height 21
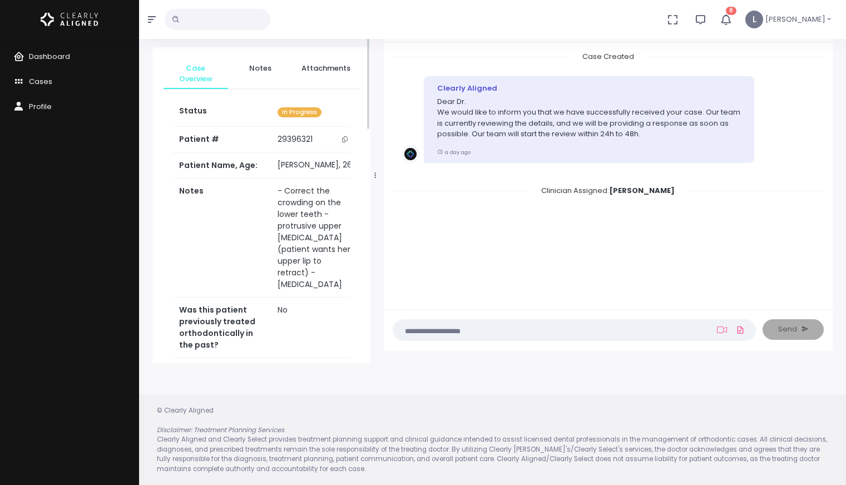
scroll to position [0, 0]
click at [732, 18] on icon "button" at bounding box center [725, 19] width 12 height 12
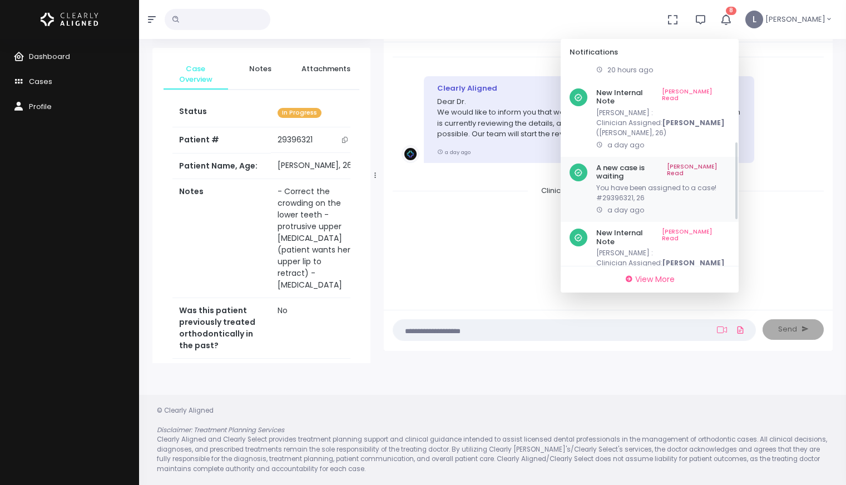
scroll to position [304, 0]
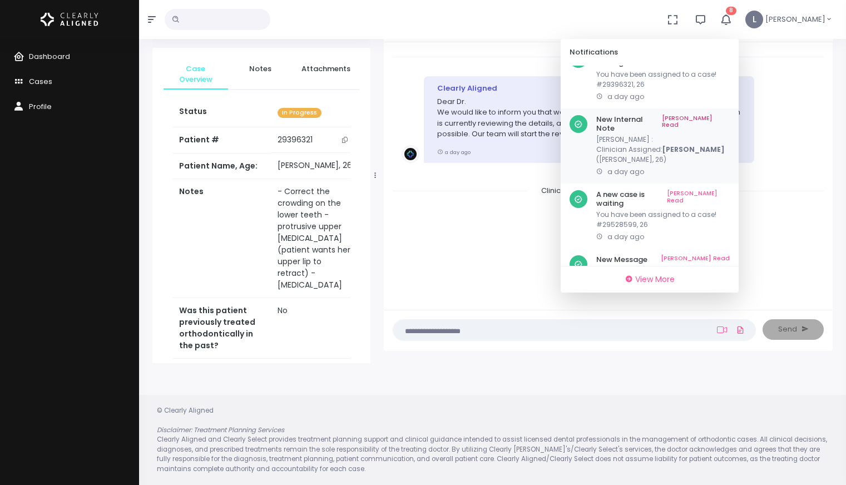
click at [728, 115] on link "[PERSON_NAME] Read" at bounding box center [696, 123] width 68 height 17
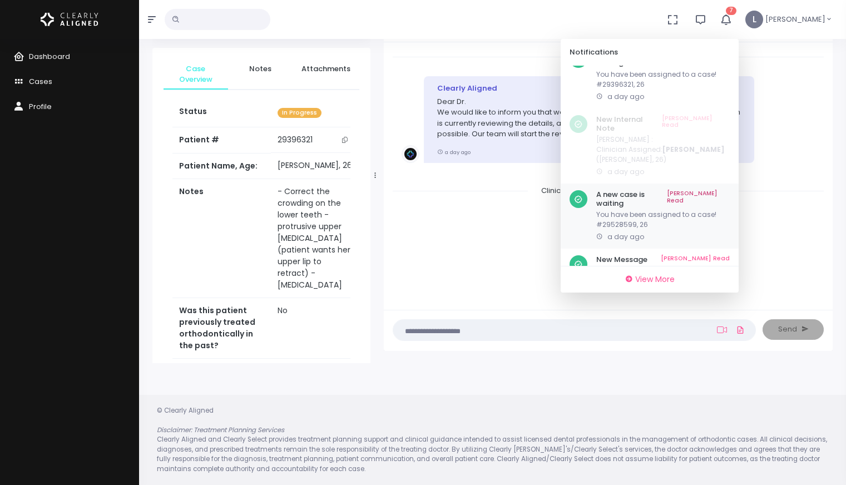
click at [727, 183] on div "A new case is waiting Mark As Read You have been assigned to a case! #29528599,…" at bounding box center [649, 215] width 178 height 65
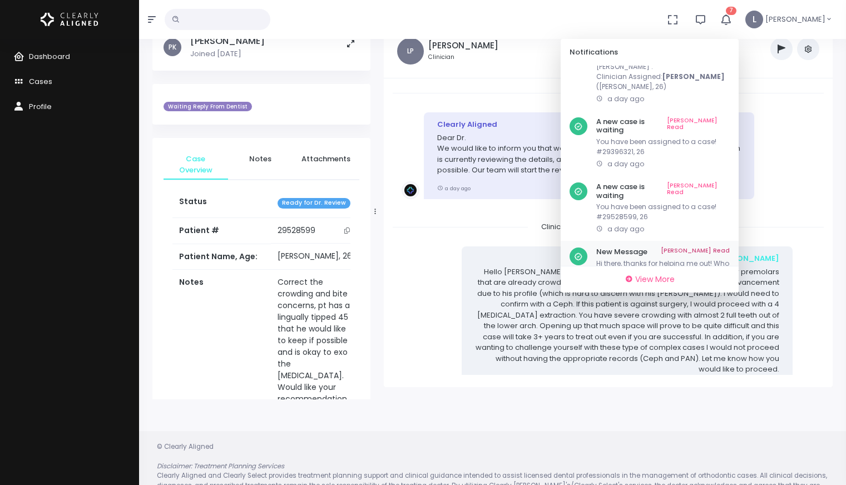
scroll to position [88, 0]
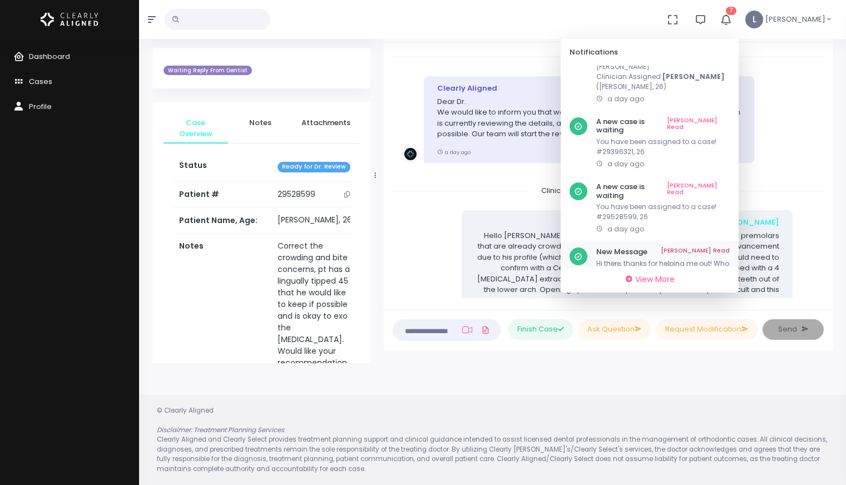
click at [727, 247] on link "[PERSON_NAME] Read" at bounding box center [694, 251] width 69 height 9
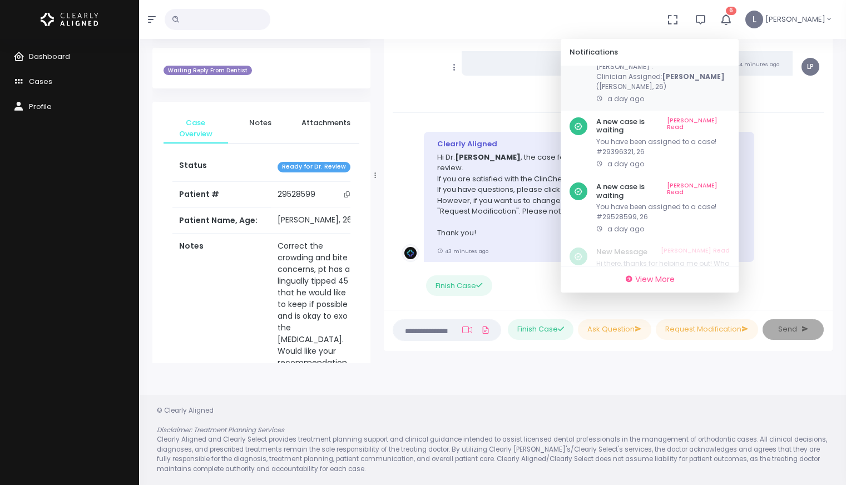
scroll to position [170, 0]
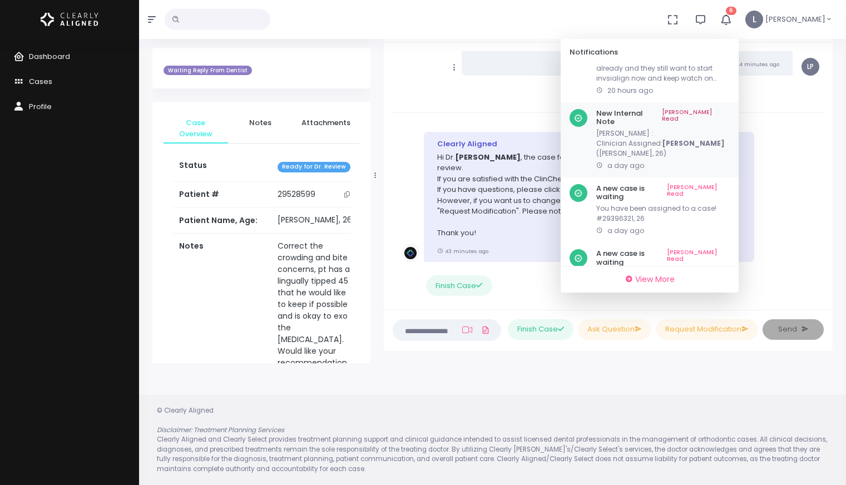
click at [726, 150] on div "New Internal Note Mark As Read Chris : Clinician Assigned: Piedade, Luis (Norah…" at bounding box center [649, 139] width 178 height 75
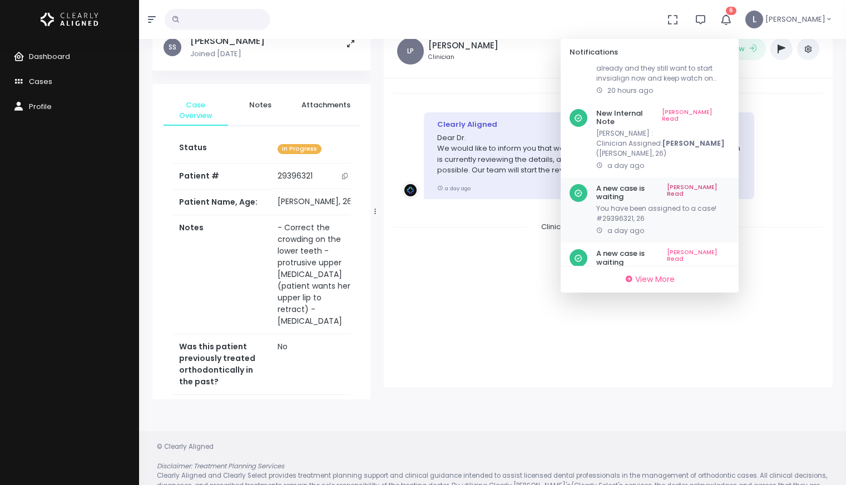
scroll to position [88, 0]
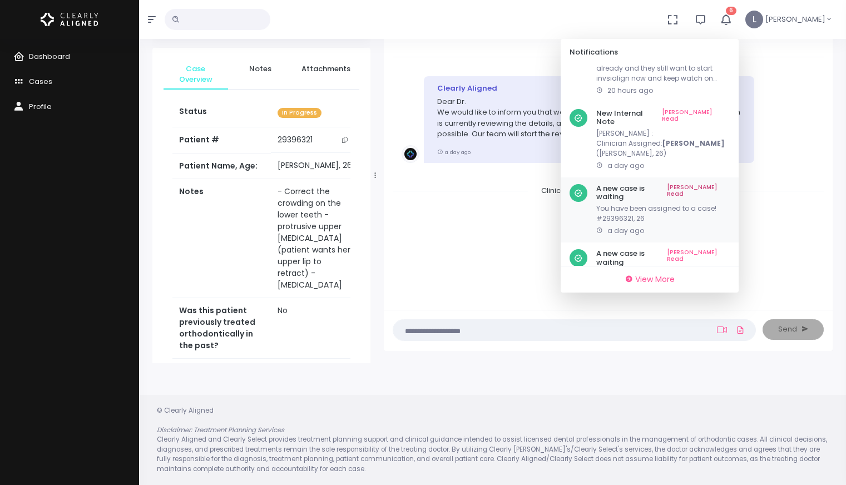
click at [724, 184] on link "[PERSON_NAME] Read" at bounding box center [698, 192] width 63 height 17
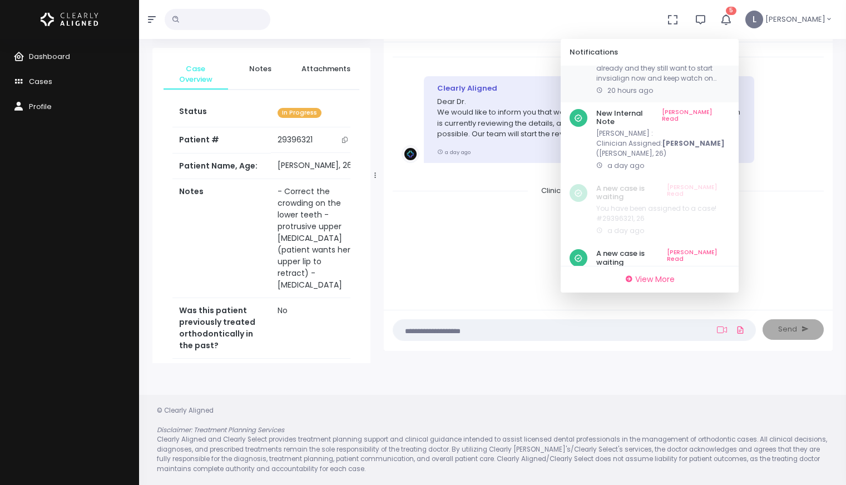
scroll to position [113, 0]
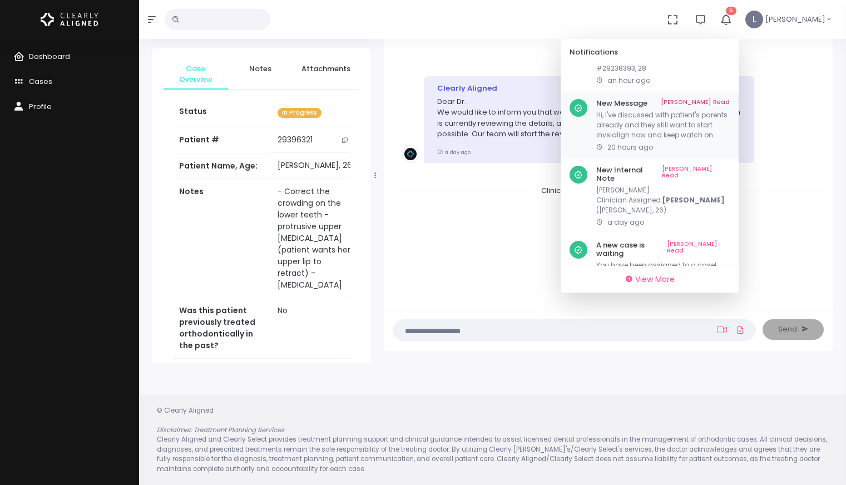
click at [729, 99] on link "[PERSON_NAME] Read" at bounding box center [694, 103] width 69 height 9
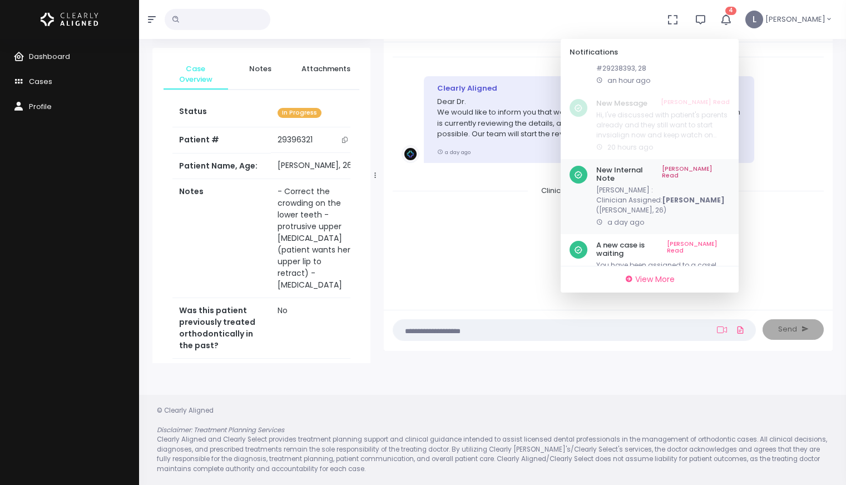
scroll to position [47, 0]
click at [728, 166] on link "[PERSON_NAME] Read" at bounding box center [696, 174] width 68 height 17
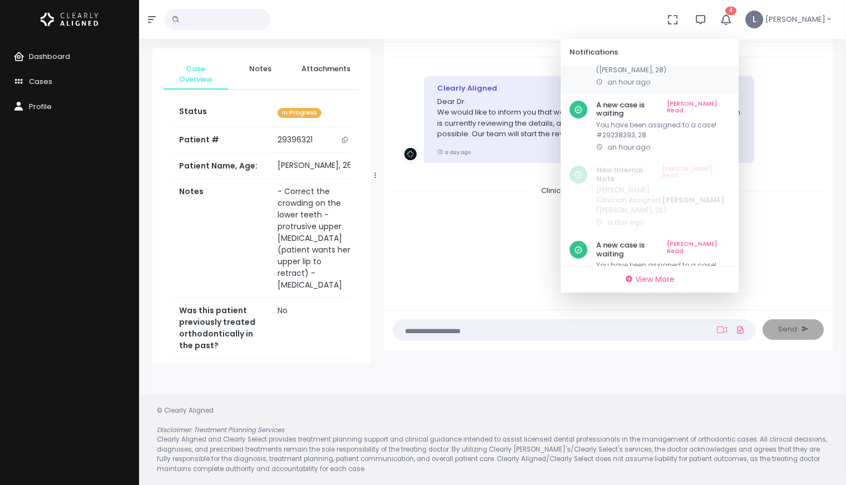
scroll to position [0, 0]
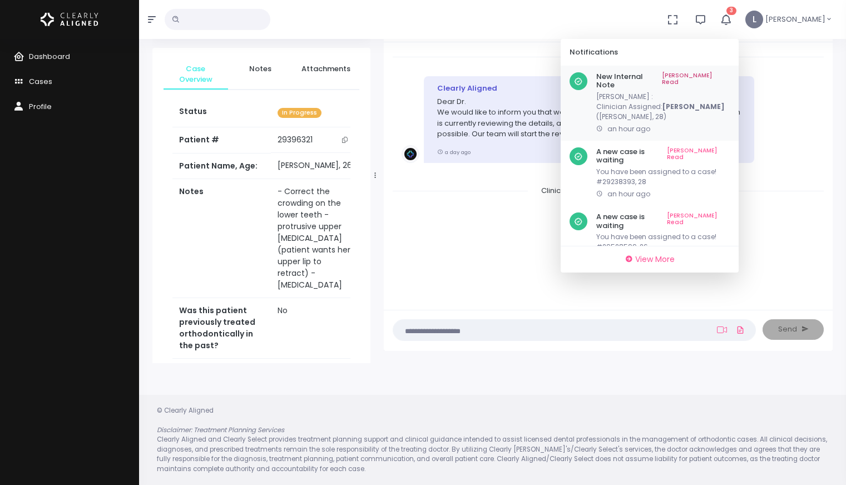
click at [723, 78] on link "[PERSON_NAME] Read" at bounding box center [696, 80] width 68 height 17
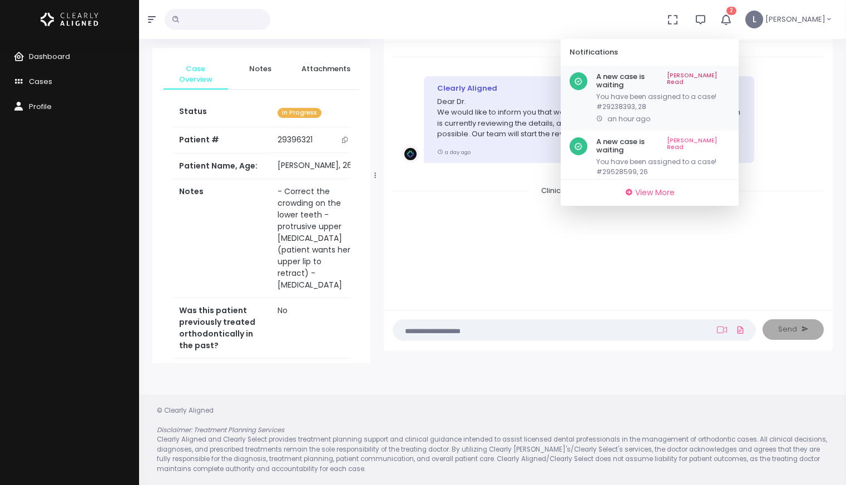
click at [723, 78] on link "[PERSON_NAME] Read" at bounding box center [698, 80] width 63 height 17
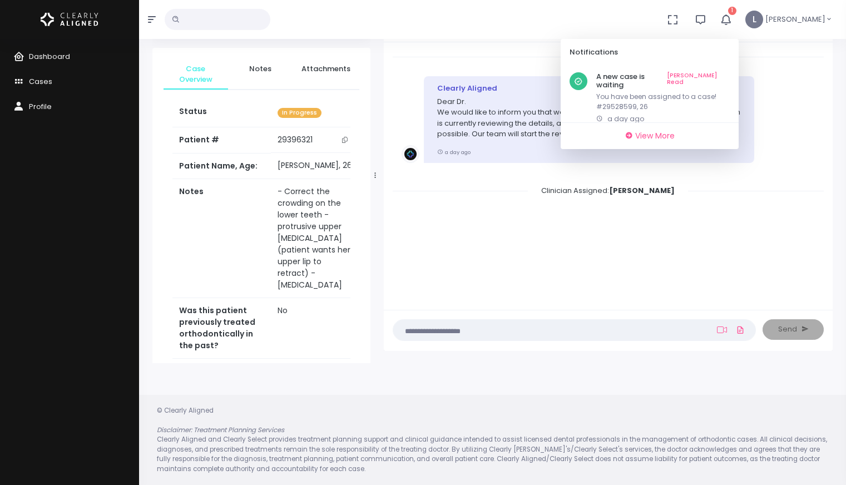
drag, startPoint x: 722, startPoint y: 79, endPoint x: 445, endPoint y: 2, distance: 288.0
click at [722, 78] on link "[PERSON_NAME] Read" at bounding box center [698, 80] width 63 height 17
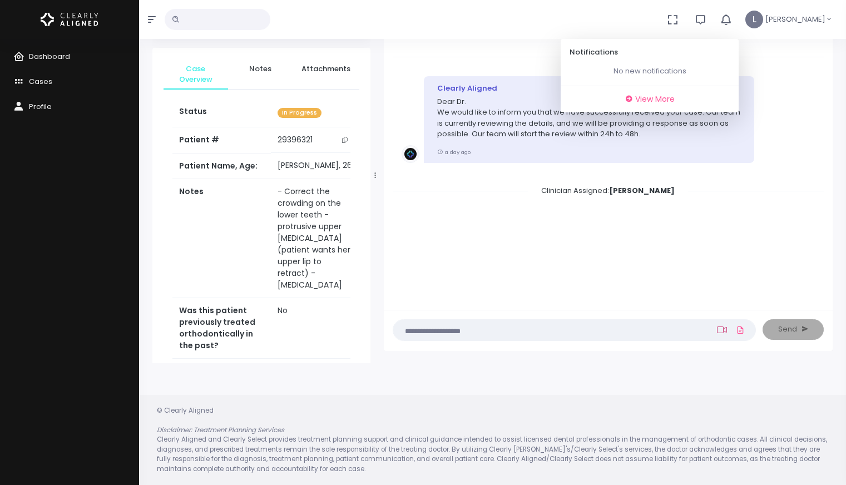
click at [717, 331] on icon at bounding box center [722, 329] width 10 height 9
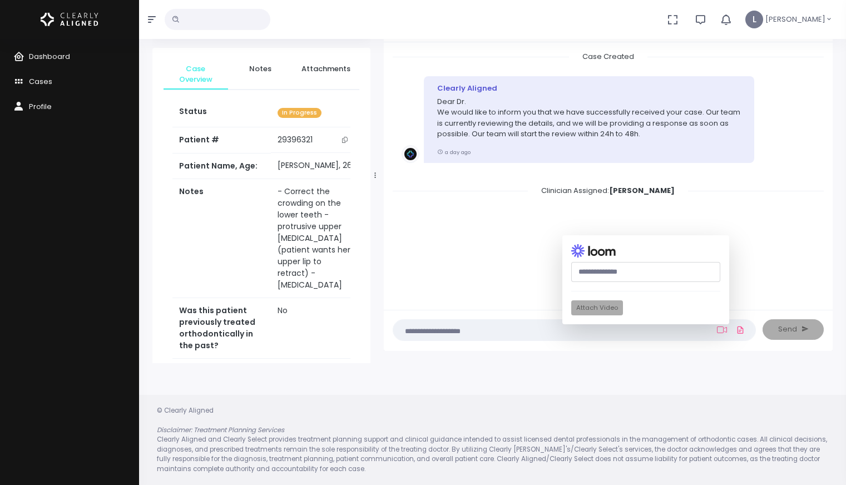
paste input "**********"
type input "**********"
click at [607, 308] on button "Attach Video" at bounding box center [597, 307] width 52 height 15
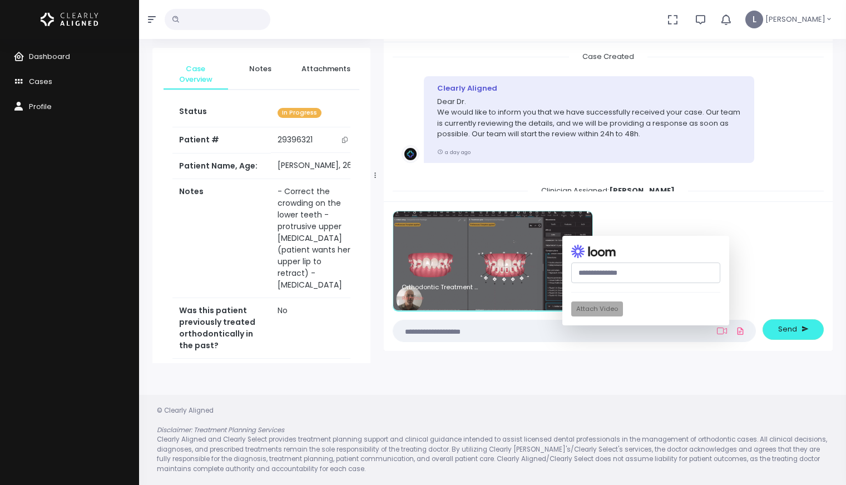
click at [448, 334] on textarea at bounding box center [552, 331] width 305 height 12
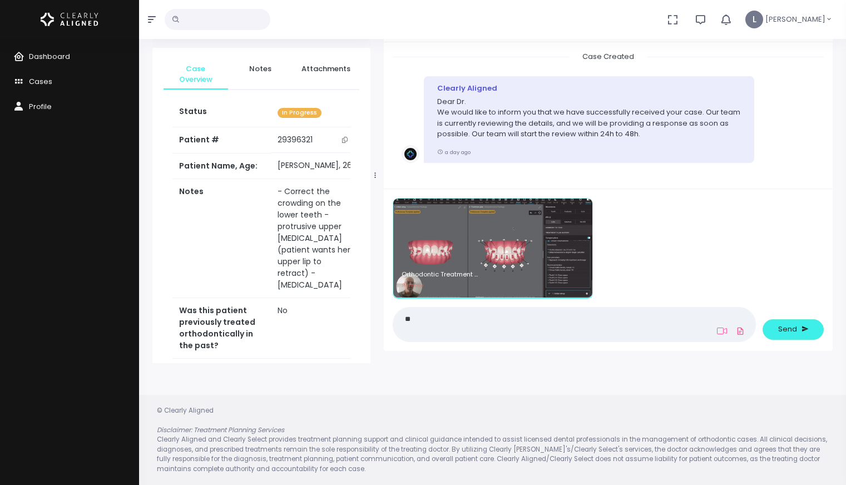
type textarea "*"
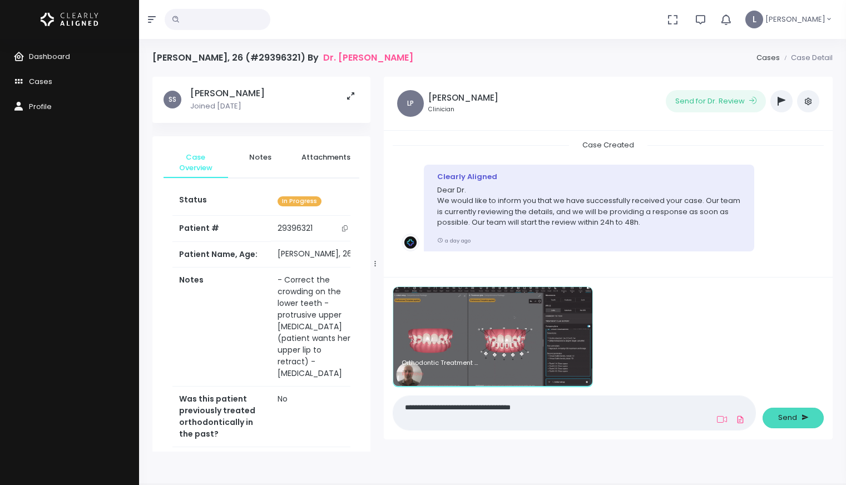
type textarea "**********"
click at [796, 421] on button "Send" at bounding box center [792, 418] width 61 height 21
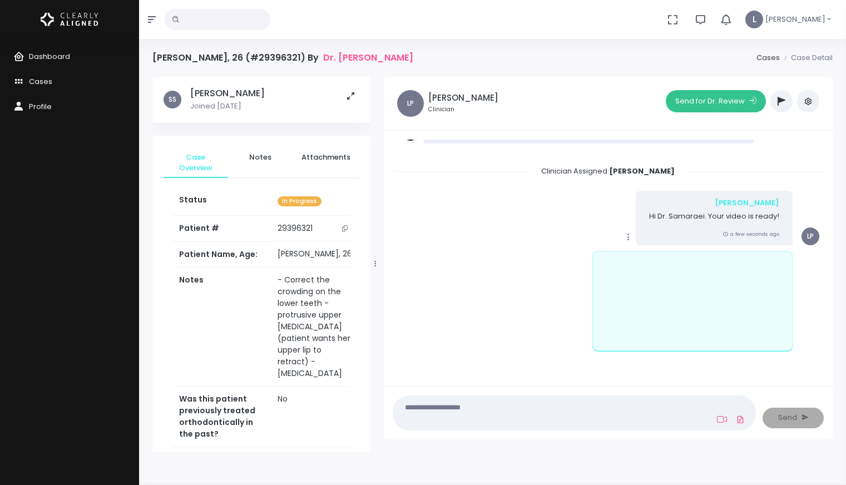
click at [707, 106] on button "Send for Dr. Review" at bounding box center [715, 101] width 100 height 22
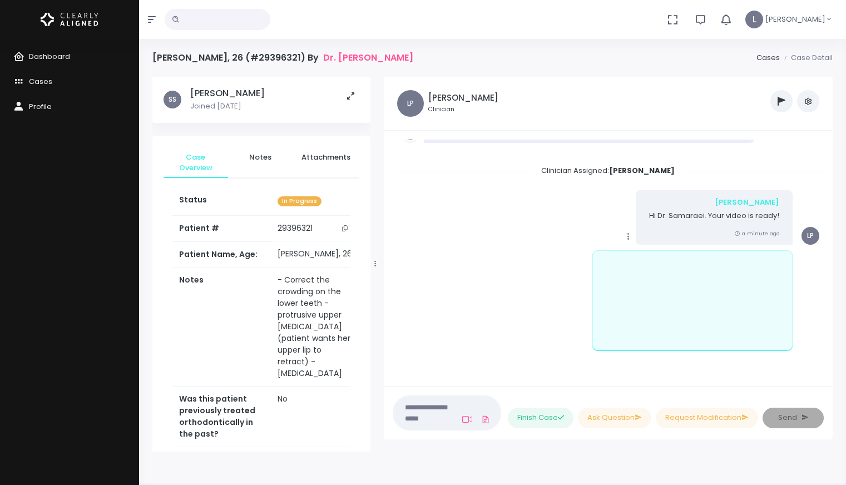
scroll to position [320, 0]
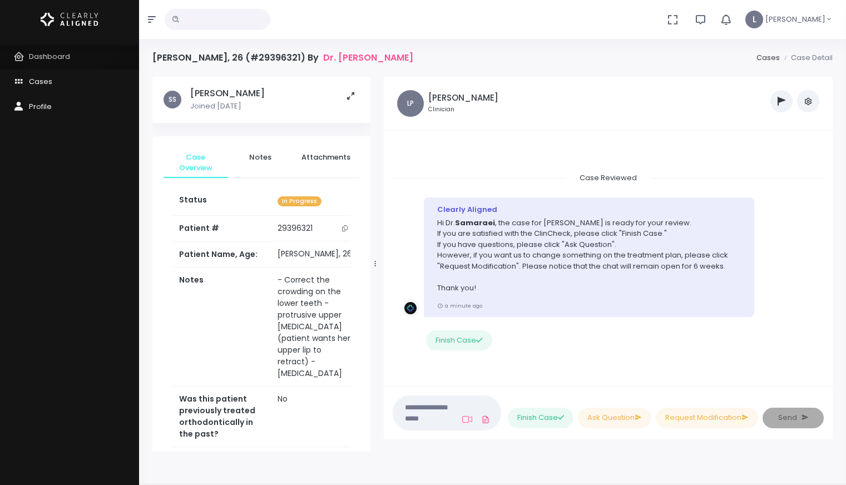
click at [67, 57] on span "Dashboard" at bounding box center [49, 56] width 41 height 11
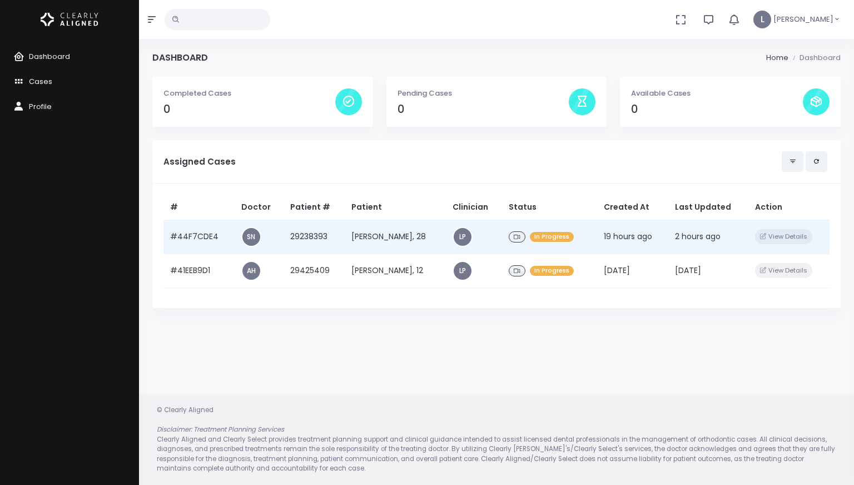
click at [385, 242] on td "[PERSON_NAME], 28" at bounding box center [395, 237] width 101 height 34
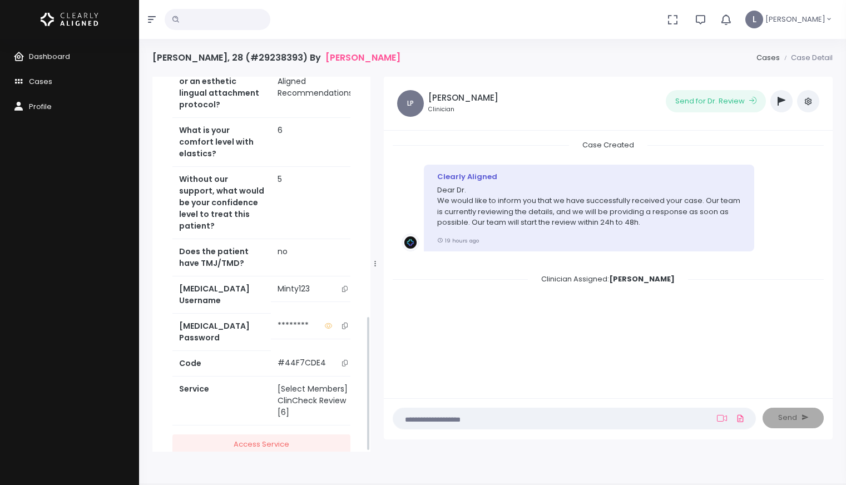
scroll to position [663, 0]
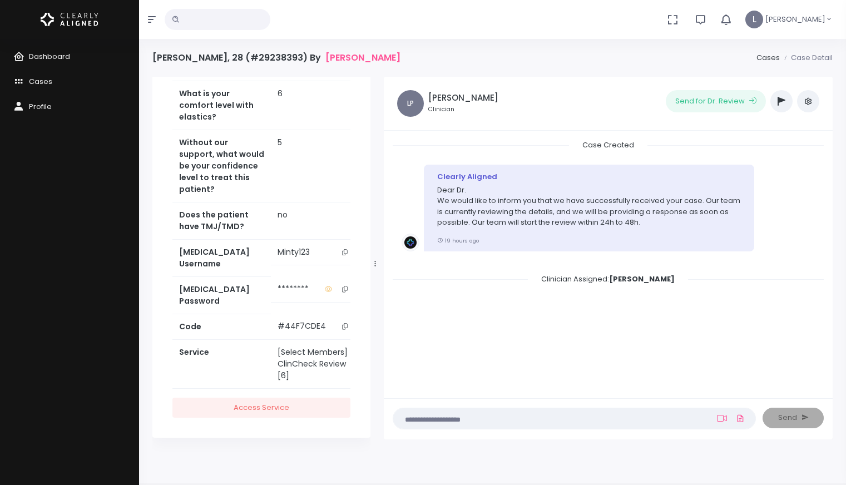
click at [337, 258] on button "scrollable content" at bounding box center [345, 252] width 16 height 12
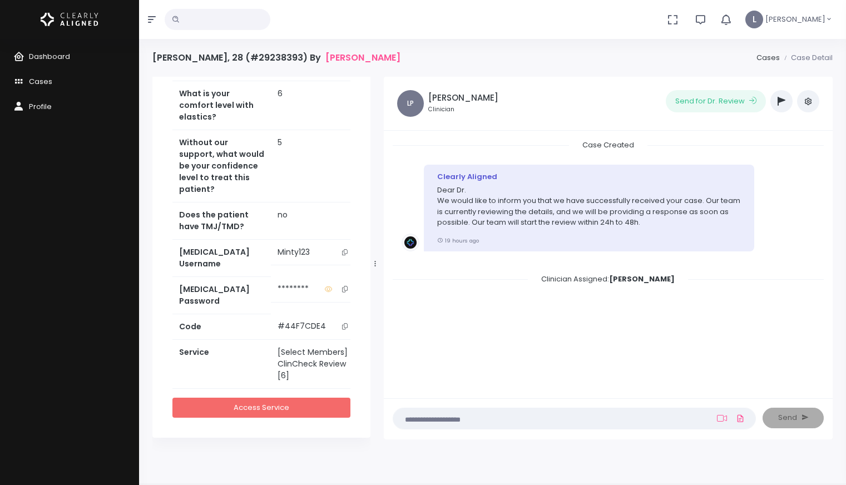
click at [286, 400] on link "Access Service" at bounding box center [261, 408] width 178 height 21
